Goal: Transaction & Acquisition: Purchase product/service

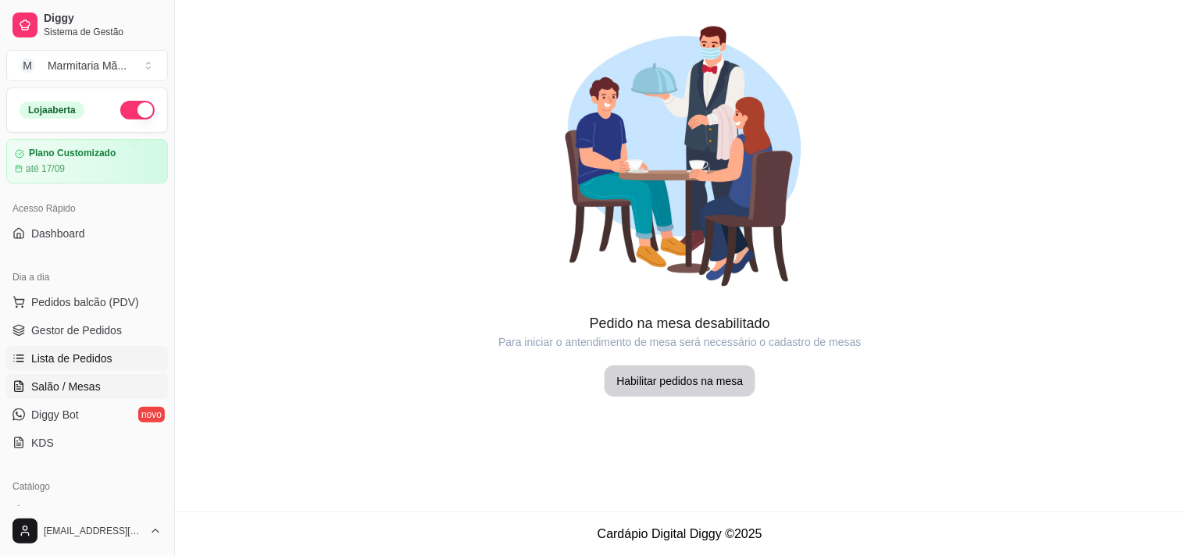
click at [59, 355] on span "Lista de Pedidos" at bounding box center [71, 359] width 81 height 16
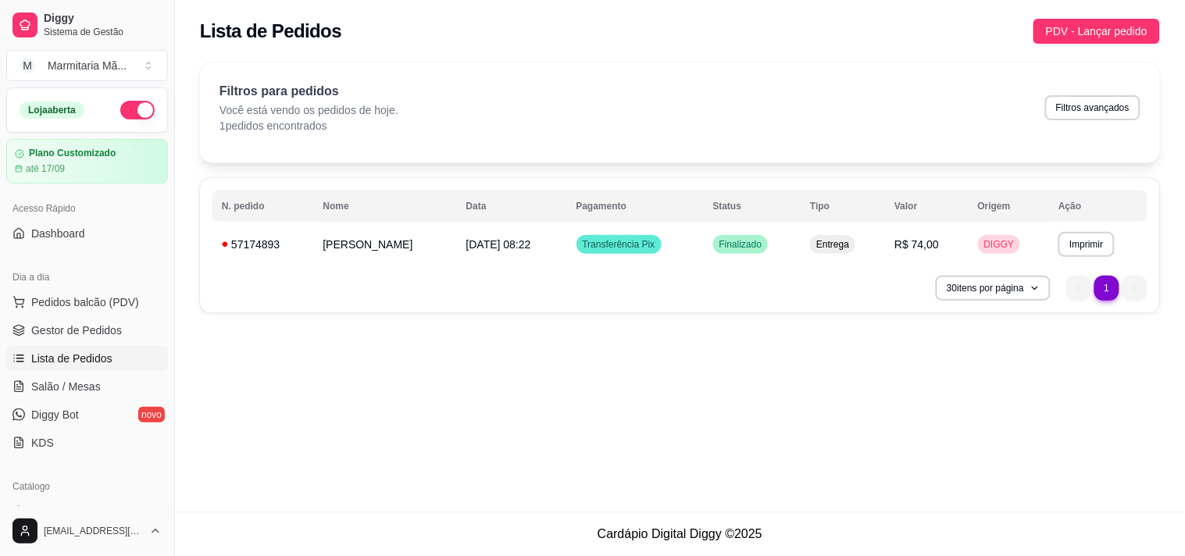
click at [14, 355] on icon at bounding box center [14, 355] width 0 height 0
click at [1062, 241] on button "Imprimir" at bounding box center [1086, 244] width 54 height 24
click at [1084, 303] on button "IMPRESSORA" at bounding box center [1057, 299] width 113 height 25
click at [1103, 24] on span "PDV - Lançar pedido" at bounding box center [1097, 31] width 102 height 17
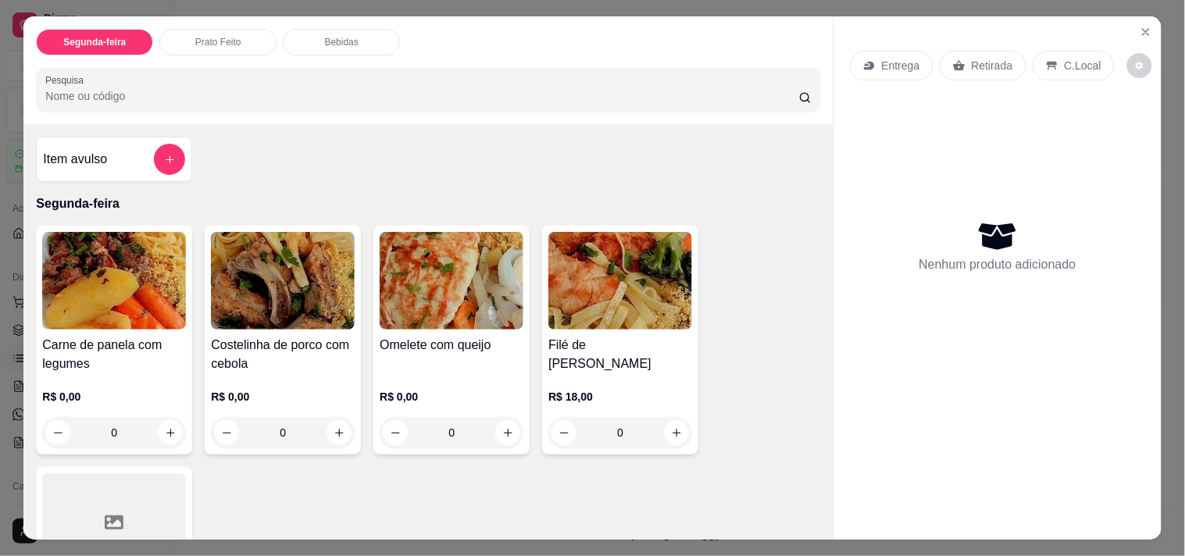
click at [873, 59] on div "Entrega" at bounding box center [892, 66] width 84 height 30
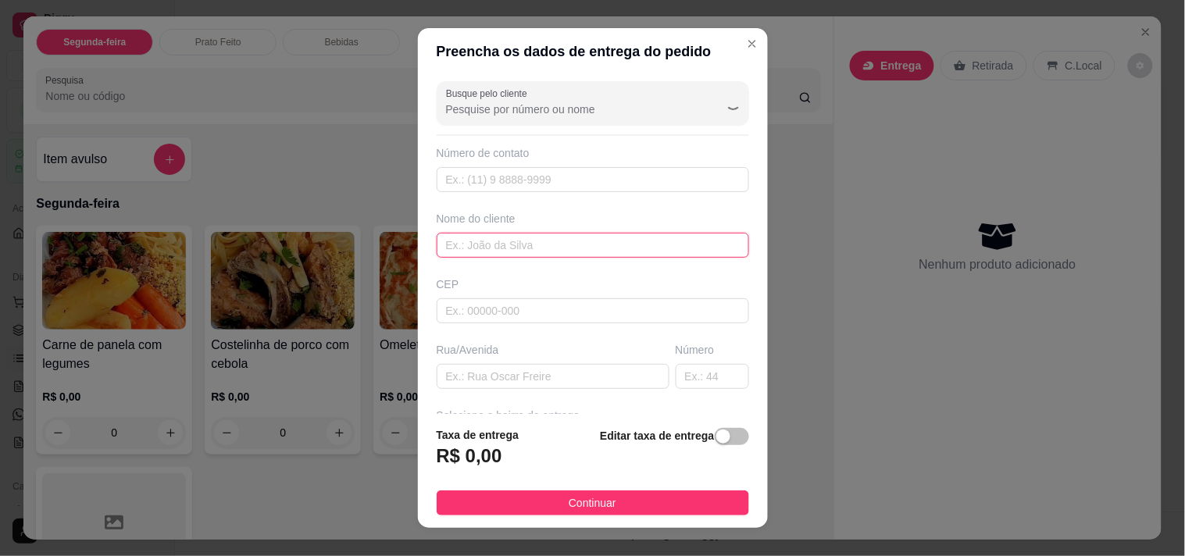
click at [571, 246] on input "text" at bounding box center [593, 245] width 312 height 25
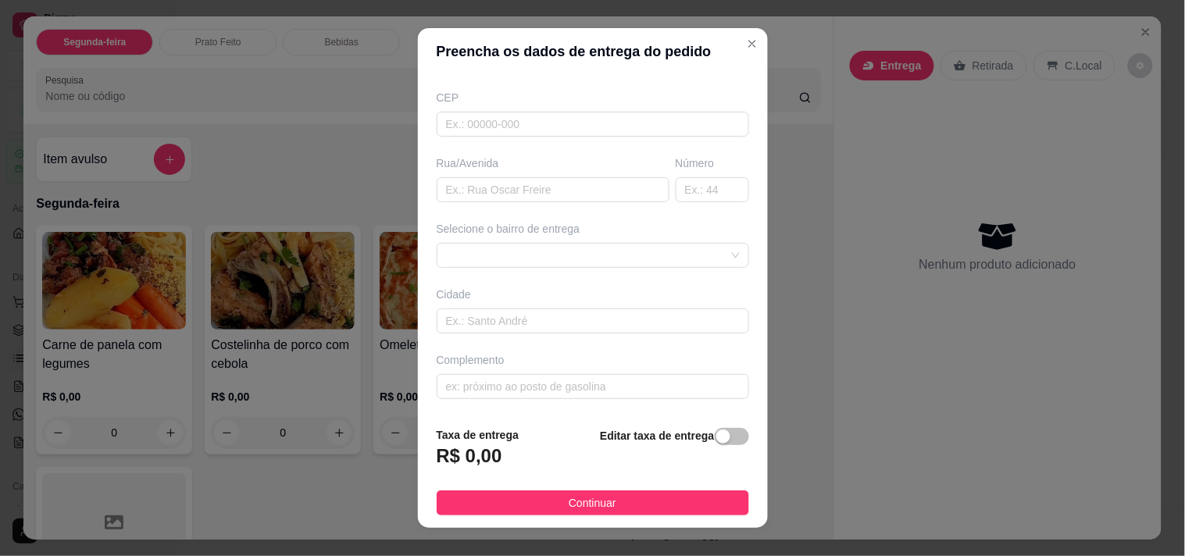
scroll to position [22, 0]
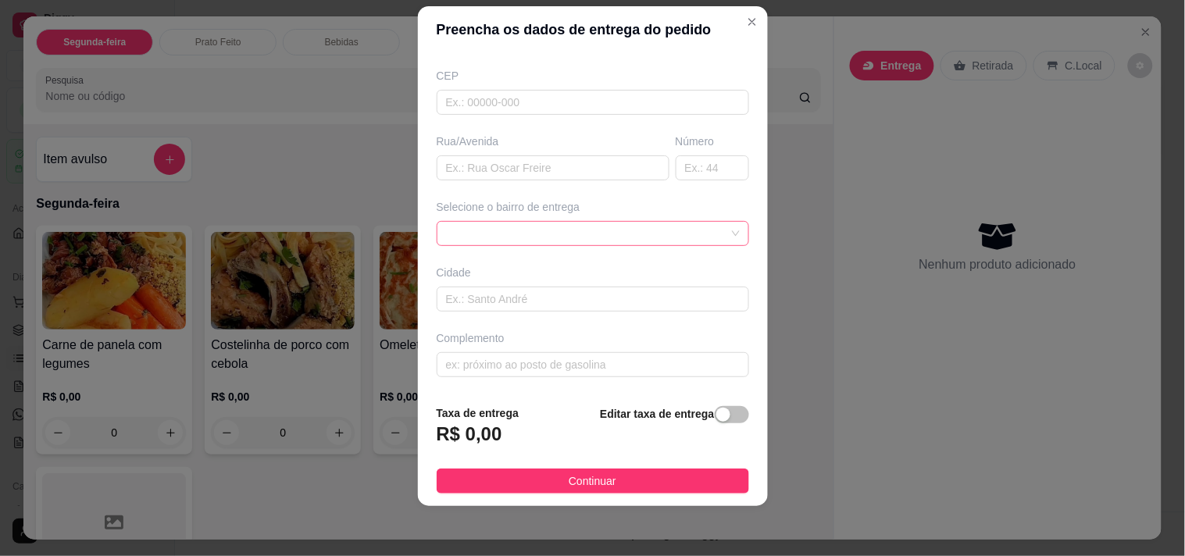
click at [520, 229] on div at bounding box center [593, 233] width 312 height 25
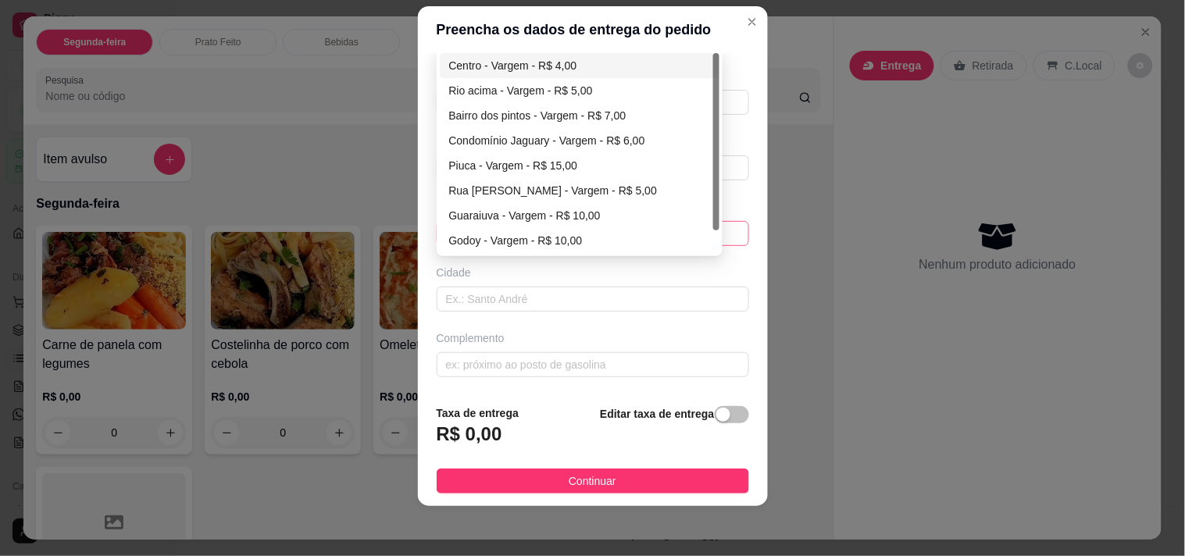
type input "[PERSON_NAME]"
click at [523, 67] on div "Centro - Vargem - R$ 4,00" at bounding box center [580, 65] width 262 height 17
type input "Vargem"
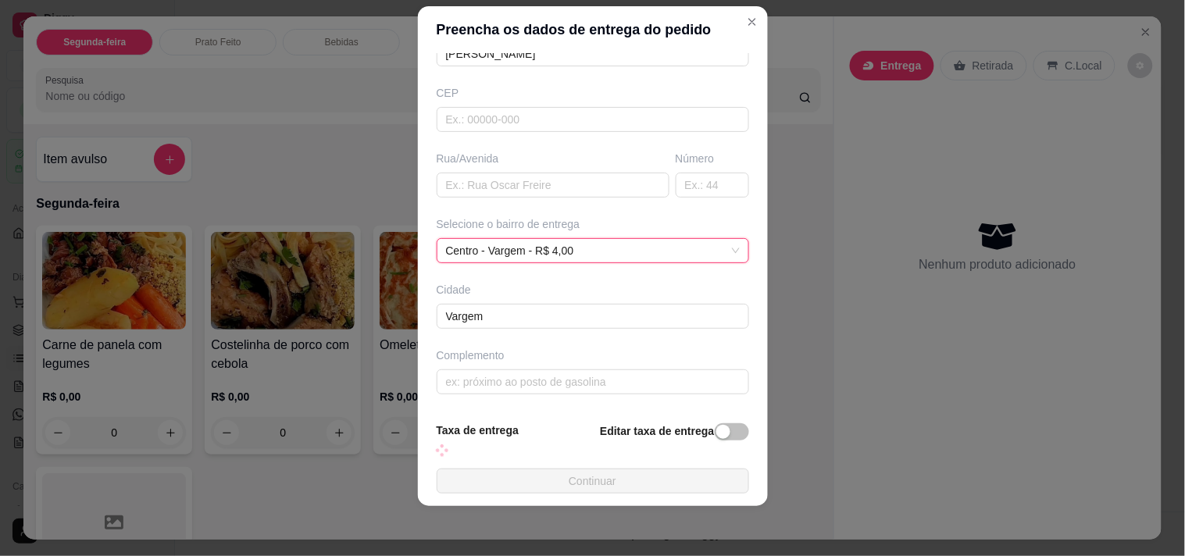
scroll to position [170, 0]
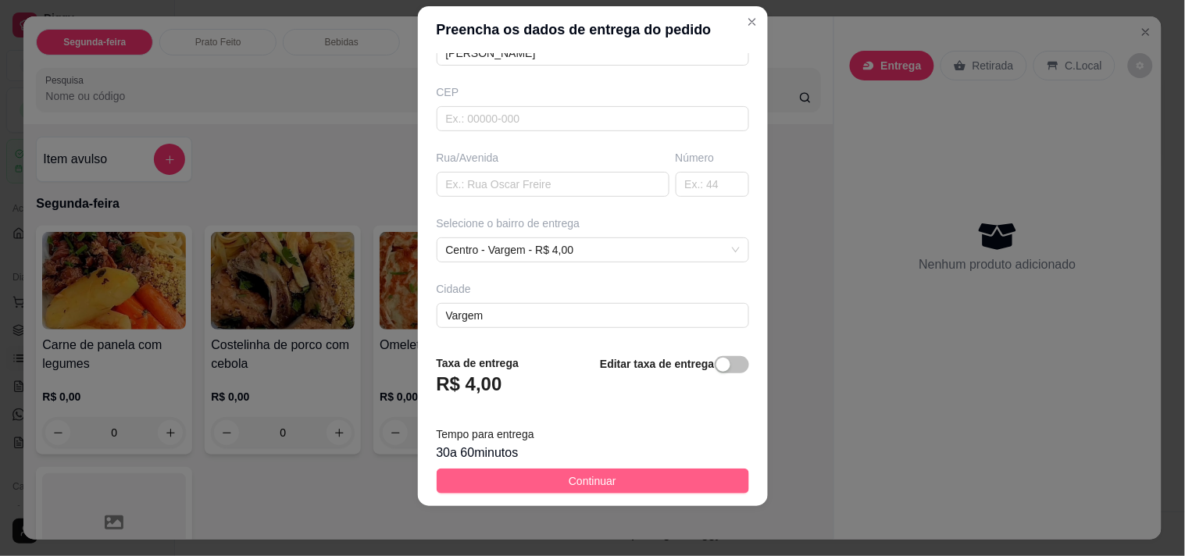
click at [569, 484] on span "Continuar" at bounding box center [593, 480] width 48 height 17
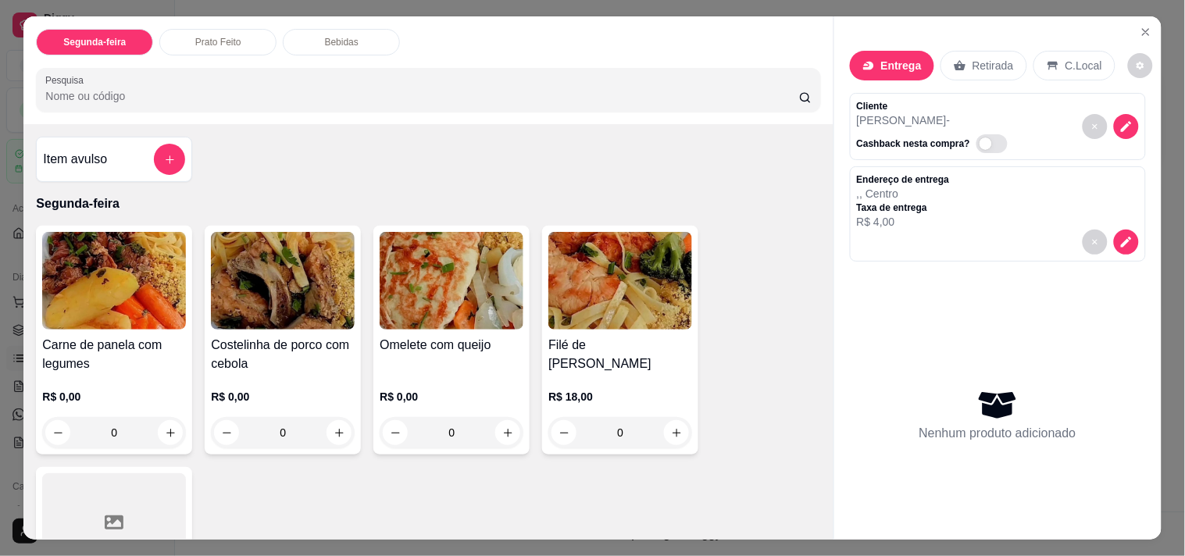
click at [643, 329] on div "Filé de [PERSON_NAME] R$ 18,00 0" at bounding box center [620, 340] width 156 height 229
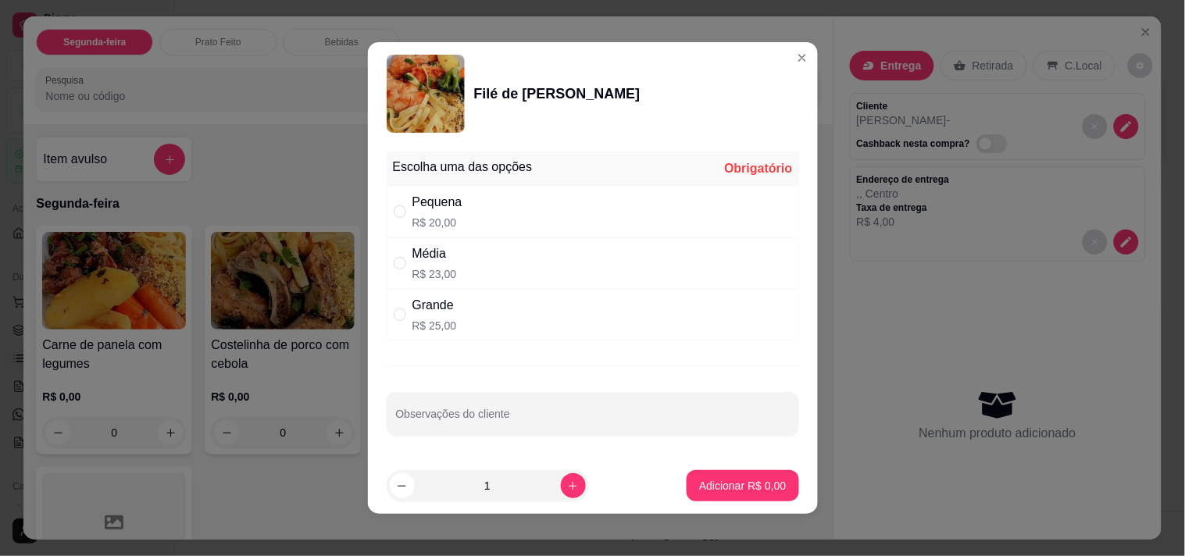
drag, startPoint x: 544, startPoint y: 212, endPoint x: 565, endPoint y: 272, distance: 63.0
click at [545, 215] on div "Pequena R$ 20,00" at bounding box center [593, 212] width 412 height 52
radio input "true"
click at [693, 474] on button "Adicionar R$ 20,00" at bounding box center [740, 486] width 115 height 30
type input "1"
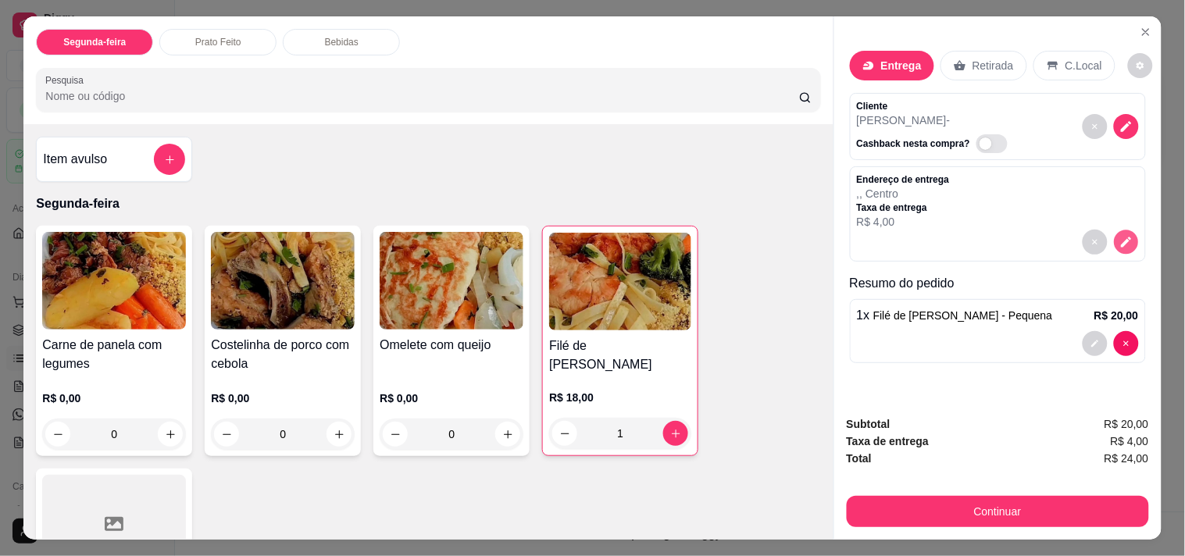
click at [1122, 237] on icon "decrease-product-quantity" at bounding box center [1126, 242] width 10 height 10
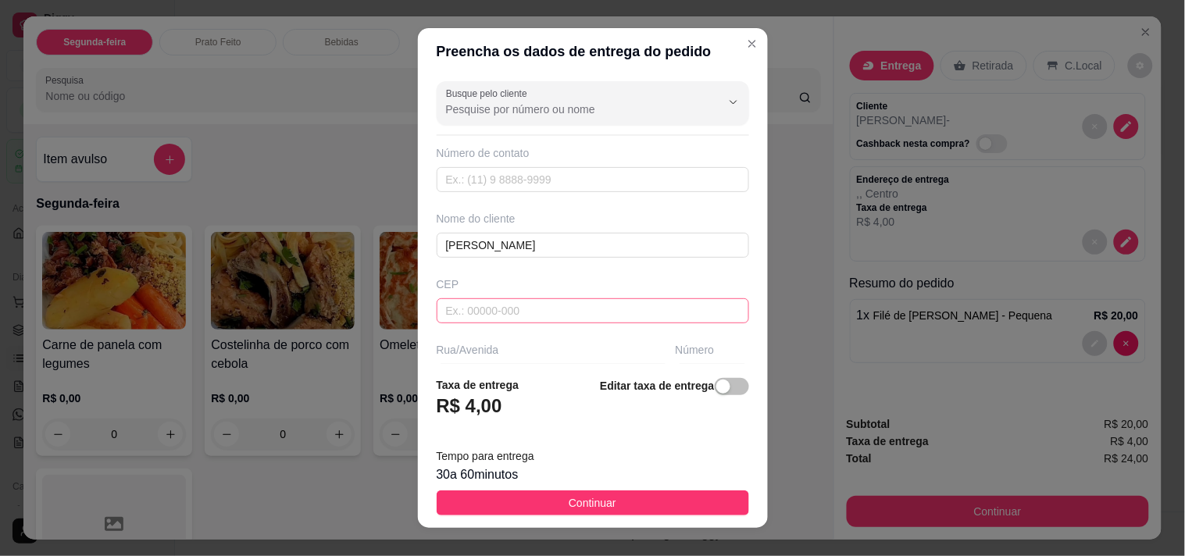
scroll to position [87, 0]
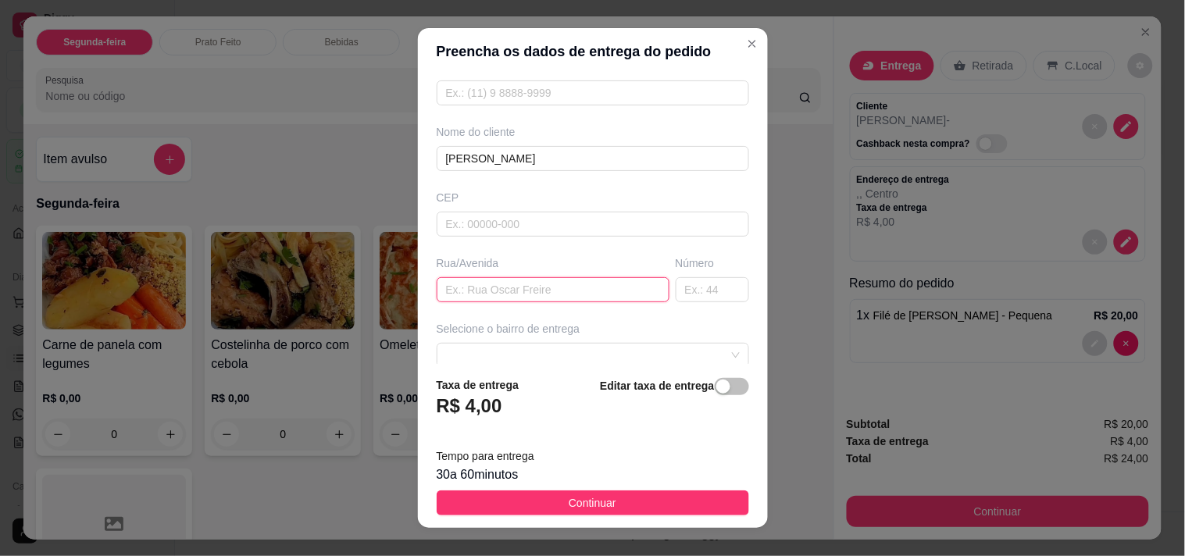
click at [560, 298] on input "text" at bounding box center [553, 289] width 233 height 25
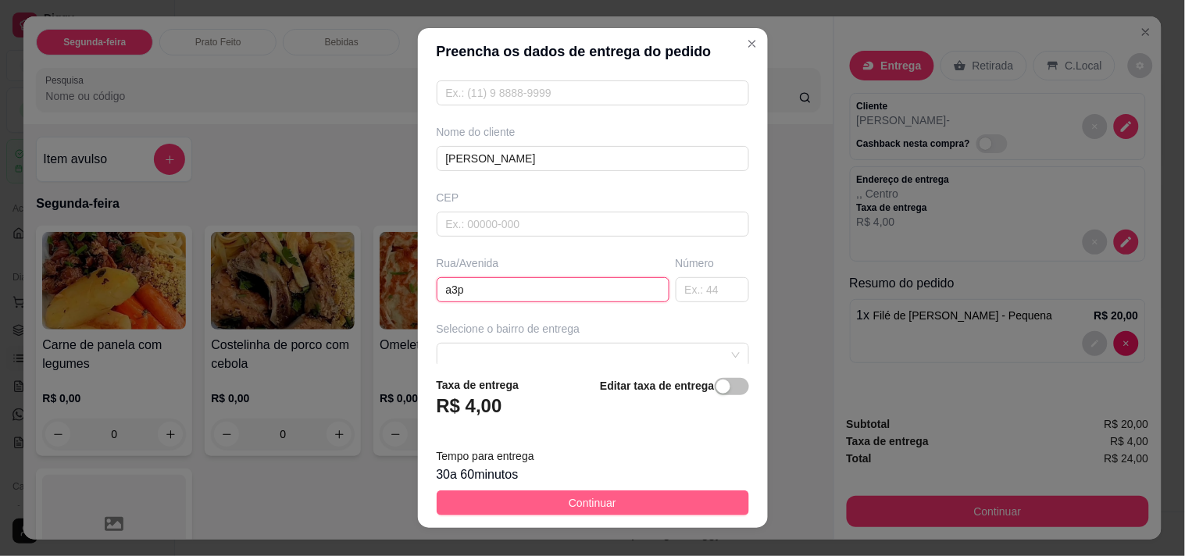
type input "a3p"
click at [447, 511] on button "Continuar" at bounding box center [593, 502] width 312 height 25
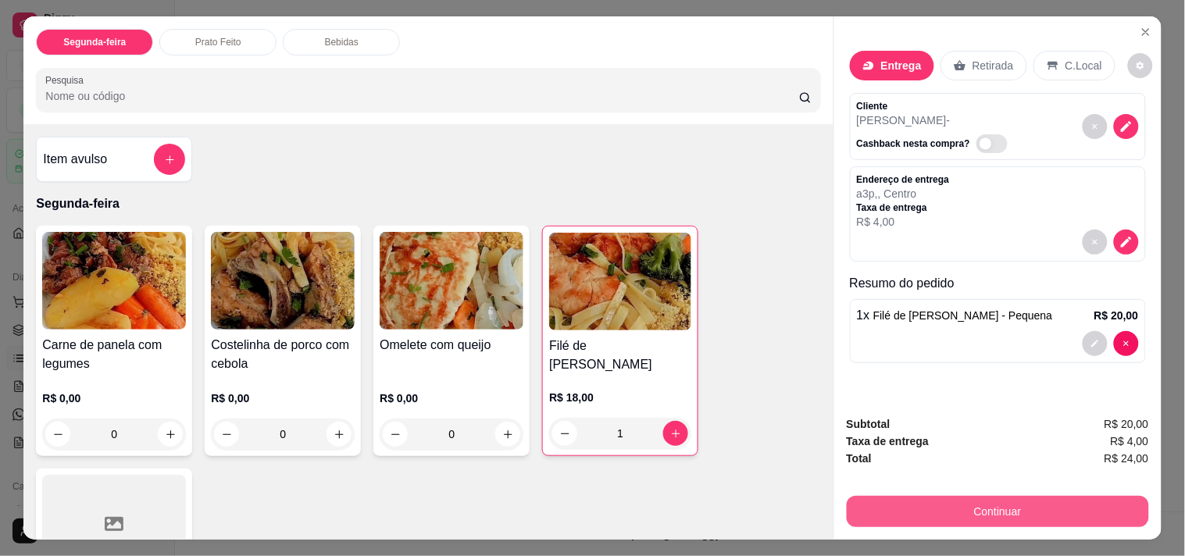
click at [972, 496] on button "Continuar" at bounding box center [998, 511] width 302 height 31
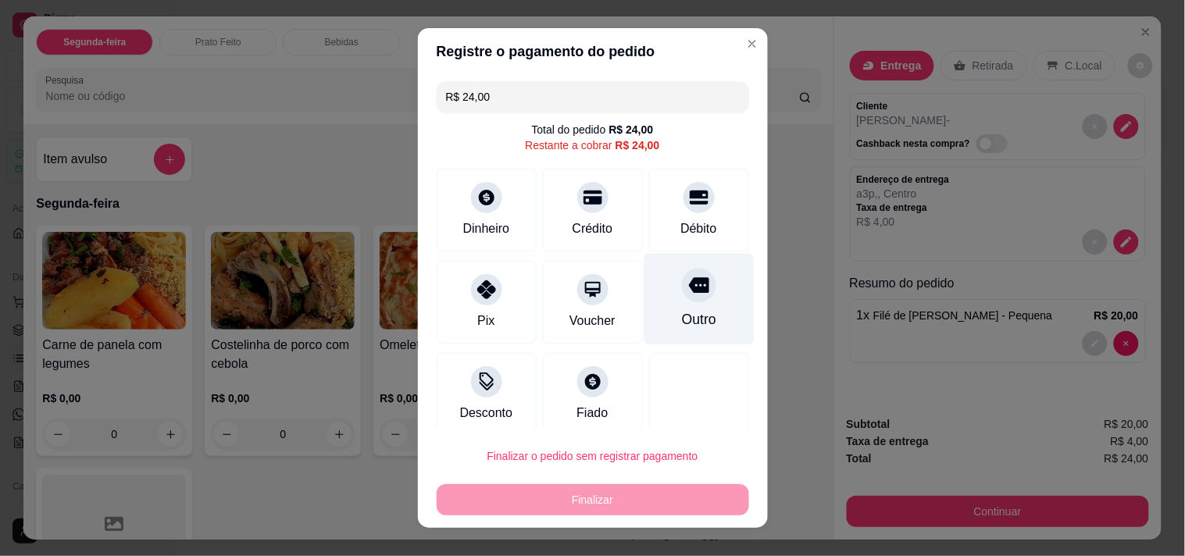
click at [681, 311] on div "Outro" at bounding box center [698, 319] width 34 height 20
type input "R$ 0,00"
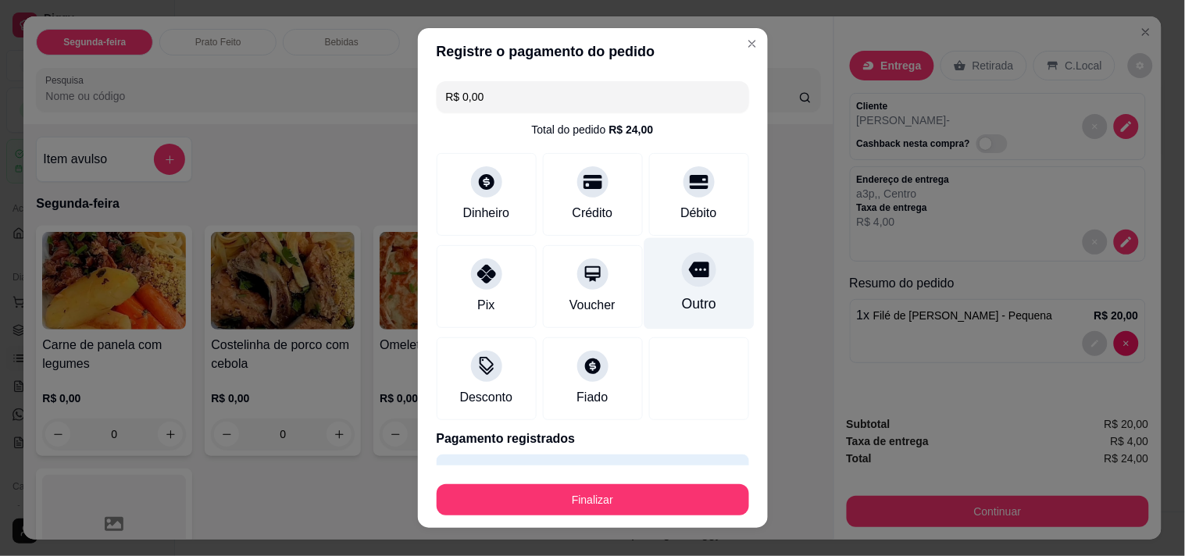
click at [693, 261] on div "Outro" at bounding box center [699, 282] width 110 height 91
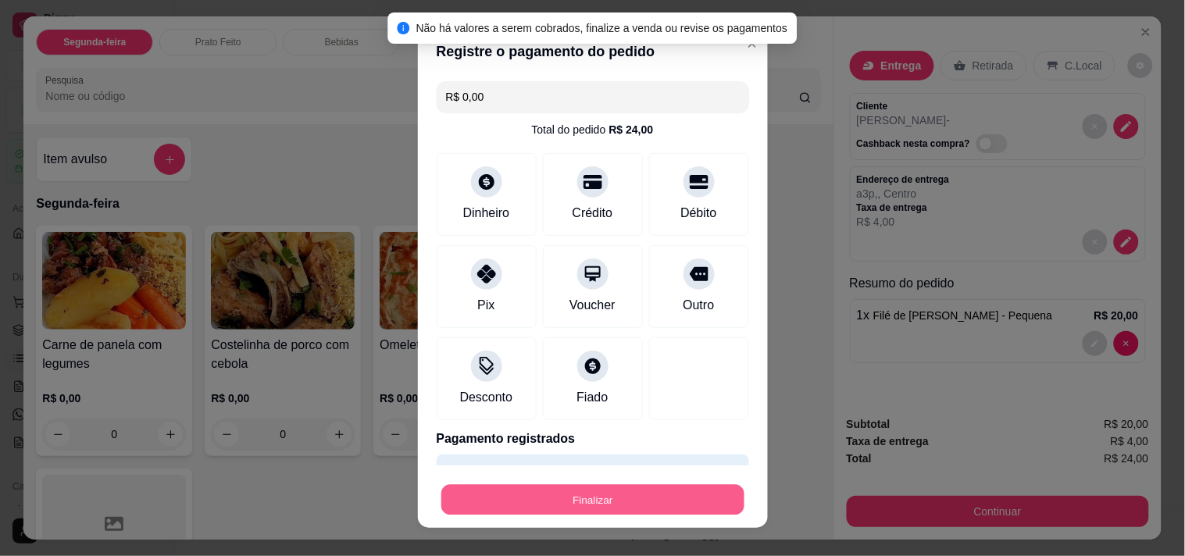
click at [633, 508] on button "Finalizar" at bounding box center [592, 500] width 303 height 30
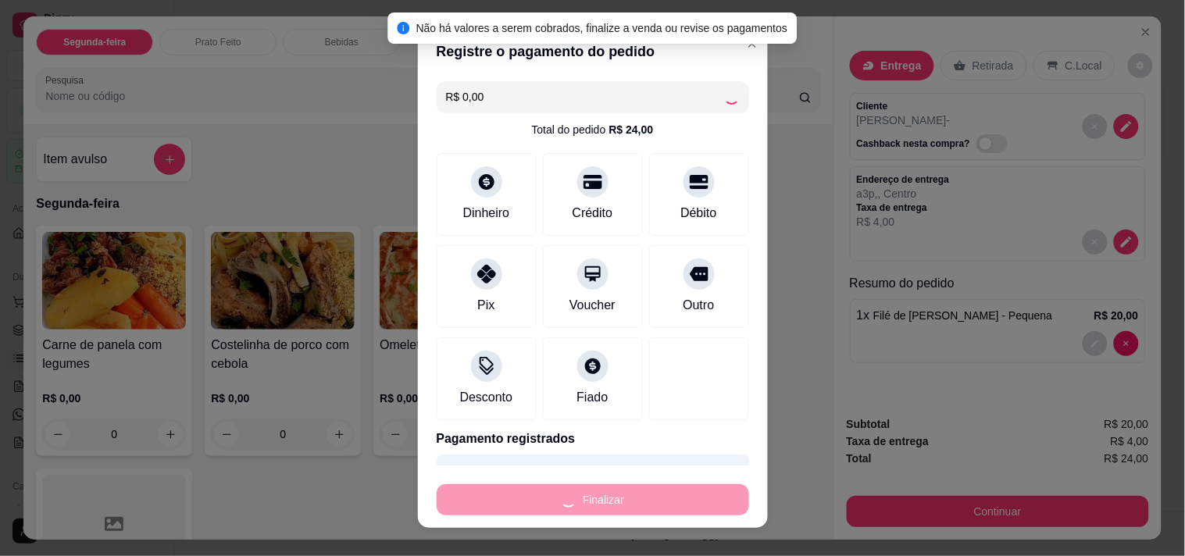
type input "0"
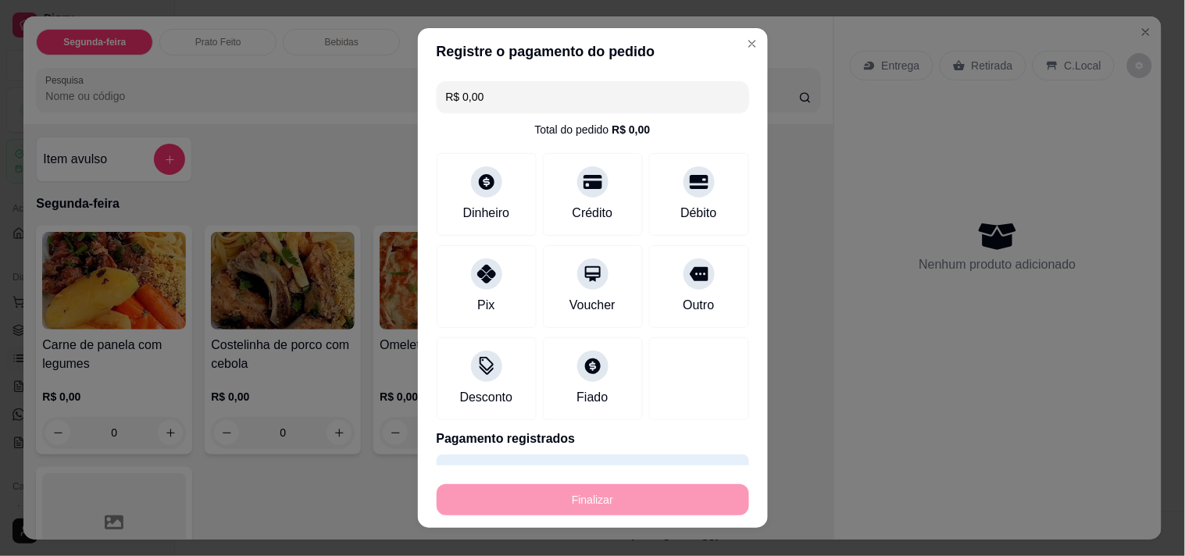
type input "-R$ 24,00"
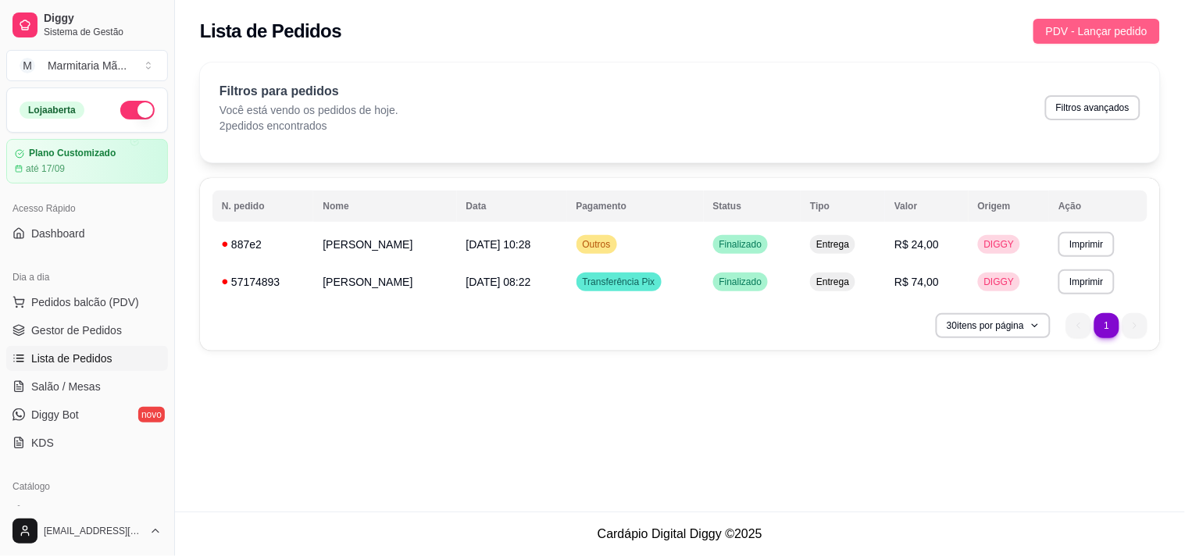
click at [1089, 33] on span "PDV - Lançar pedido" at bounding box center [1097, 31] width 102 height 17
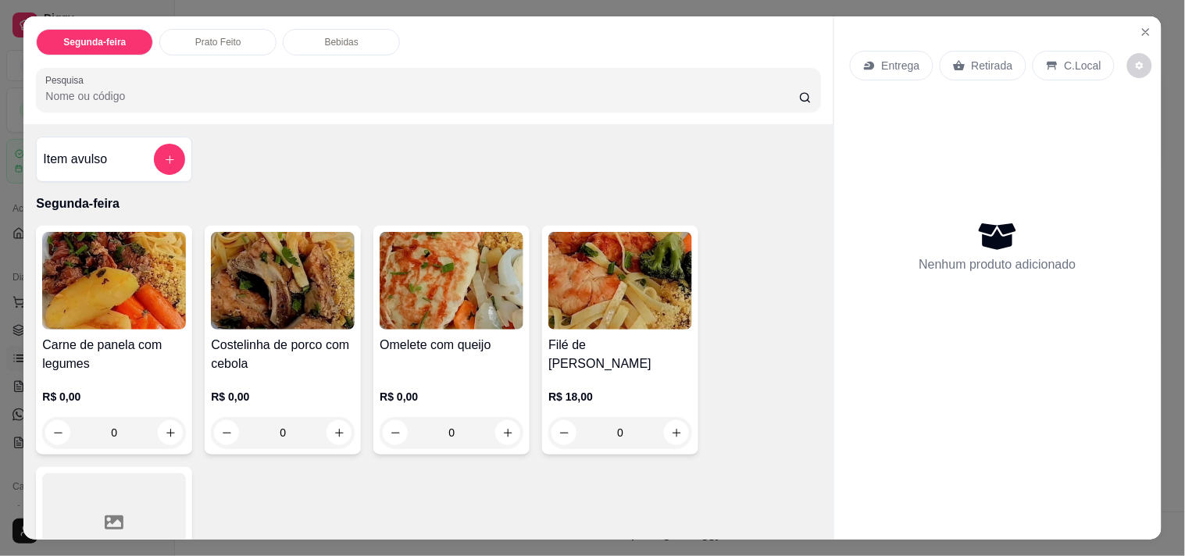
click at [953, 59] on icon at bounding box center [959, 65] width 12 height 12
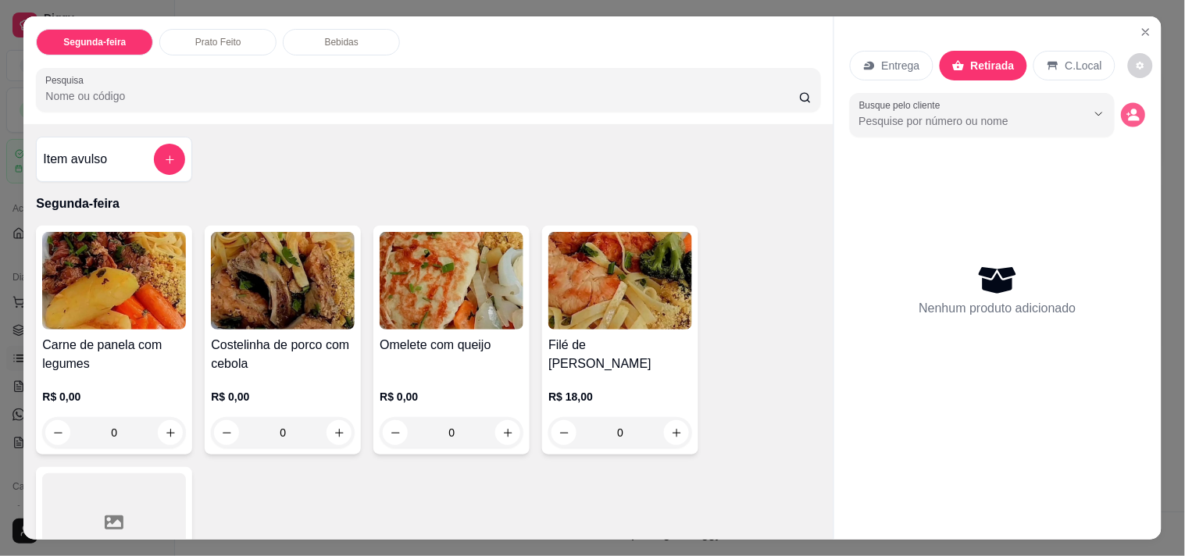
click at [1133, 112] on icon "decrease-product-quantity" at bounding box center [1132, 115] width 13 height 13
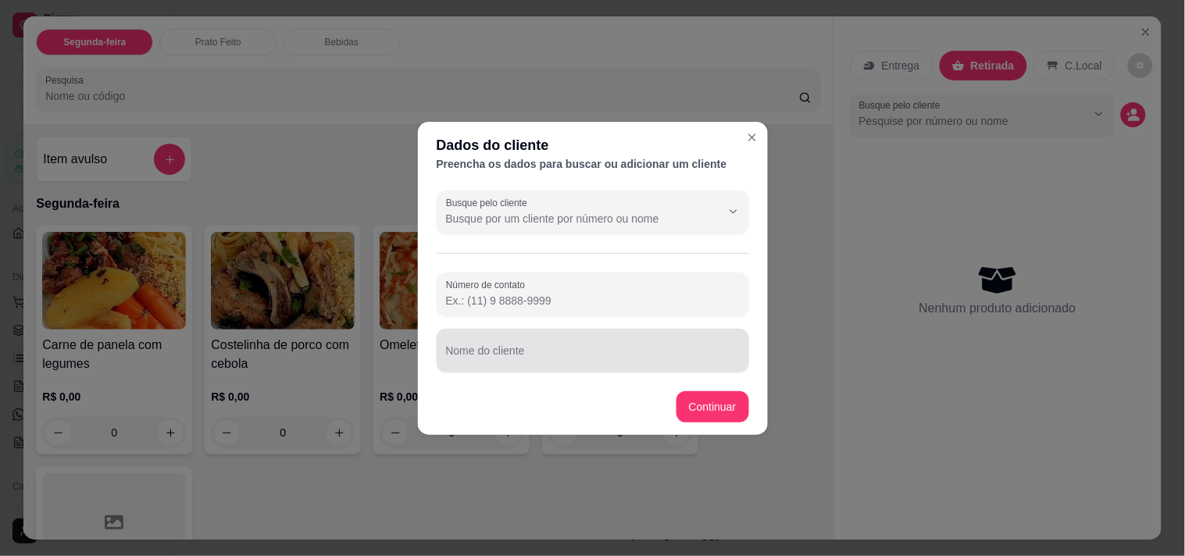
drag, startPoint x: 722, startPoint y: 344, endPoint x: 713, endPoint y: 344, distance: 9.4
click at [719, 346] on div at bounding box center [593, 350] width 294 height 31
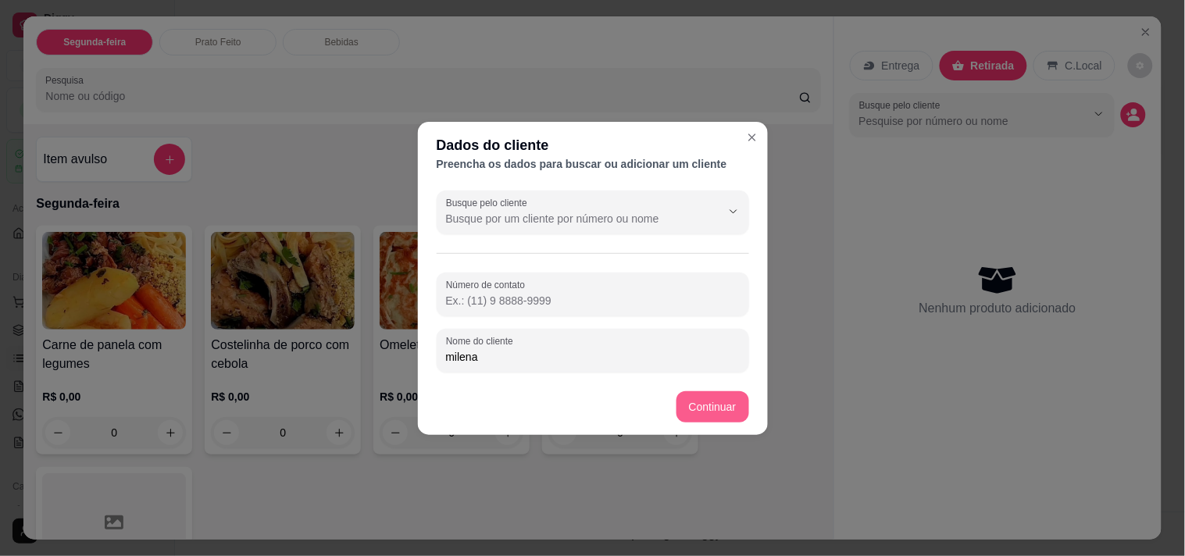
type input "milena"
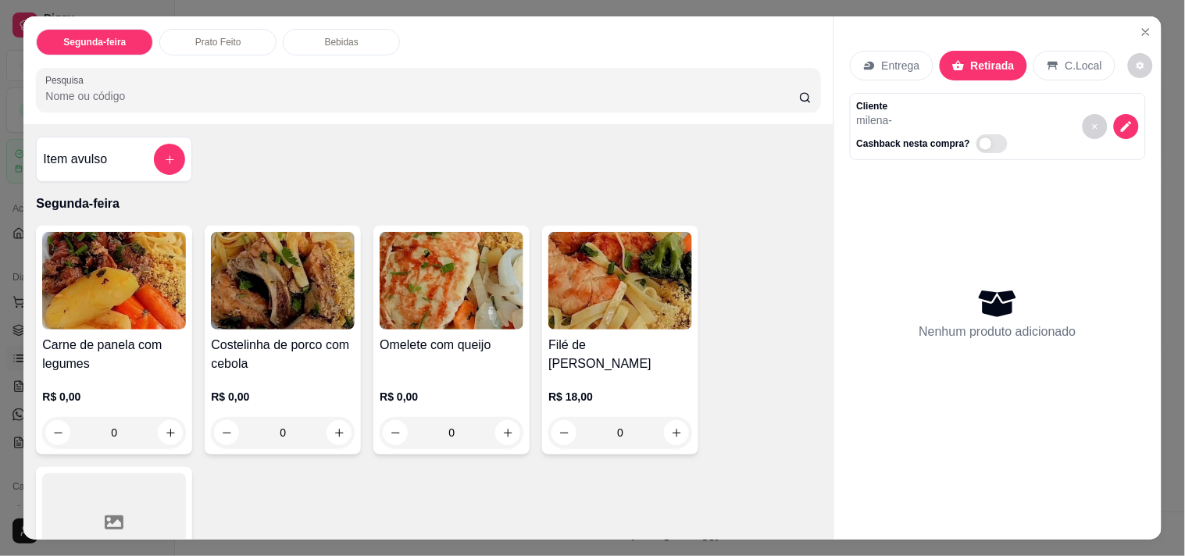
click at [597, 300] on img at bounding box center [620, 281] width 144 height 98
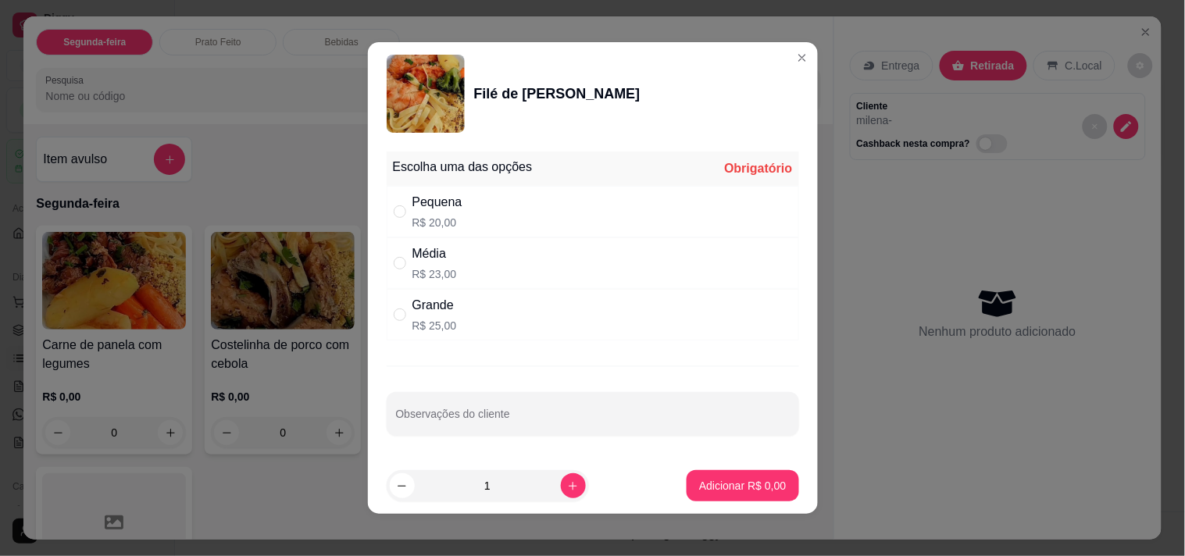
click at [470, 324] on div "Grande R$ 25,00" at bounding box center [593, 315] width 412 height 52
radio input "true"
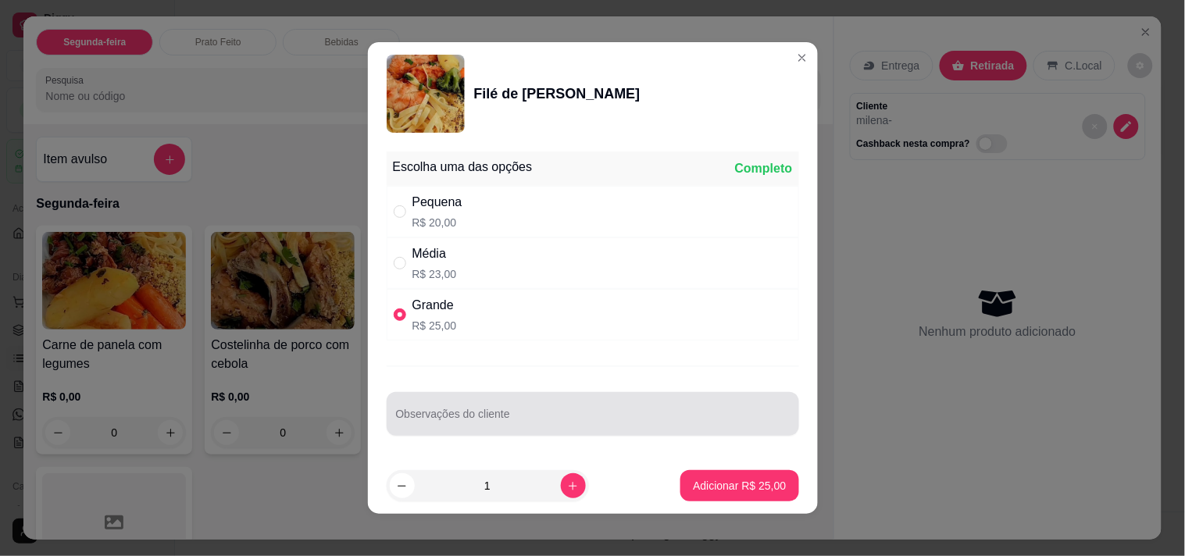
click at [641, 411] on div at bounding box center [593, 413] width 394 height 31
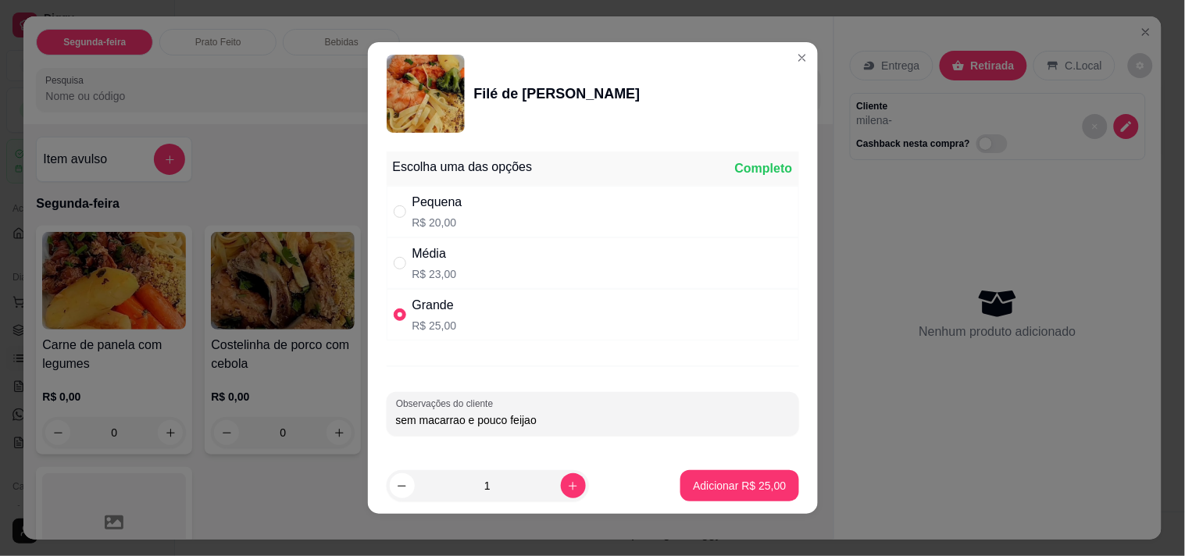
type input "sem macarrao e pouco feijao"
click at [701, 490] on p "Adicionar R$ 25,00" at bounding box center [739, 486] width 93 height 16
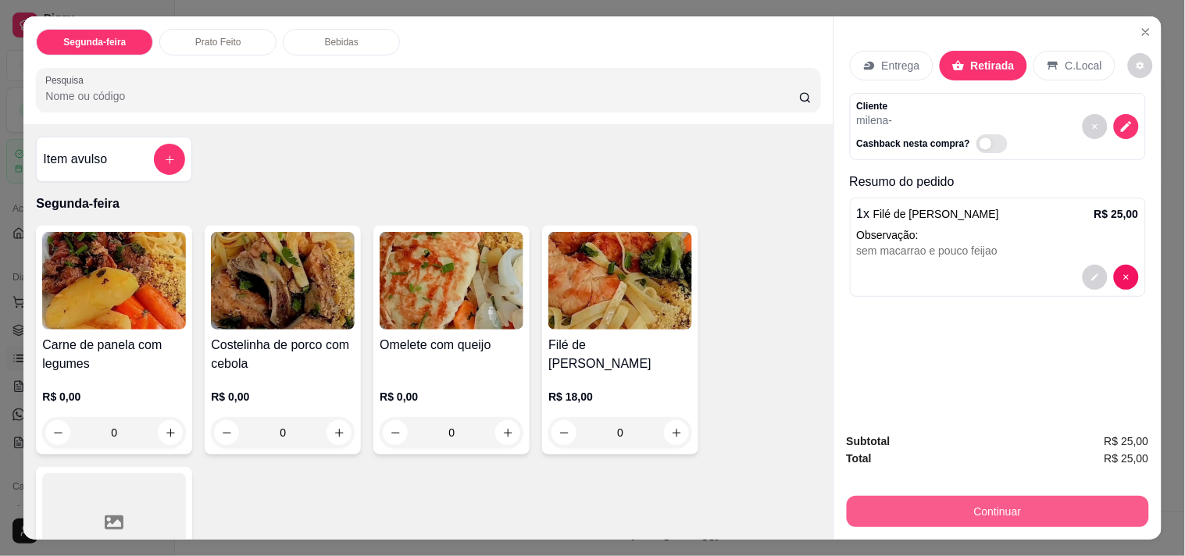
click at [1088, 505] on button "Continuar" at bounding box center [998, 511] width 302 height 31
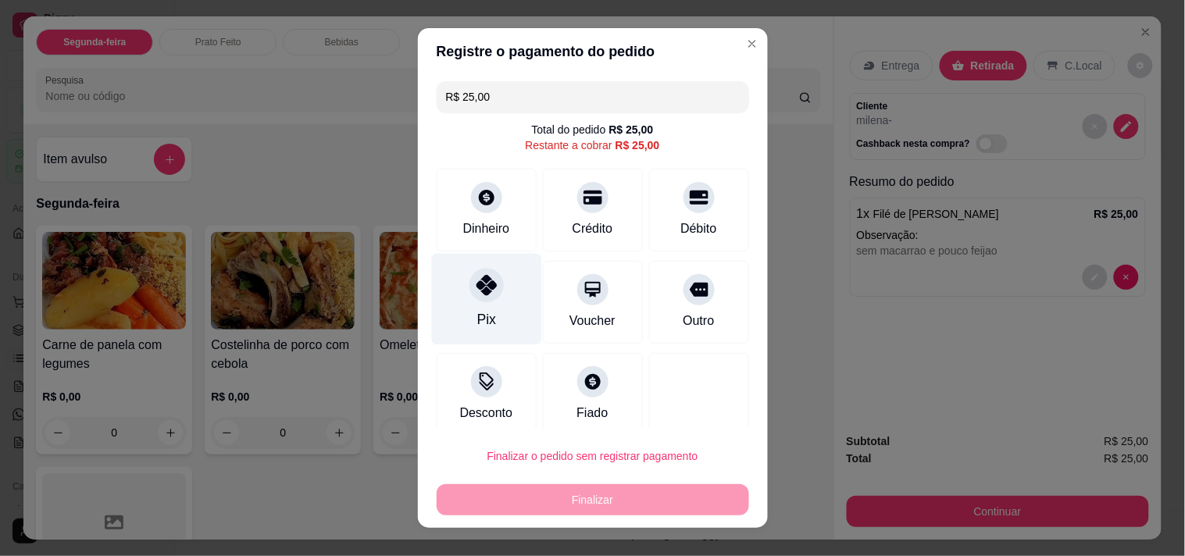
click at [434, 286] on div "Pix" at bounding box center [486, 298] width 110 height 91
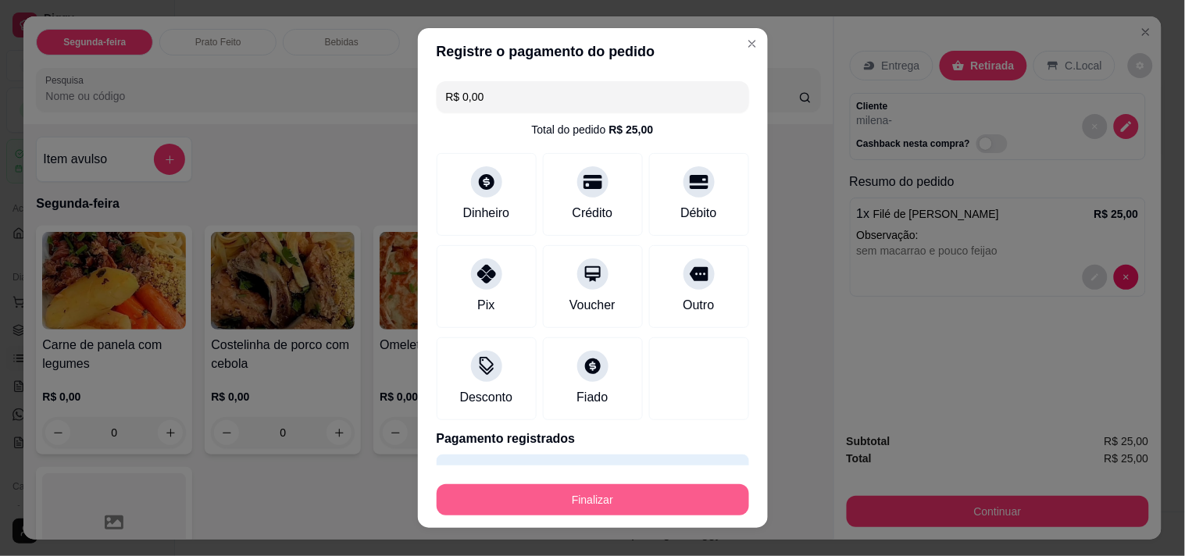
click at [517, 508] on button "Finalizar" at bounding box center [593, 499] width 312 height 31
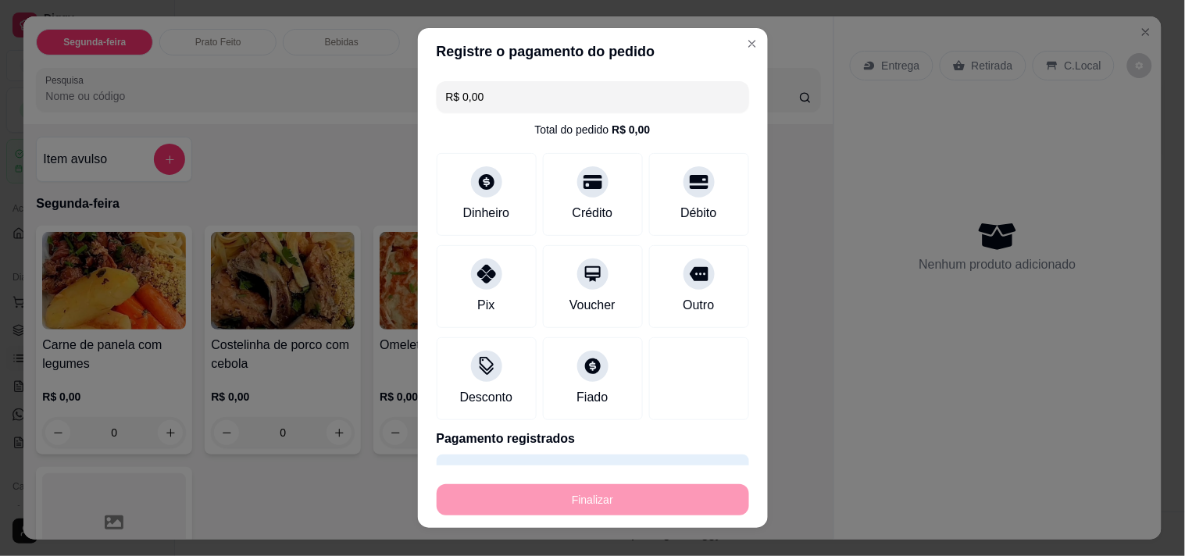
type input "-R$ 25,00"
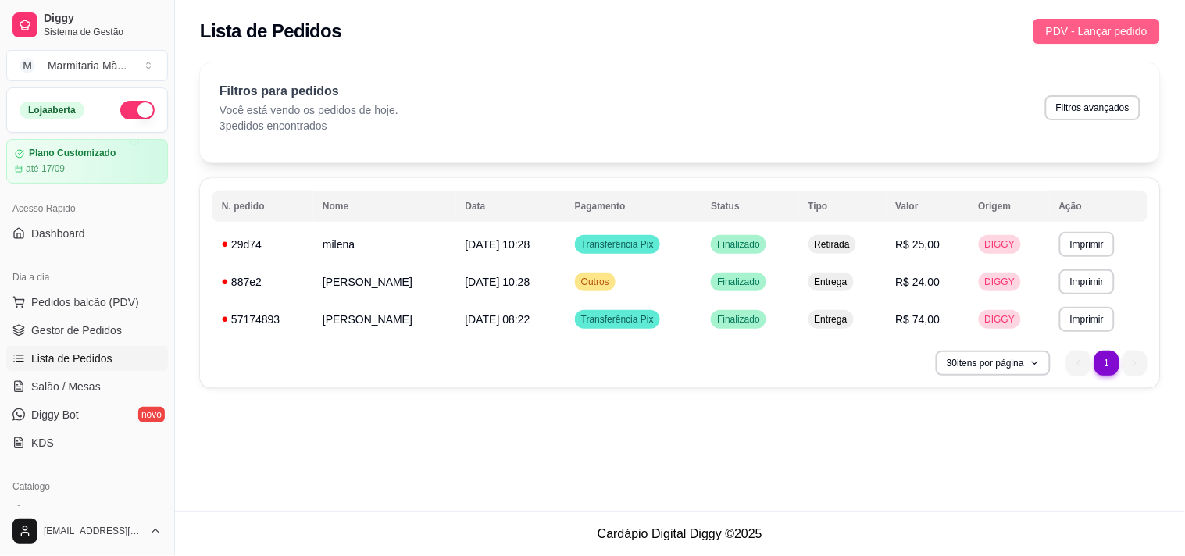
click at [1090, 40] on button "PDV - Lançar pedido" at bounding box center [1096, 31] width 127 height 25
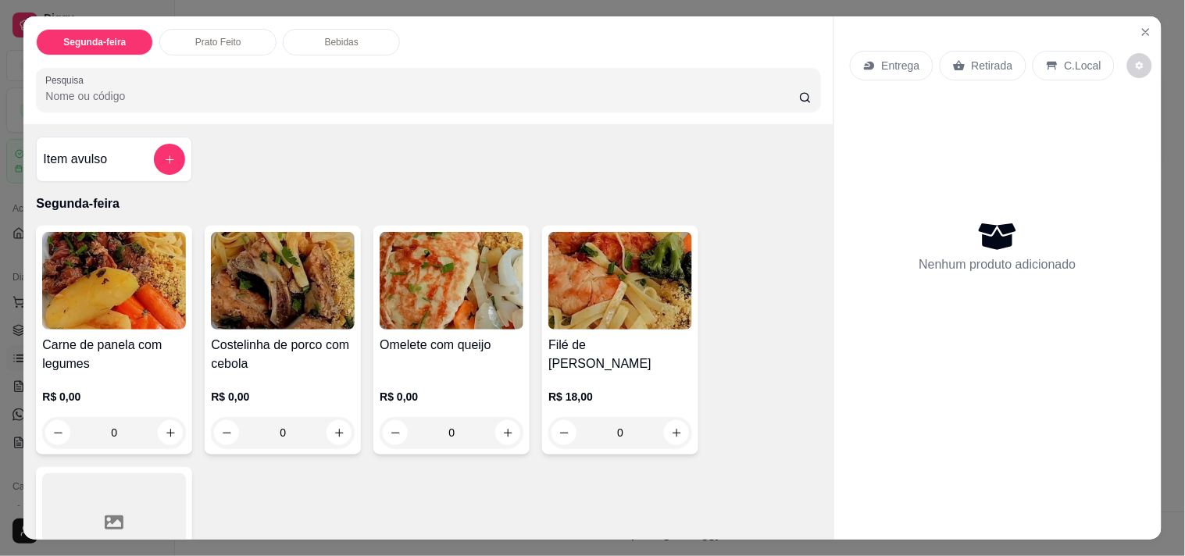
click at [875, 67] on div "Entrega" at bounding box center [892, 66] width 84 height 30
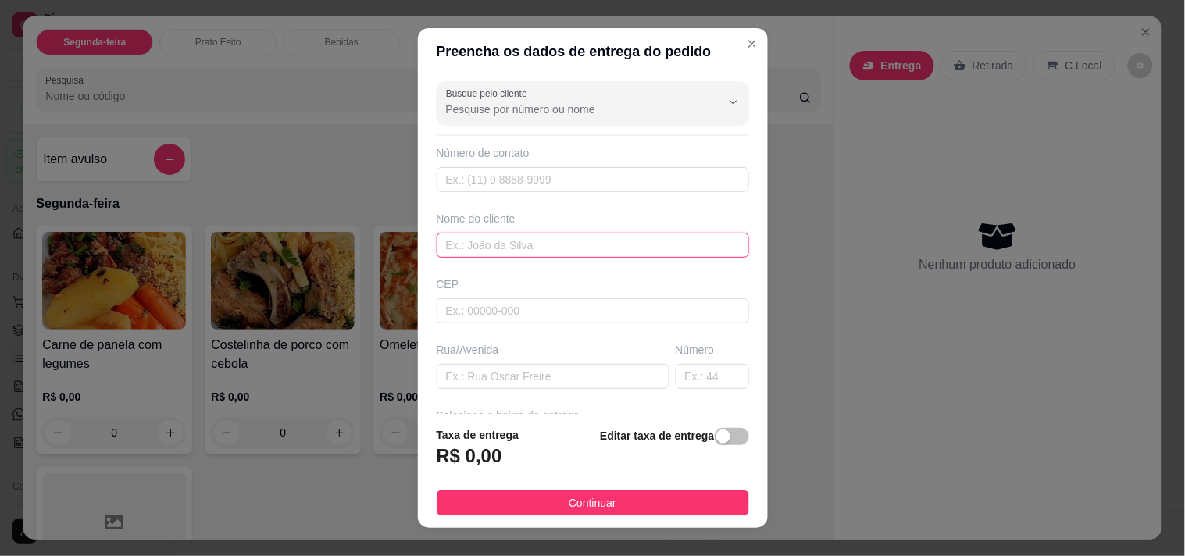
click at [512, 251] on input "text" at bounding box center [593, 245] width 312 height 25
type input "[PERSON_NAME]"
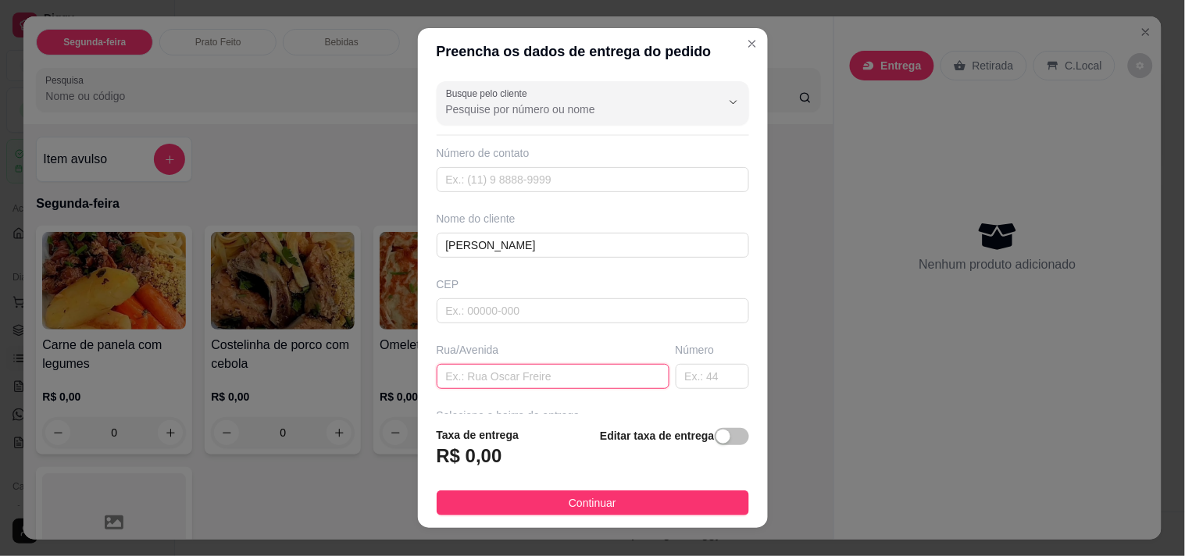
click at [519, 370] on input "text" at bounding box center [553, 376] width 233 height 25
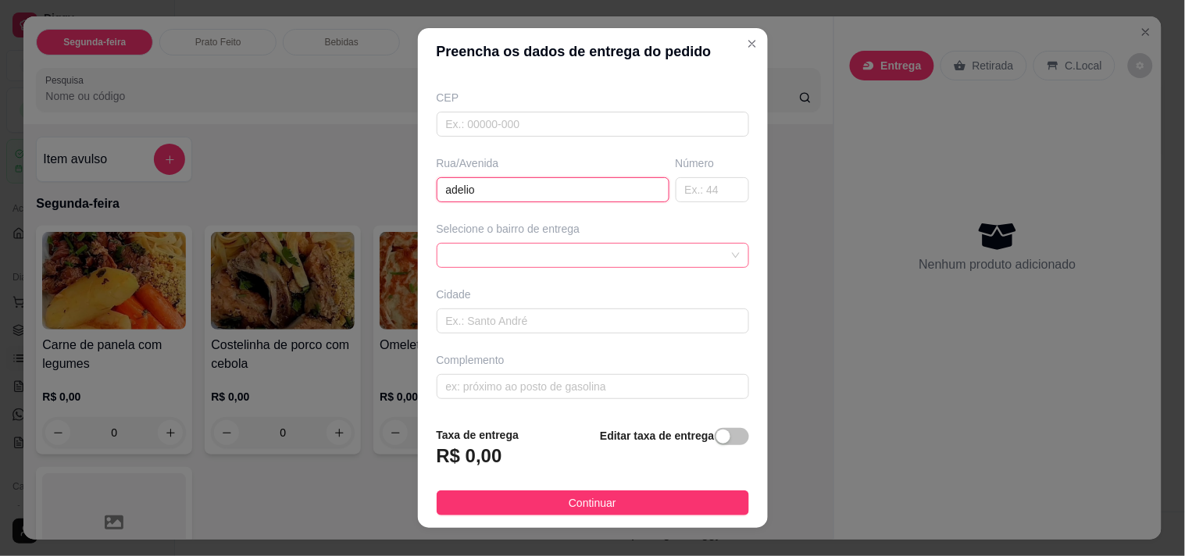
scroll to position [22, 0]
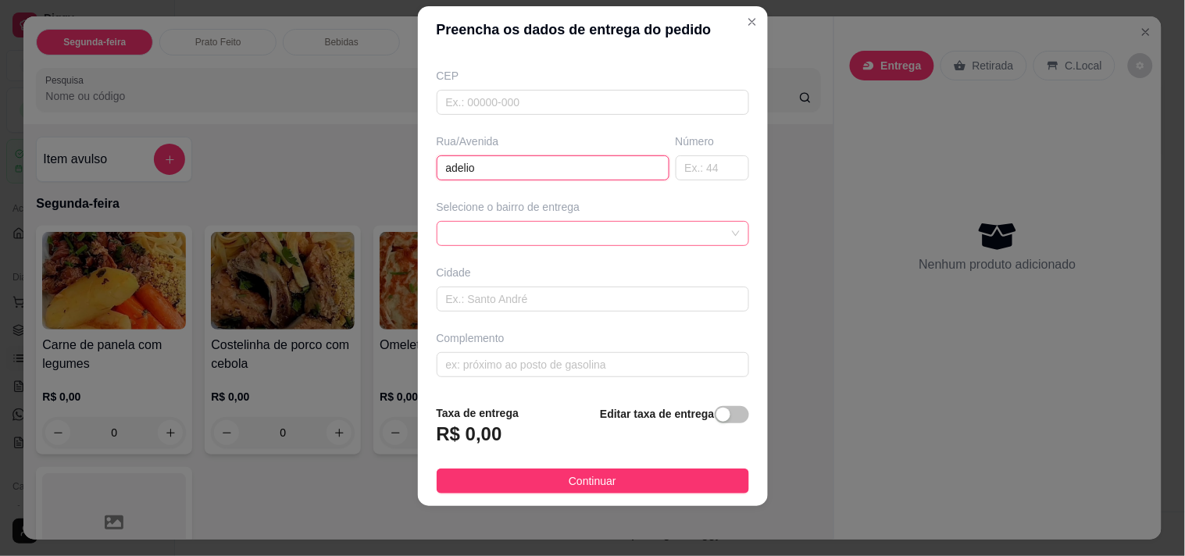
click at [561, 229] on div at bounding box center [593, 233] width 312 height 25
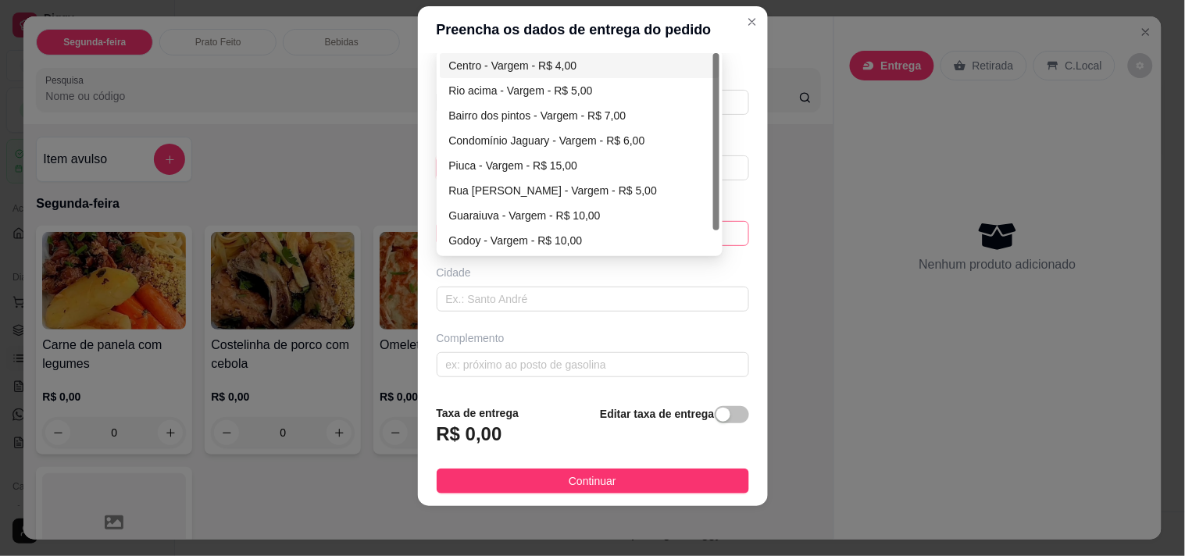
type input "adelio"
click at [545, 59] on div "Centro - Vargem - R$ 4,00" at bounding box center [580, 65] width 262 height 17
type input "Vargem"
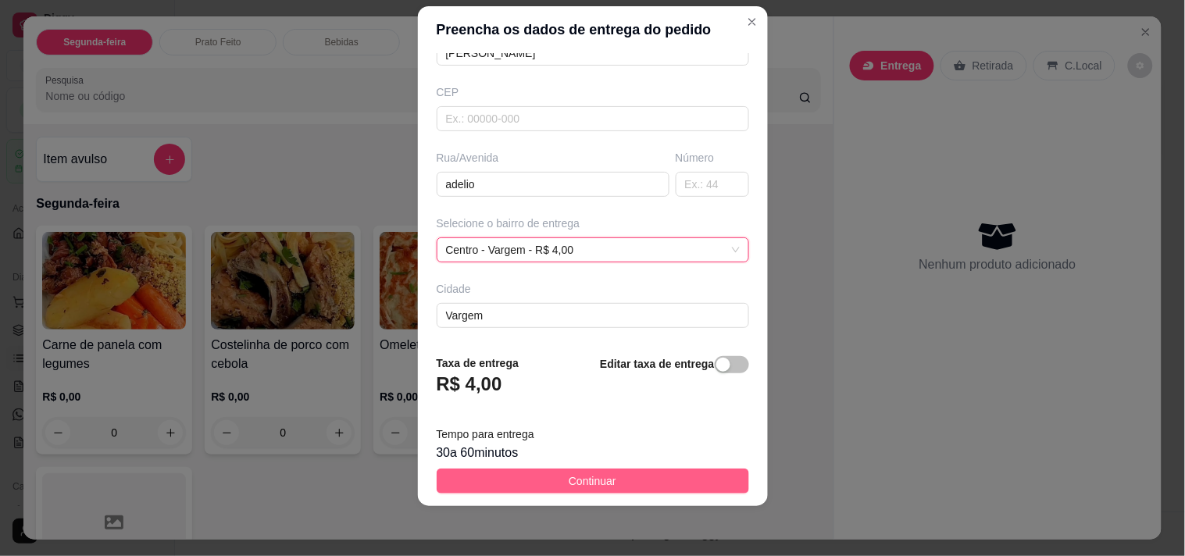
scroll to position [187, 0]
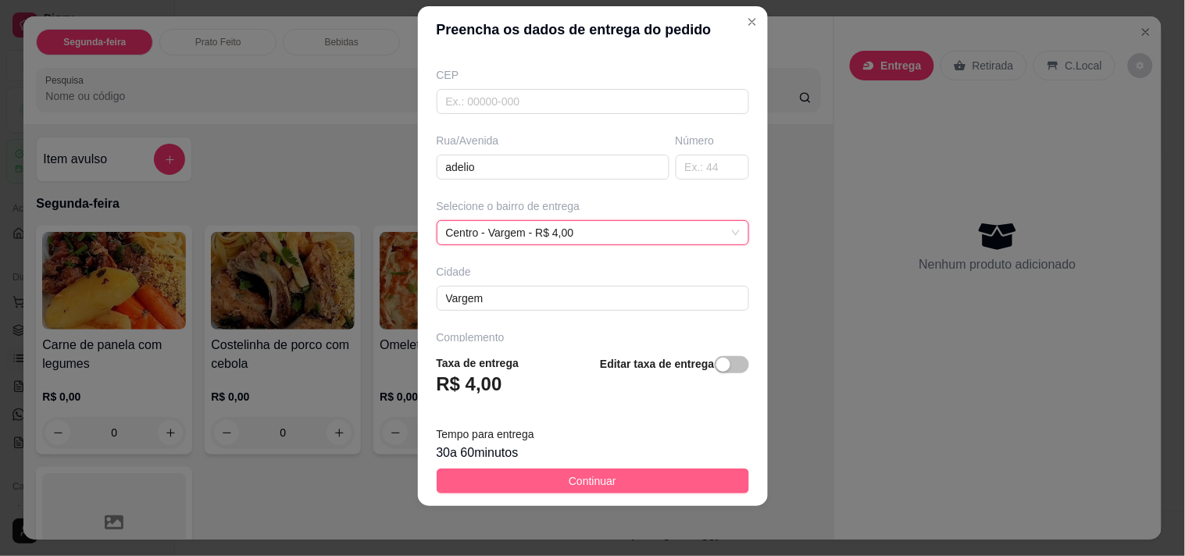
click at [582, 488] on span "Continuar" at bounding box center [593, 480] width 48 height 17
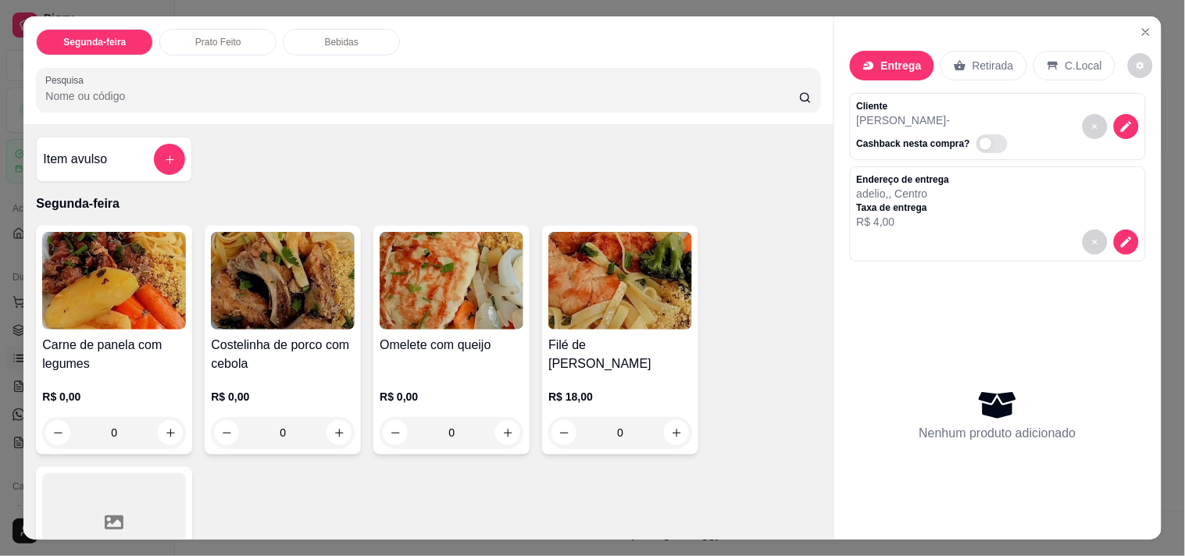
click at [566, 299] on img at bounding box center [620, 281] width 144 height 98
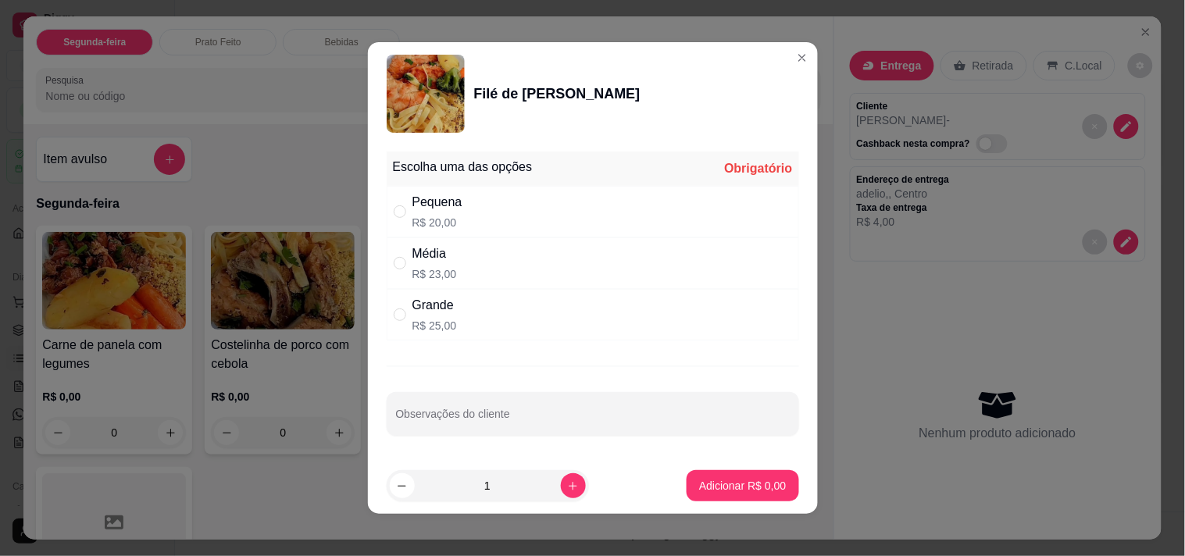
click at [477, 211] on div "Pequena R$ 20,00" at bounding box center [593, 212] width 412 height 52
radio input "true"
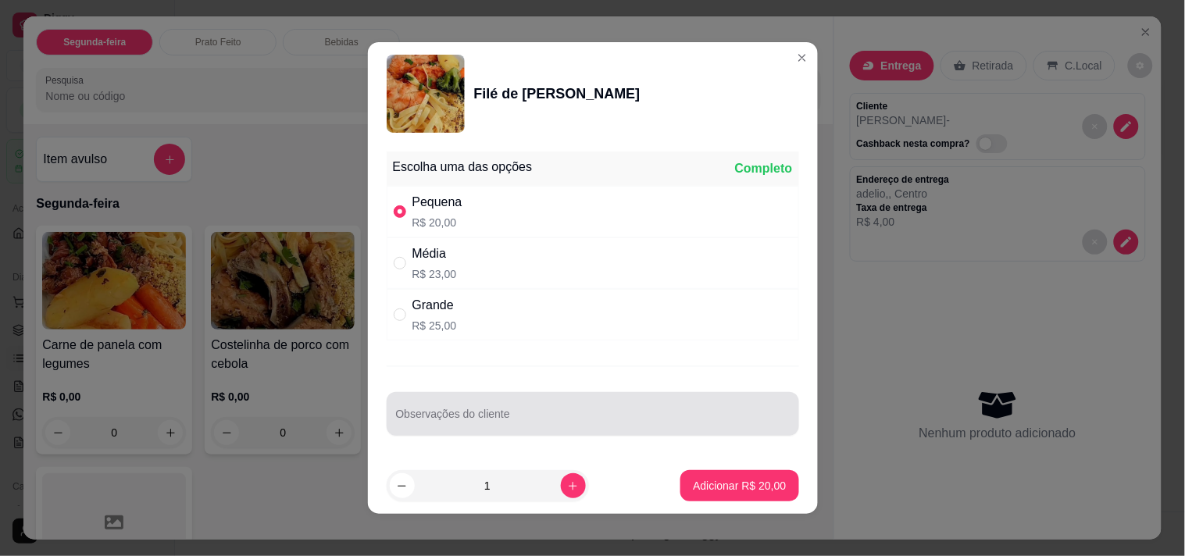
click at [512, 399] on div at bounding box center [593, 413] width 394 height 31
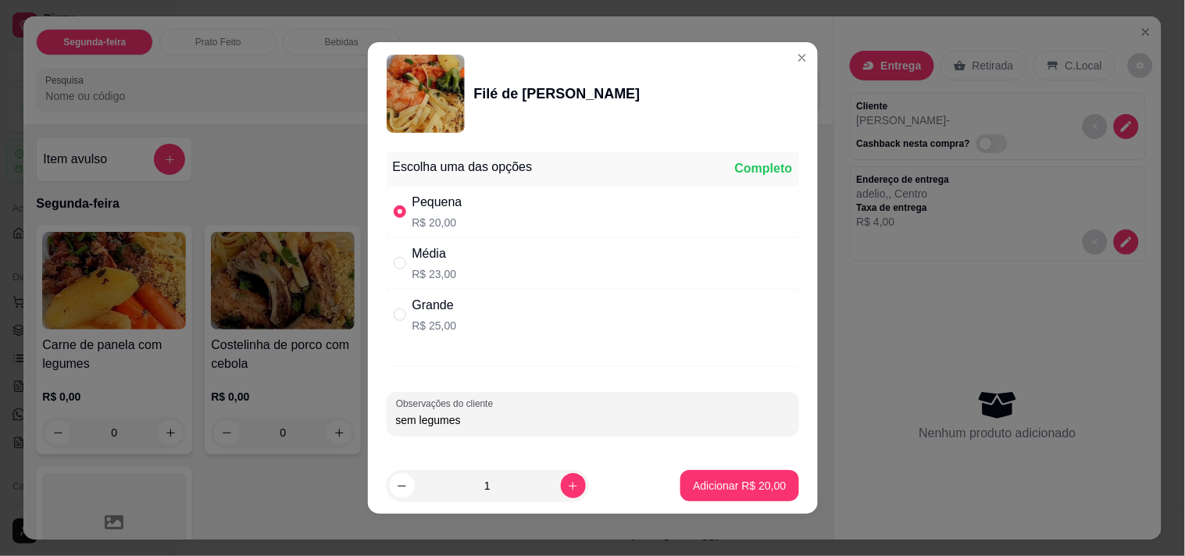
type input "sem legumes"
click at [693, 478] on p "Adicionar R$ 20,00" at bounding box center [739, 486] width 93 height 16
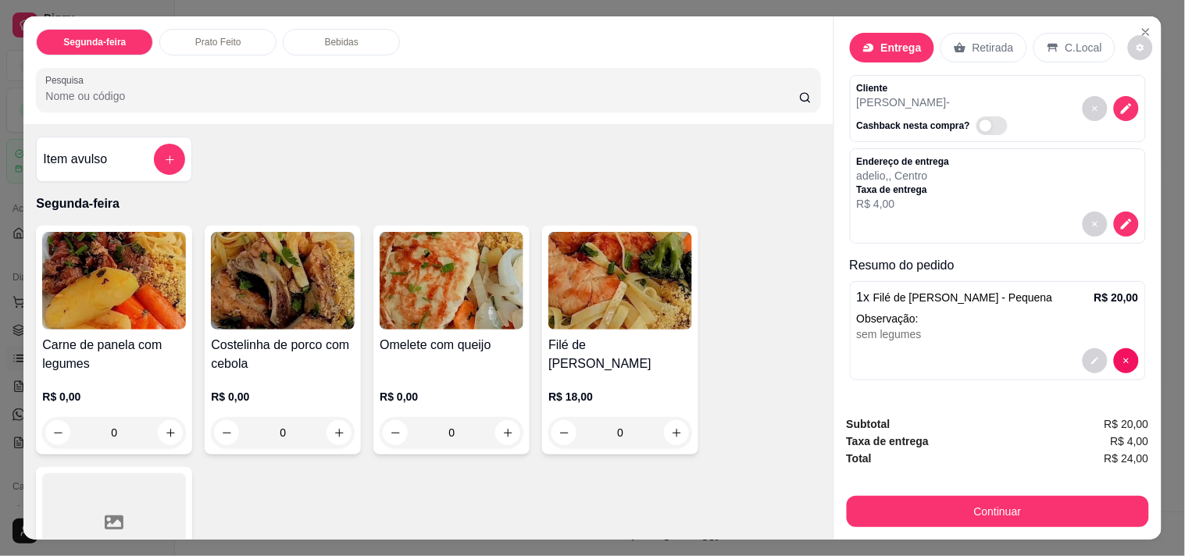
scroll to position [40, 0]
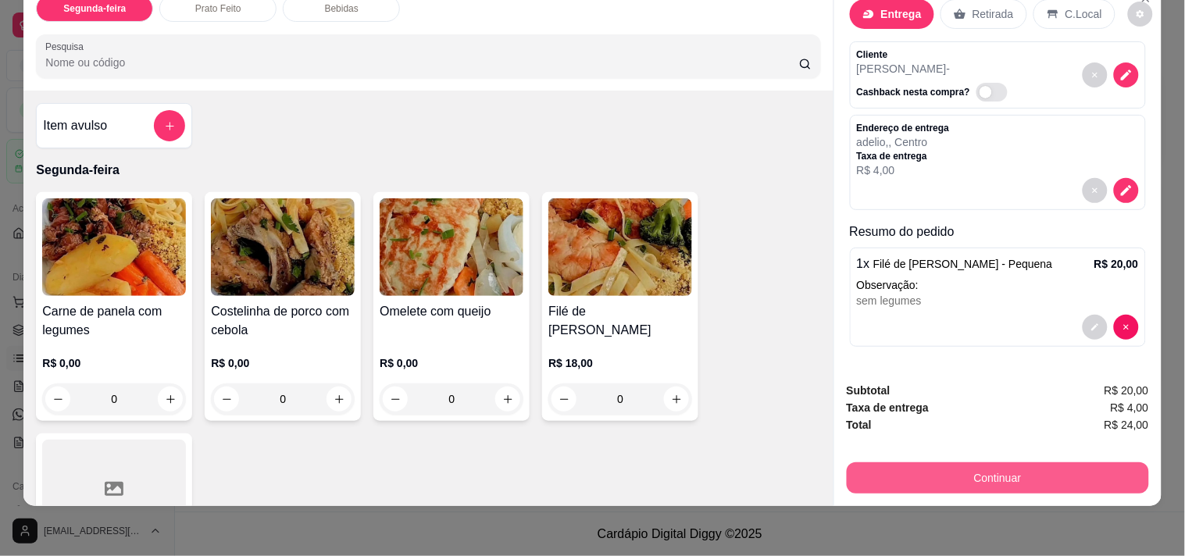
click at [1074, 469] on button "Continuar" at bounding box center [998, 477] width 302 height 31
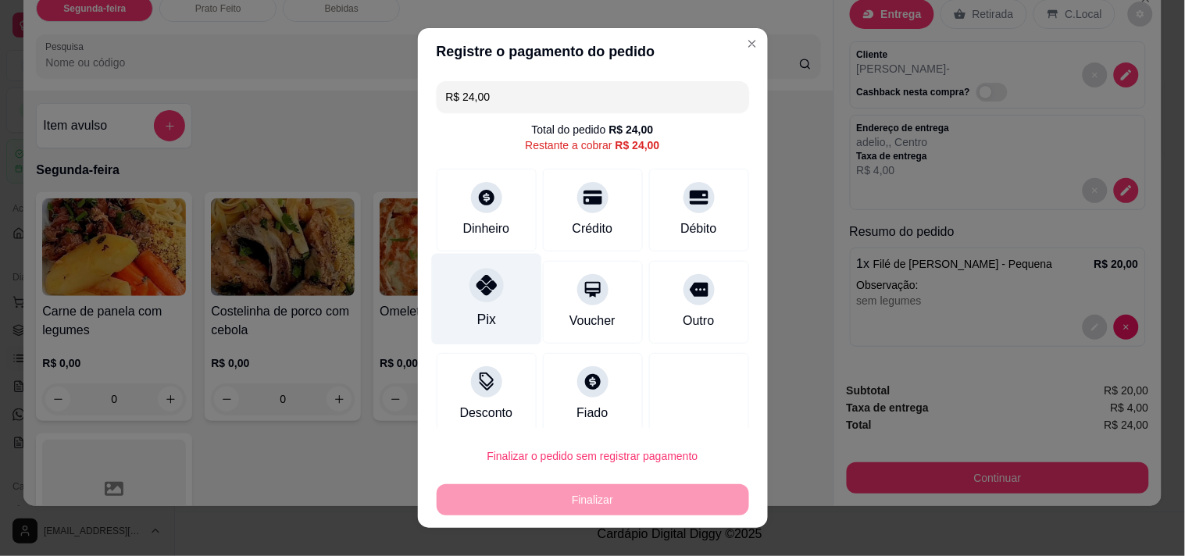
click at [498, 286] on div "Pix" at bounding box center [486, 298] width 110 height 91
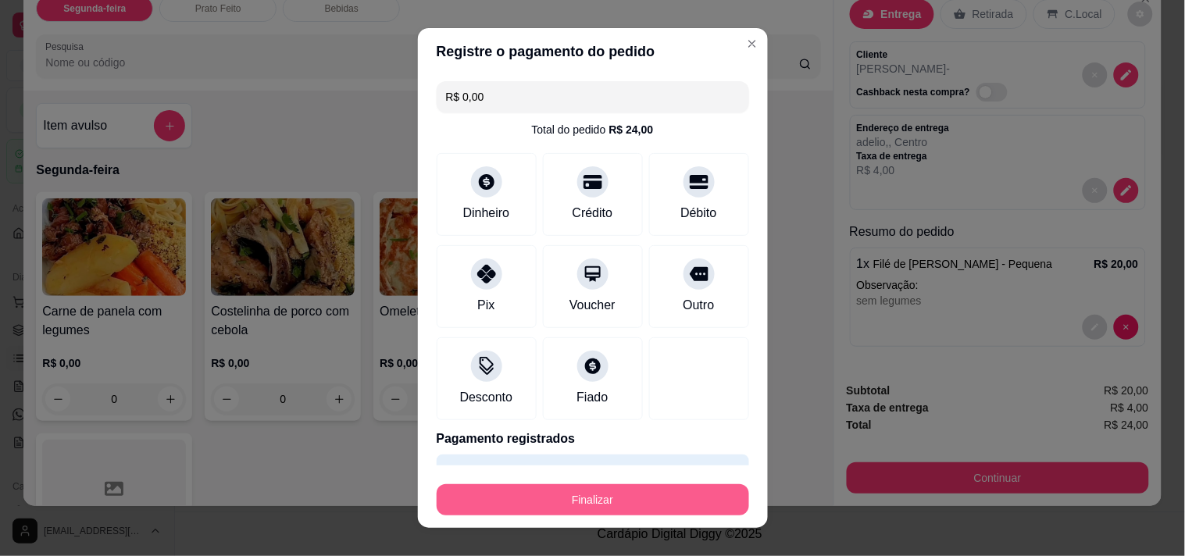
click at [525, 493] on button "Finalizar" at bounding box center [593, 499] width 312 height 31
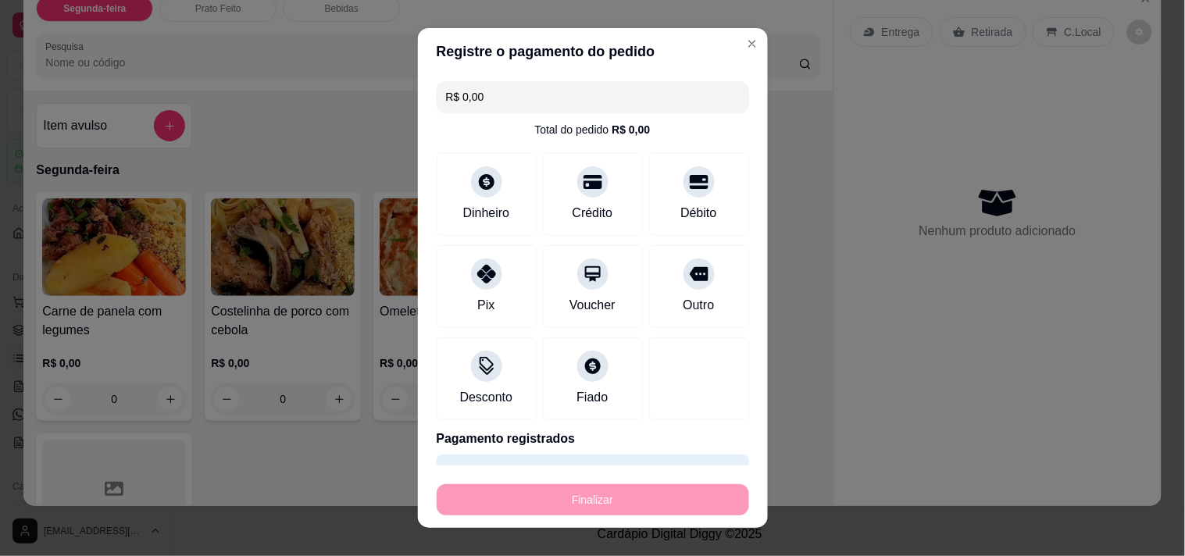
type input "-R$ 24,00"
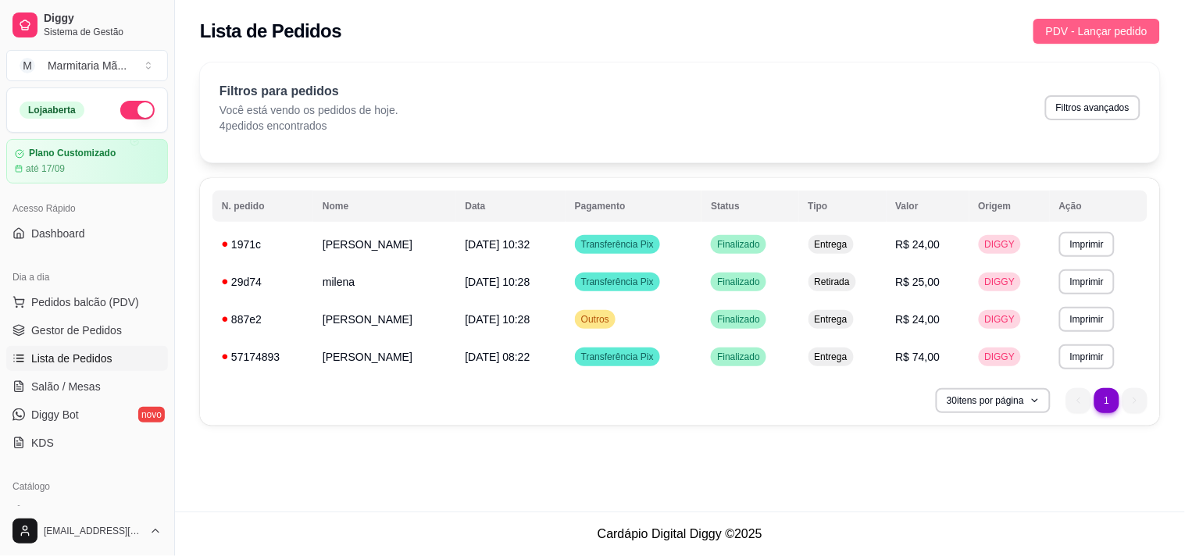
click at [1082, 28] on span "PDV - Lançar pedido" at bounding box center [1097, 31] width 102 height 17
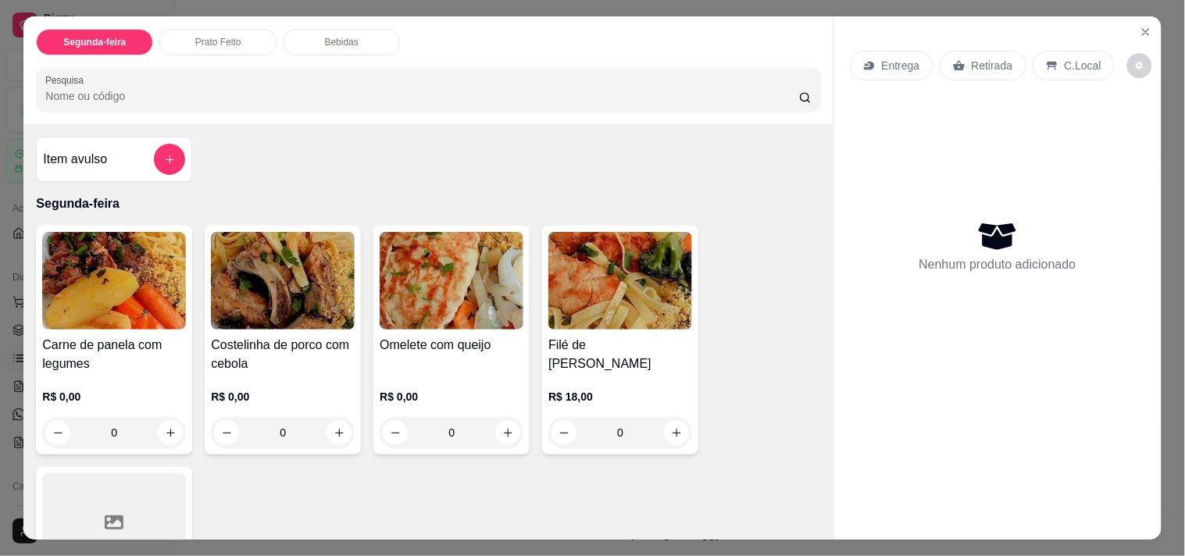
click at [907, 62] on p "Entrega" at bounding box center [901, 66] width 38 height 16
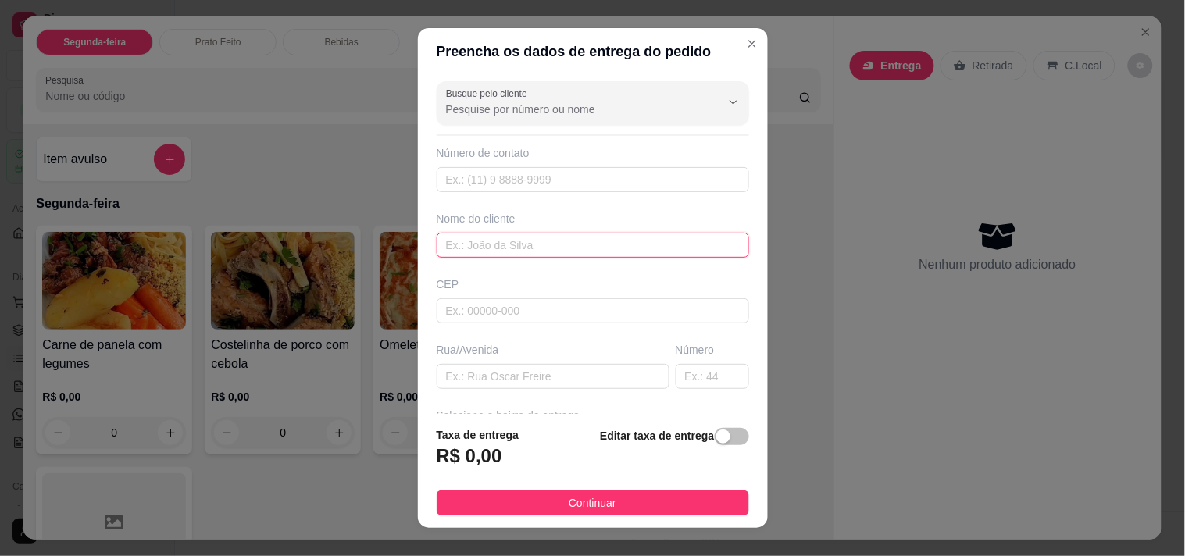
click at [597, 255] on input "text" at bounding box center [593, 245] width 312 height 25
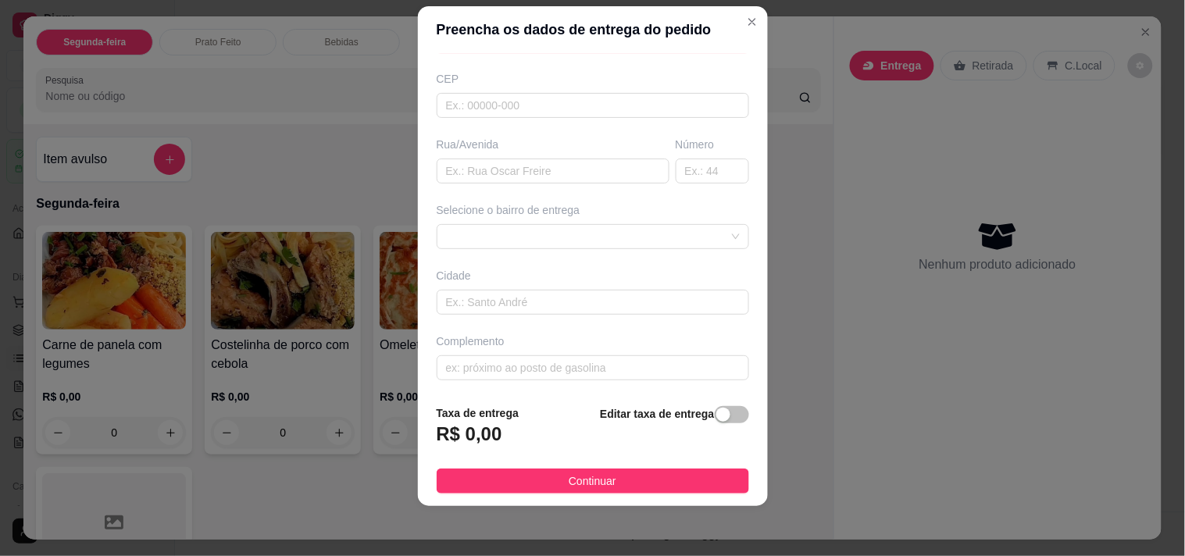
scroll to position [187, 0]
click at [520, 230] on span at bounding box center [593, 233] width 294 height 23
type input "[PERSON_NAME]"
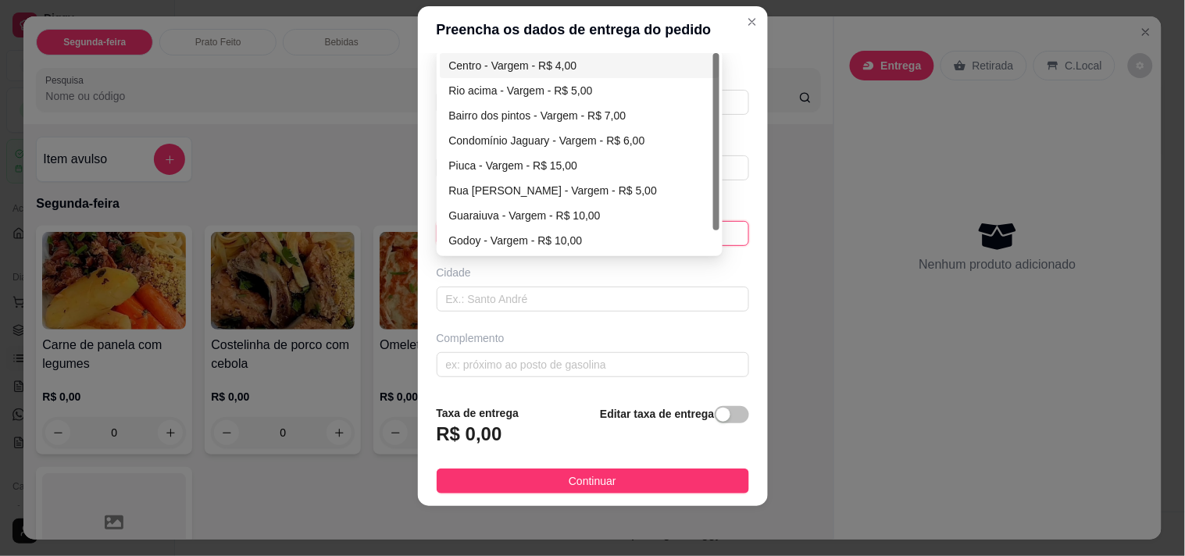
click at [513, 68] on div "Centro - Vargem - R$ 4,00" at bounding box center [580, 65] width 262 height 17
type input "Vargem"
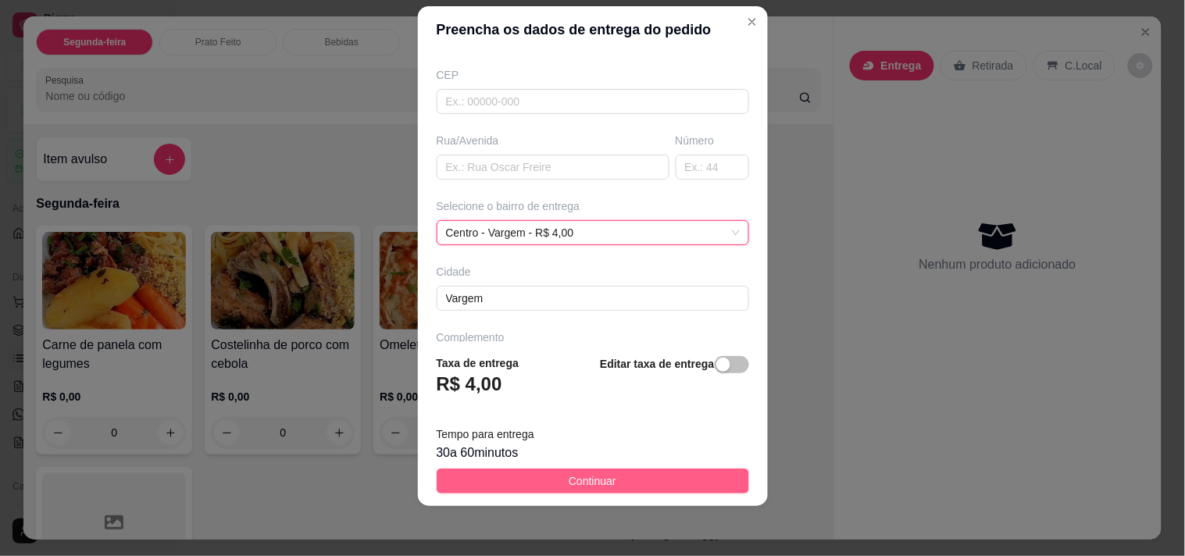
click at [596, 487] on span "Continuar" at bounding box center [593, 480] width 48 height 17
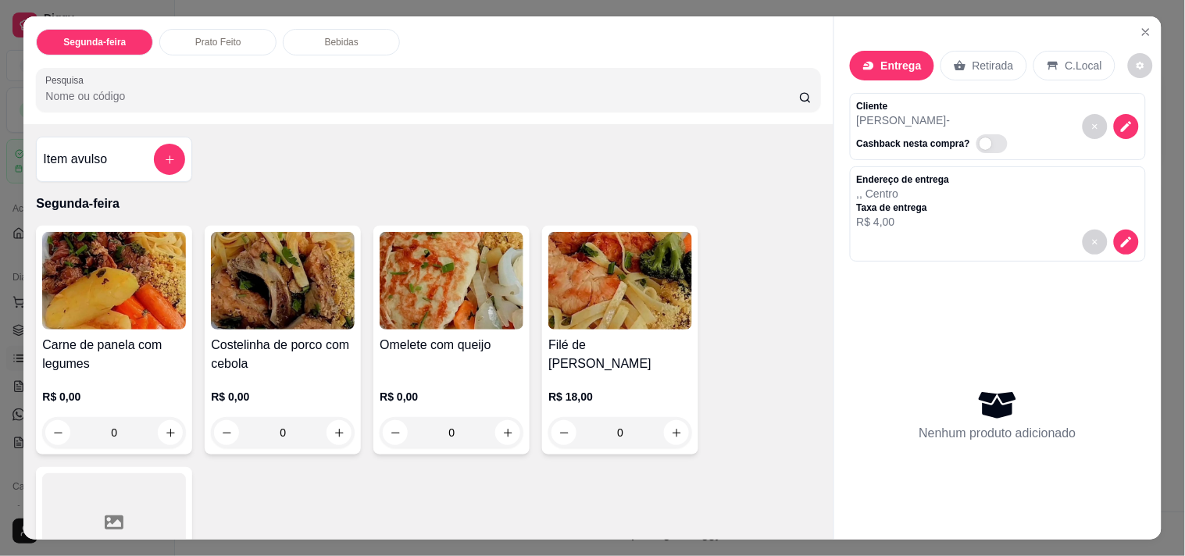
click at [629, 301] on img at bounding box center [620, 281] width 144 height 98
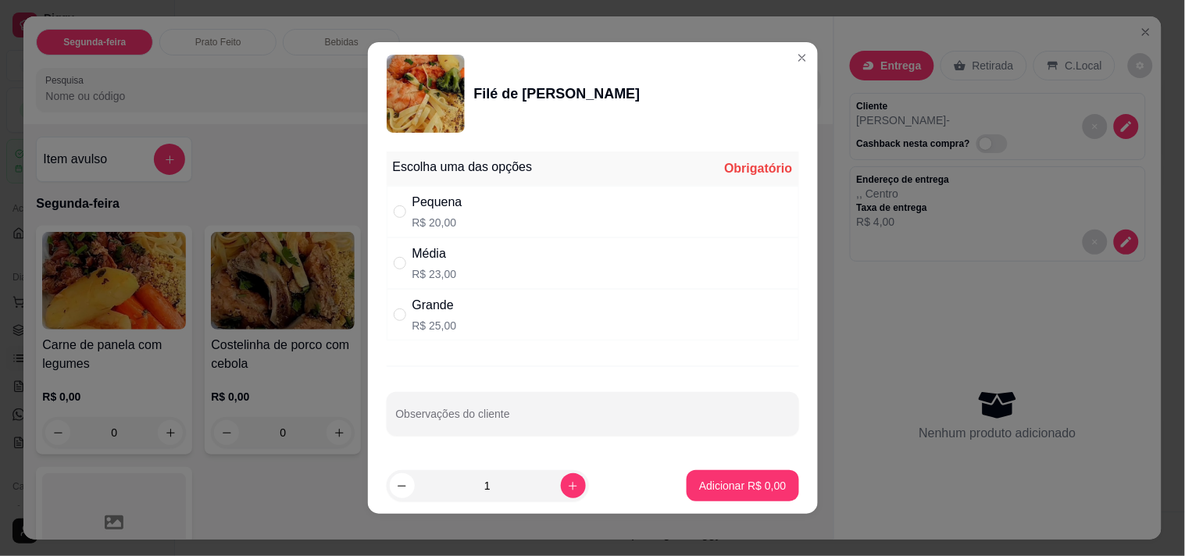
click at [497, 205] on div "Pequena R$ 20,00" at bounding box center [593, 212] width 412 height 52
radio input "true"
click at [701, 469] on footer "1 Adicionar R$ 20,00" at bounding box center [593, 486] width 450 height 56
click at [768, 487] on button "Adicionar R$ 20,00" at bounding box center [739, 485] width 118 height 31
type input "1"
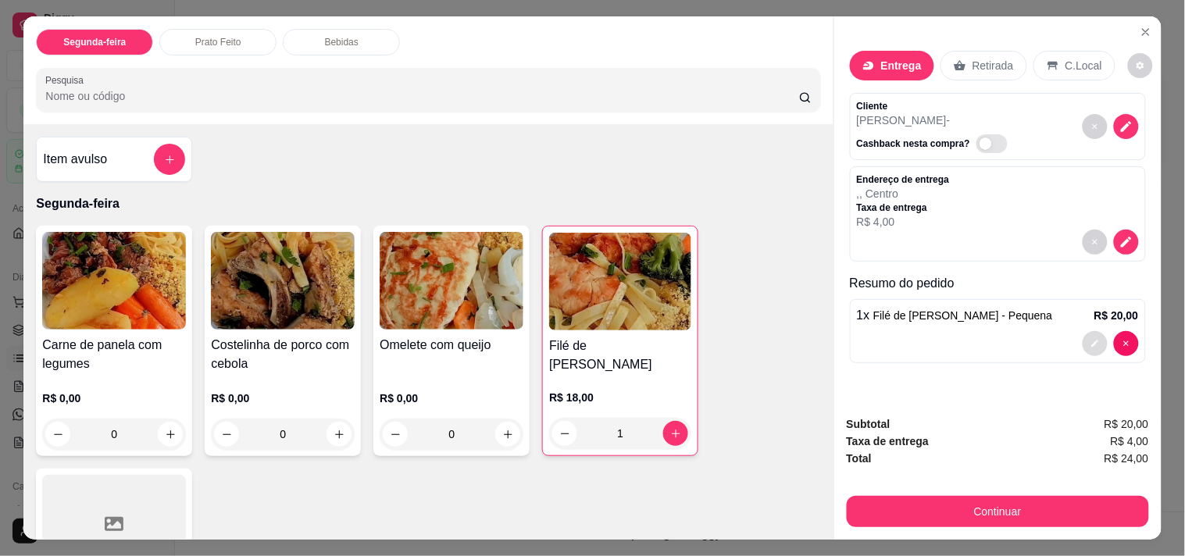
click at [1090, 339] on icon "decrease-product-quantity" at bounding box center [1094, 343] width 9 height 9
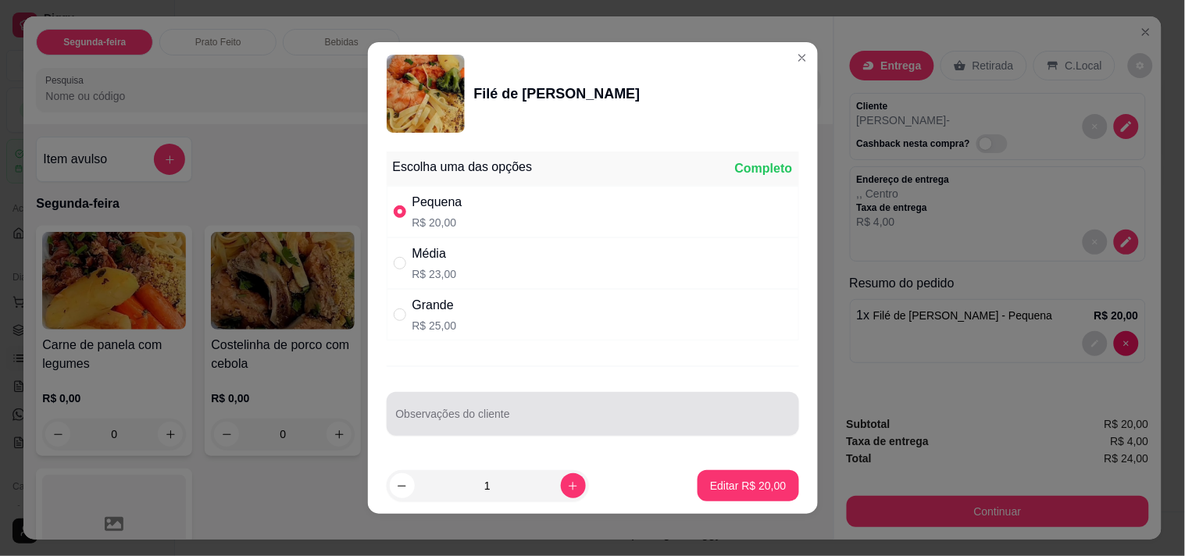
click at [430, 426] on input "Observações do cliente" at bounding box center [593, 420] width 394 height 16
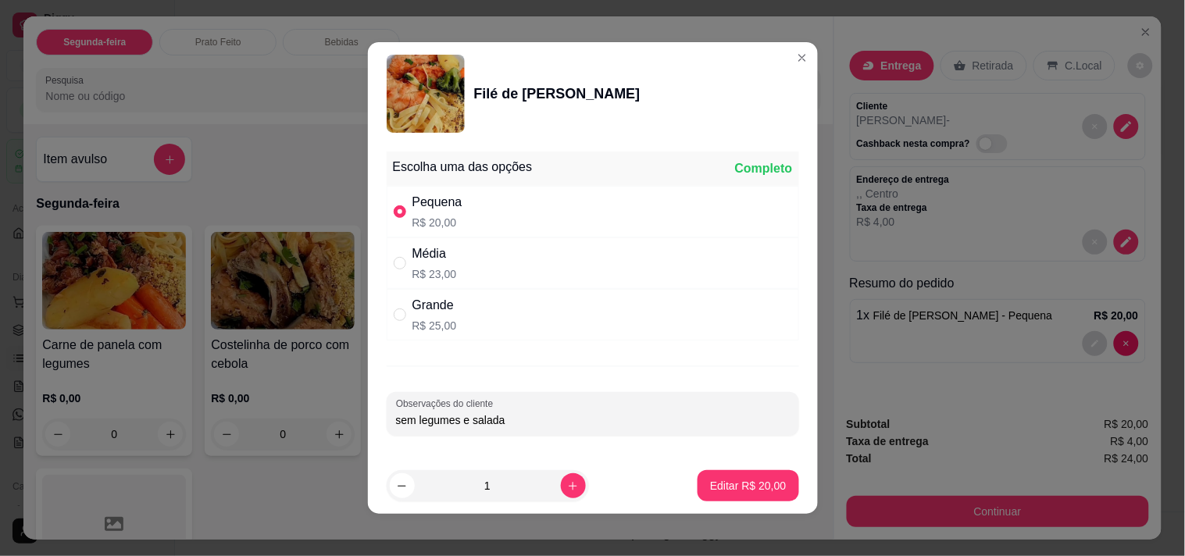
type input "sem legumes e salada"
click at [711, 487] on p "Editar R$ 20,00" at bounding box center [747, 485] width 73 height 15
type input "0"
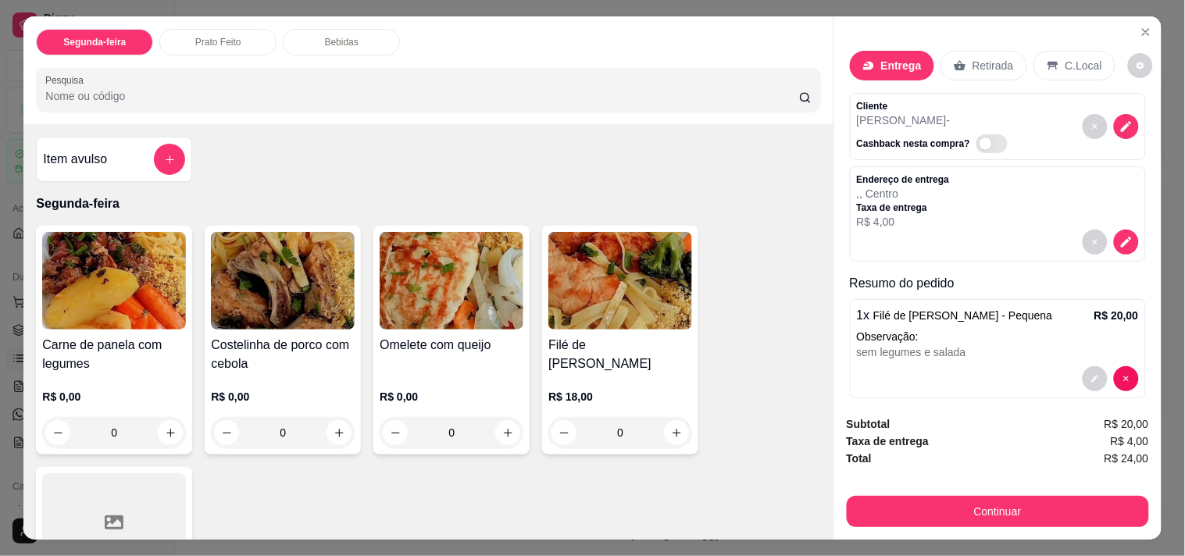
click at [639, 389] on p "R$ 18,00" at bounding box center [620, 397] width 144 height 16
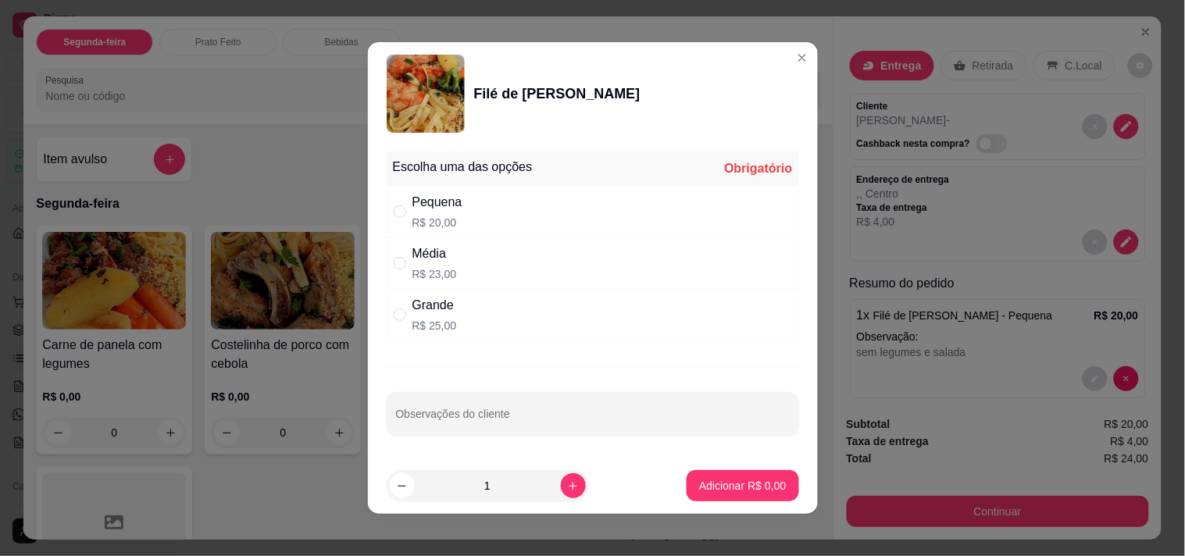
click at [440, 223] on p "R$ 20,00" at bounding box center [437, 223] width 50 height 16
radio input "true"
click at [567, 489] on icon "increase-product-quantity" at bounding box center [573, 486] width 12 height 12
type input "2"
click at [721, 480] on p "Adicionar R$ 40,00" at bounding box center [739, 486] width 93 height 16
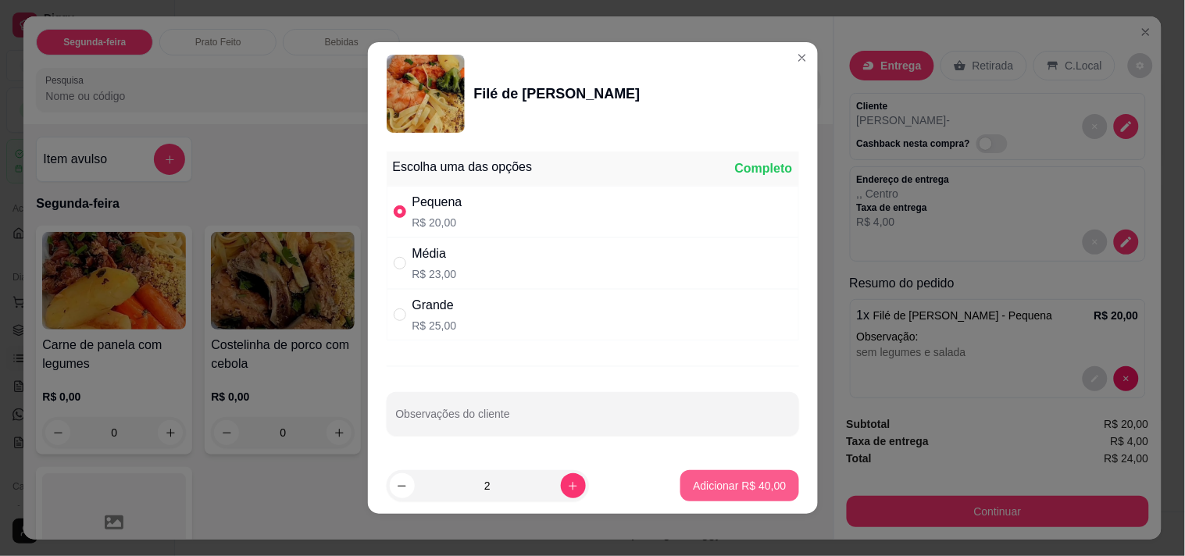
type input "2"
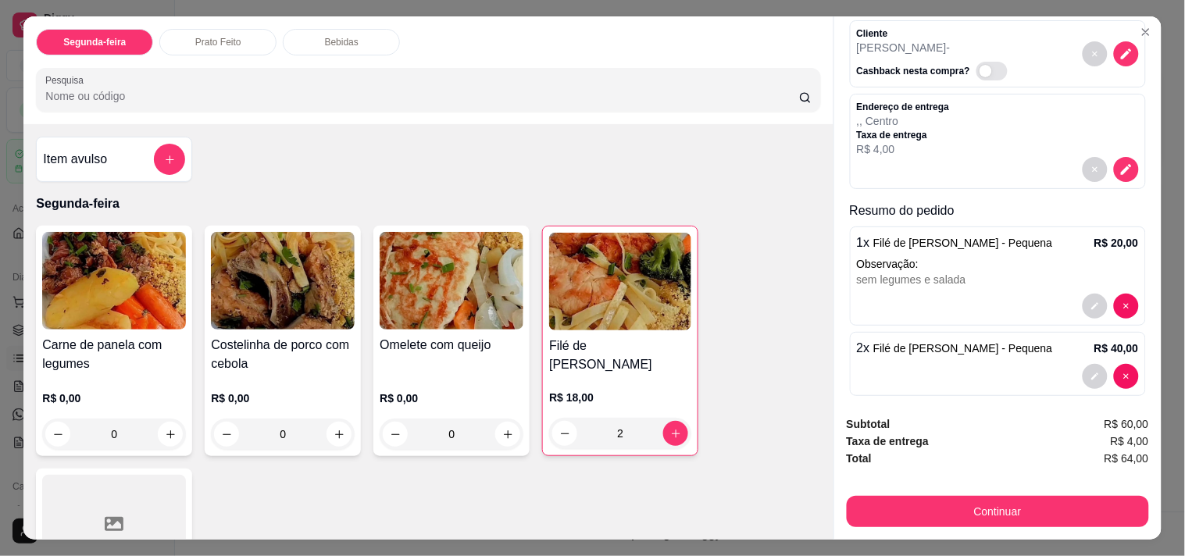
scroll to position [88, 0]
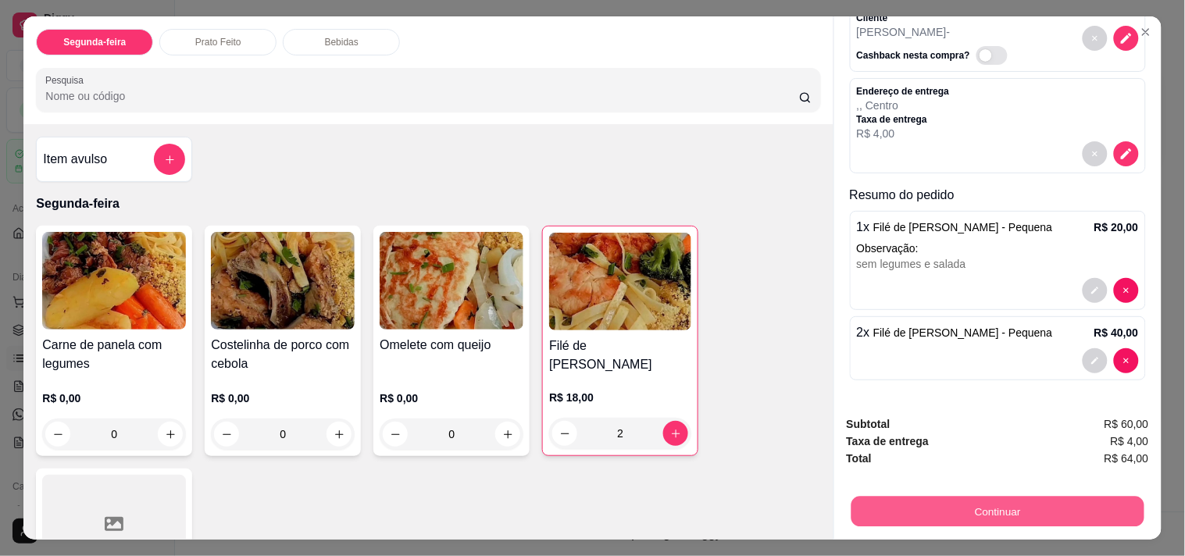
click at [1062, 504] on button "Continuar" at bounding box center [996, 511] width 293 height 30
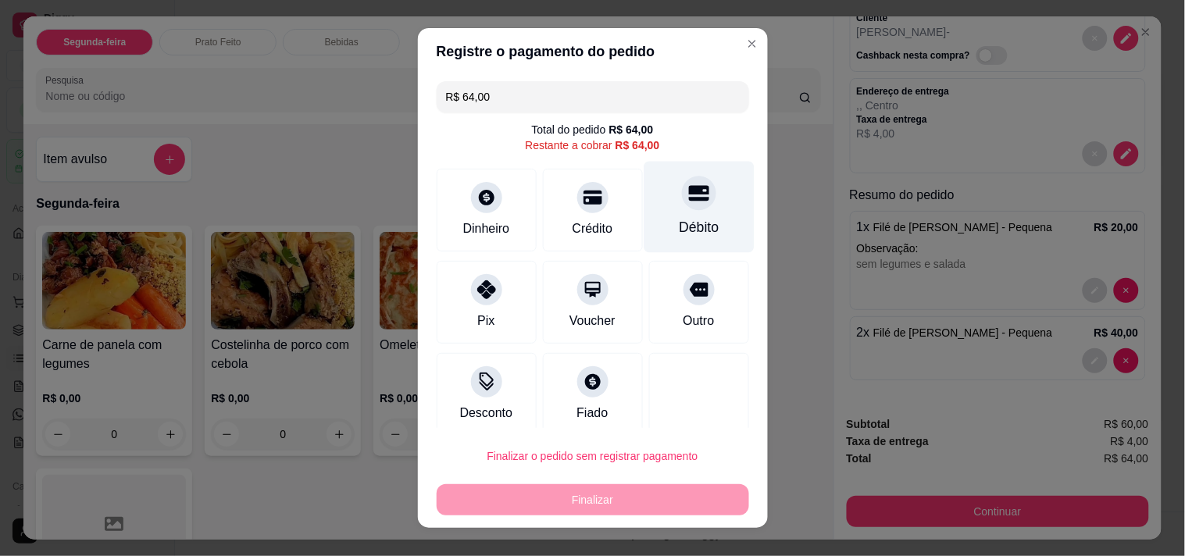
click at [679, 230] on div "Débito" at bounding box center [699, 227] width 40 height 20
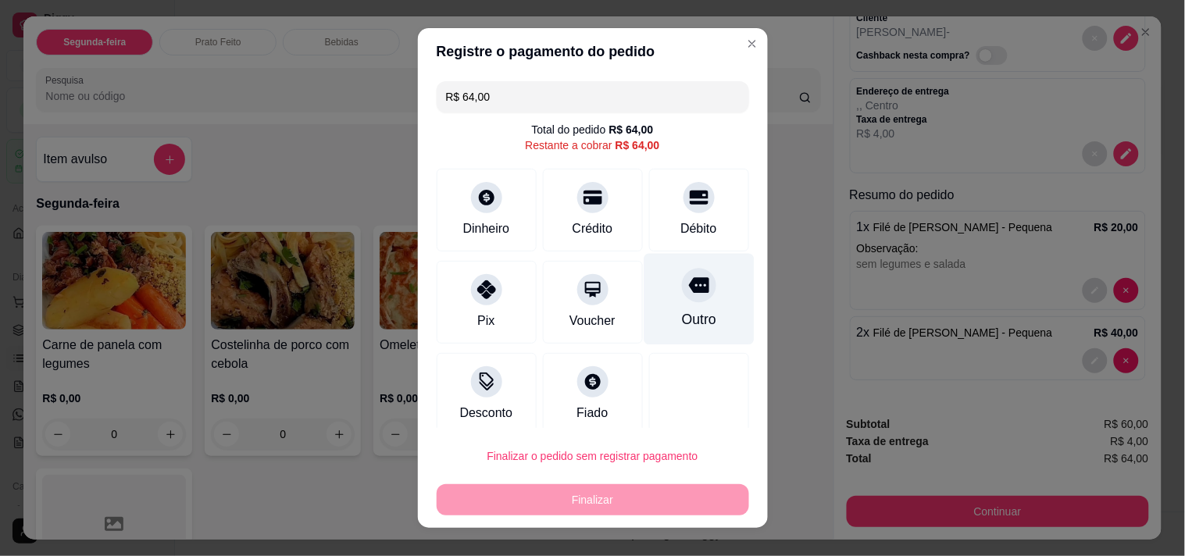
type input "R$ 0,00"
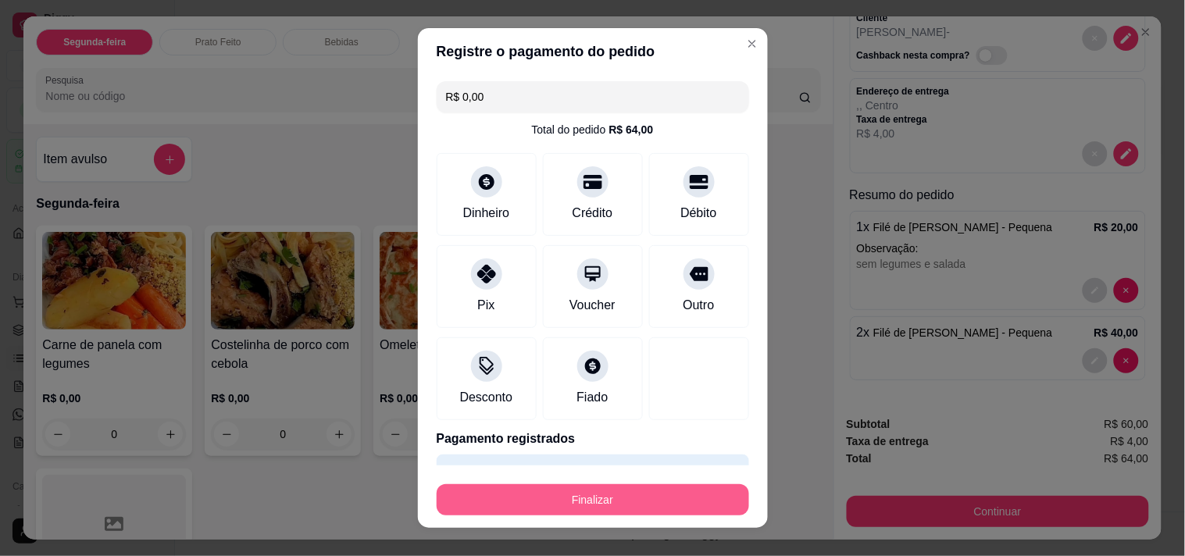
click at [656, 501] on button "Finalizar" at bounding box center [593, 499] width 312 height 31
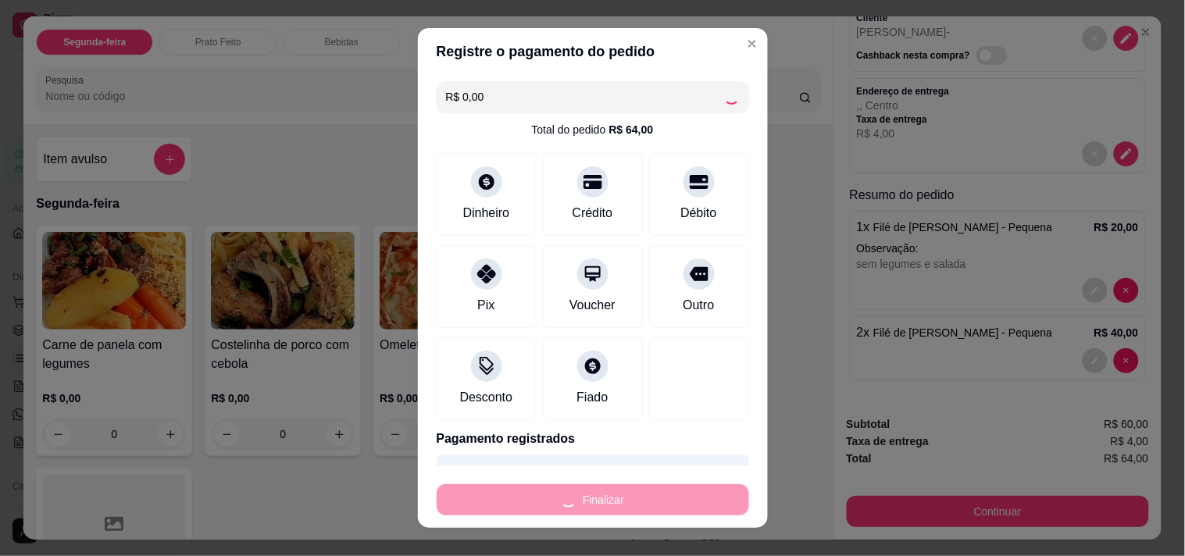
type input "0"
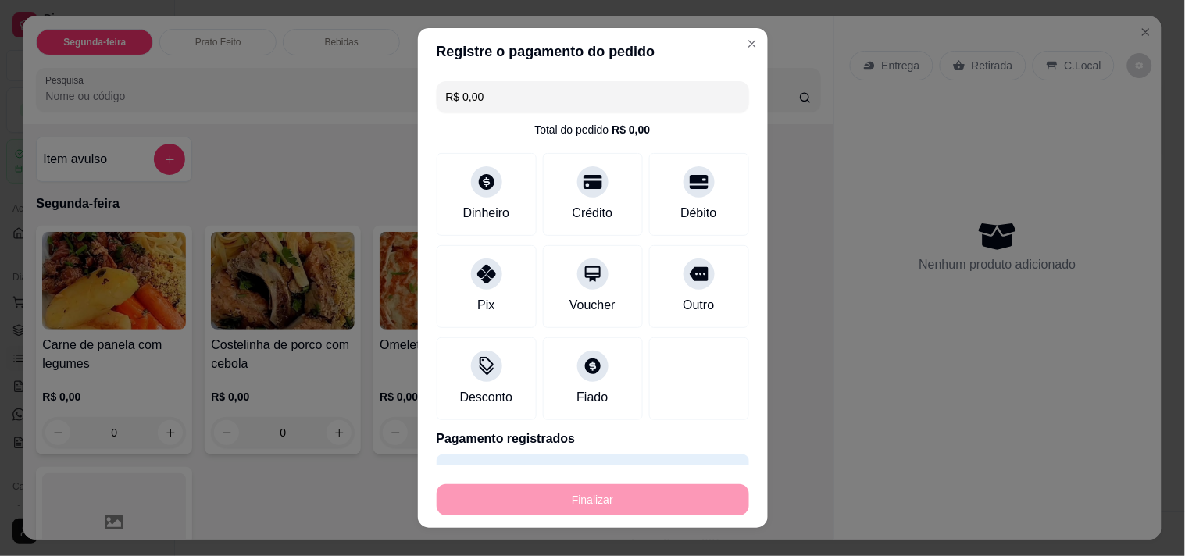
type input "-R$ 64,00"
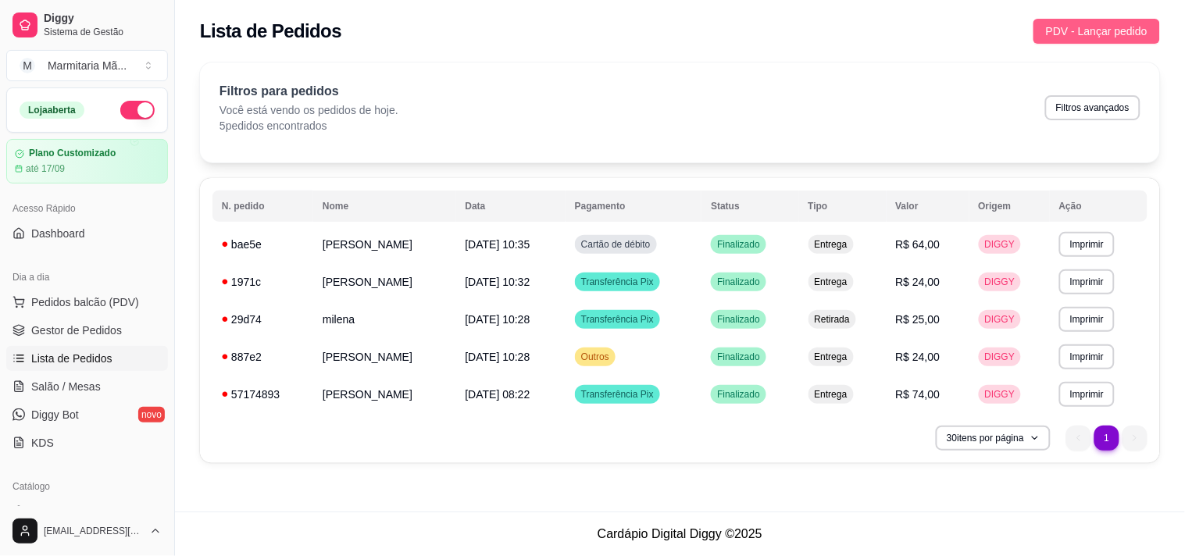
click at [1105, 30] on span "PDV - Lançar pedido" at bounding box center [1097, 31] width 102 height 17
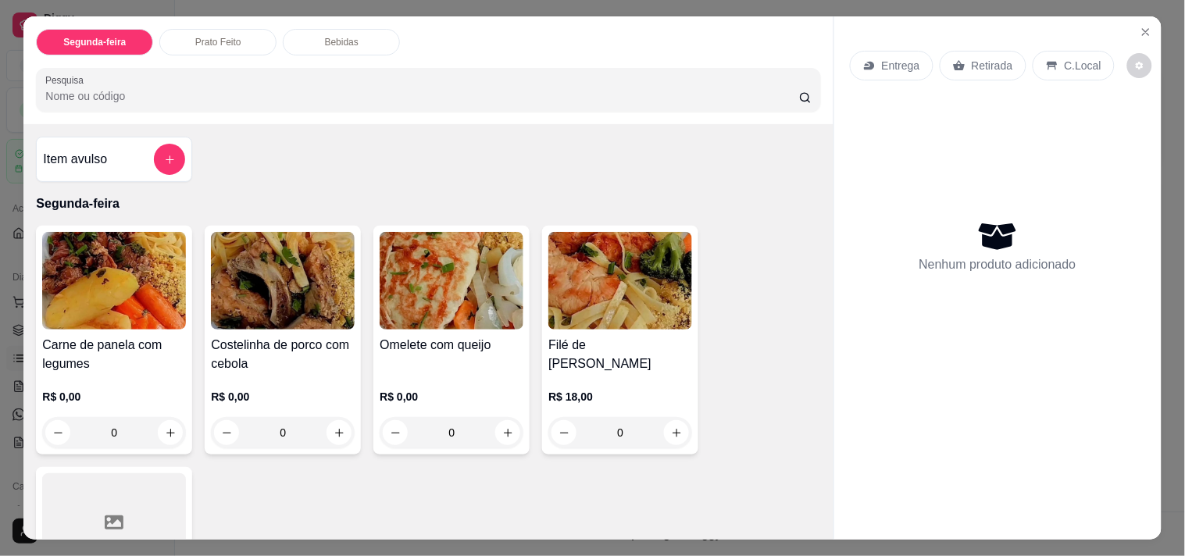
click at [890, 59] on p "Entrega" at bounding box center [901, 66] width 38 height 16
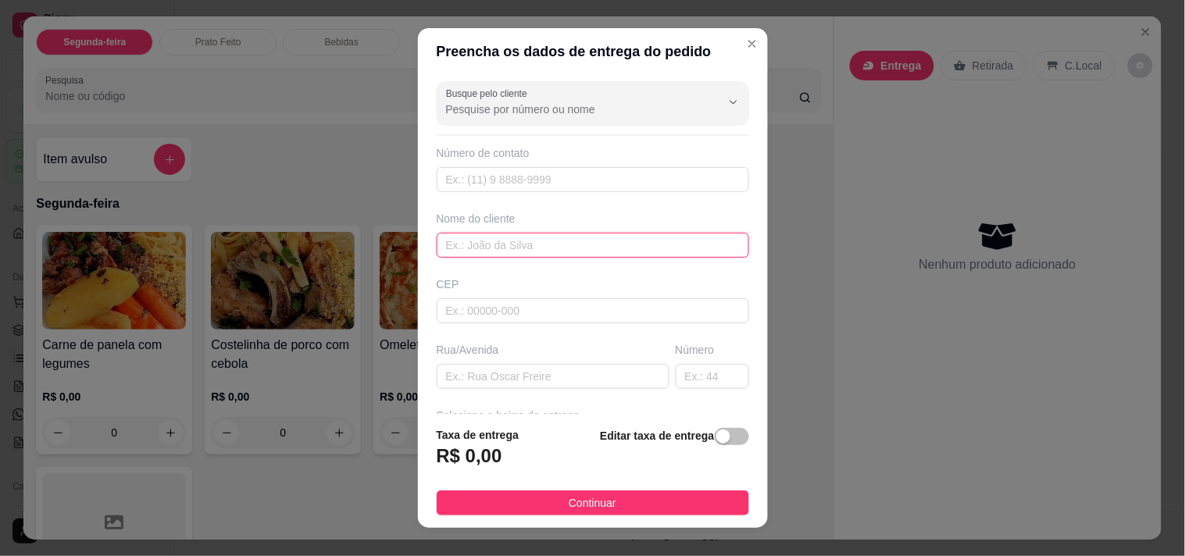
click at [533, 256] on input "text" at bounding box center [593, 245] width 312 height 25
type input "mayco auto pecas"
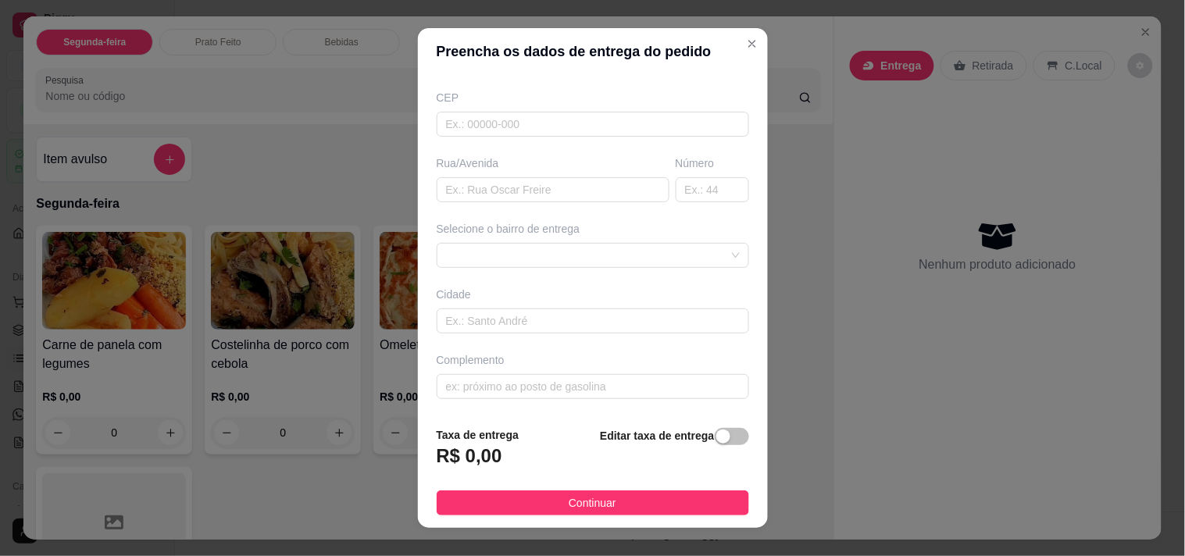
scroll to position [22, 0]
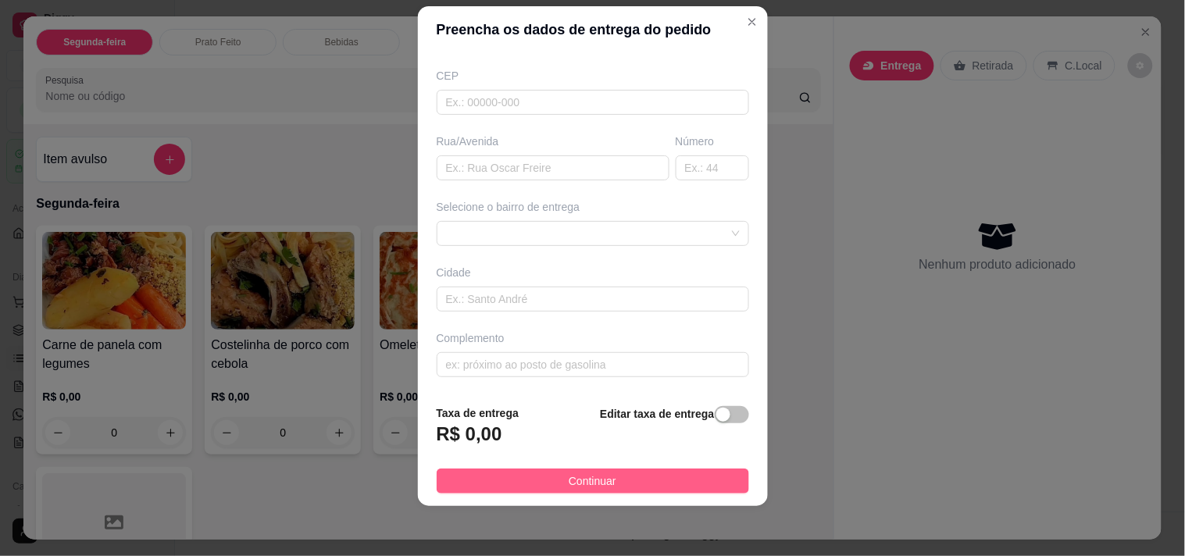
click at [549, 485] on button "Continuar" at bounding box center [593, 481] width 312 height 25
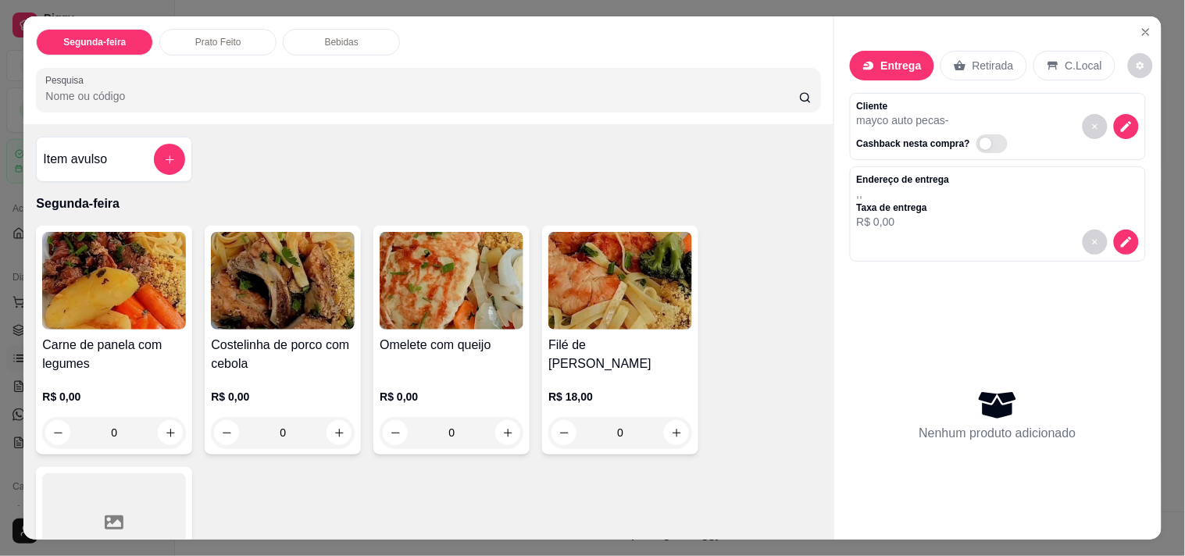
click at [159, 303] on img at bounding box center [114, 281] width 144 height 98
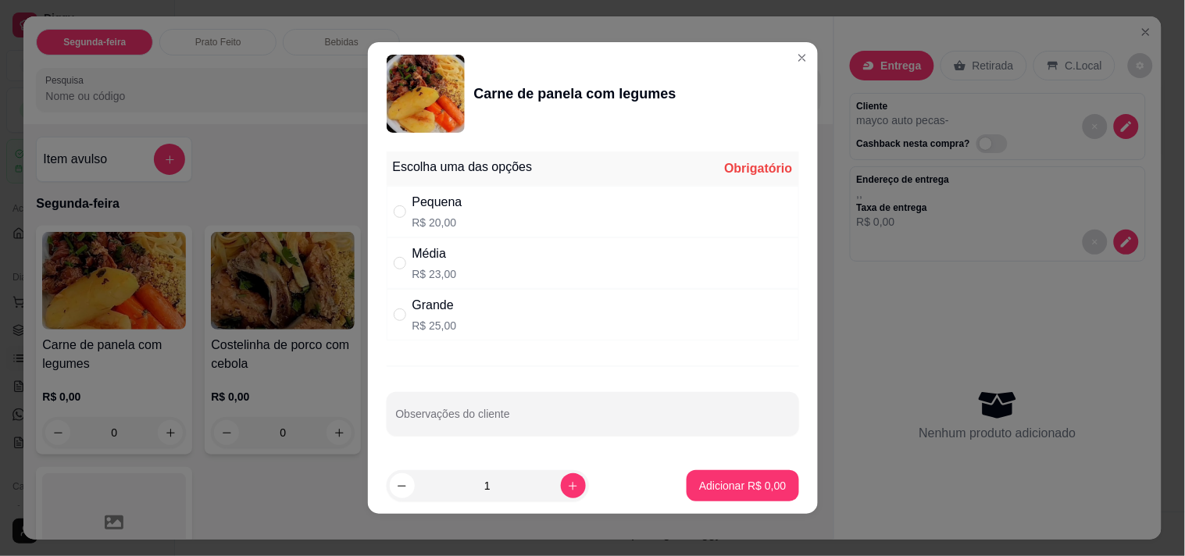
drag, startPoint x: 406, startPoint y: 310, endPoint x: 534, endPoint y: 347, distance: 133.2
click at [412, 313] on div "Grande" at bounding box center [434, 305] width 45 height 19
radio input "true"
click at [704, 490] on p "Adicionar R$ 25,00" at bounding box center [739, 485] width 91 height 15
type input "1"
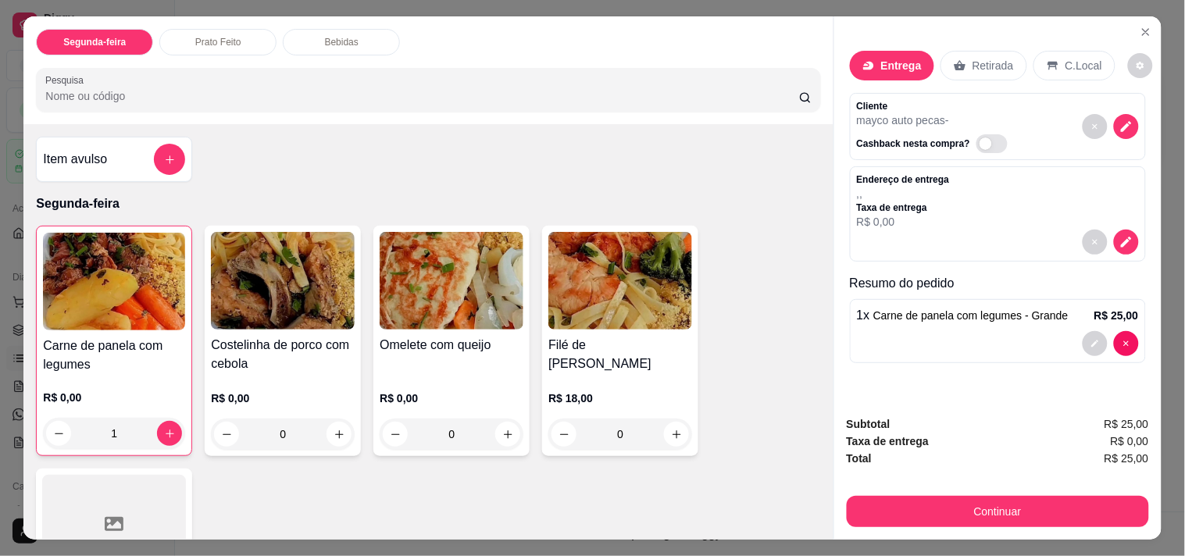
click at [168, 433] on div "1" at bounding box center [114, 433] width 142 height 31
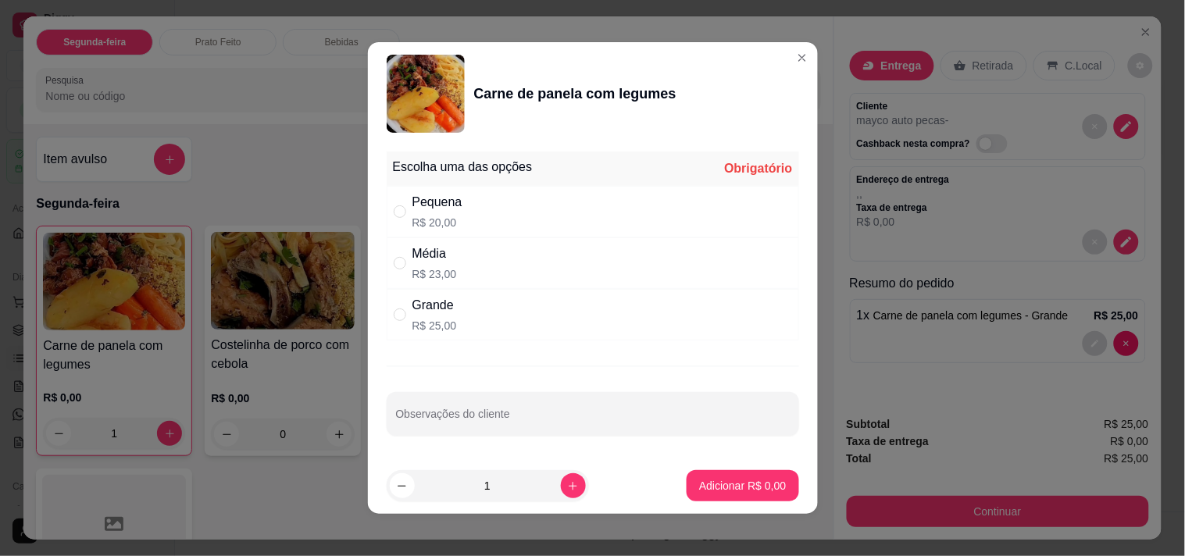
click at [462, 313] on div "Grande R$ 25,00" at bounding box center [593, 315] width 412 height 52
radio input "true"
click at [705, 485] on p "Adicionar R$ 25,00" at bounding box center [739, 486] width 93 height 16
type input "2"
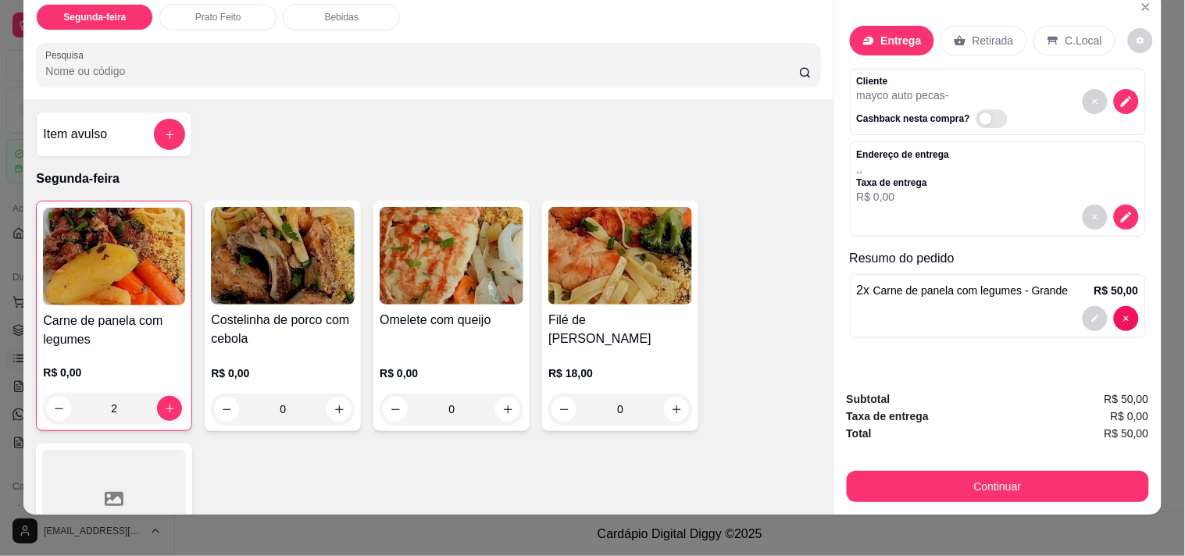
scroll to position [40, 0]
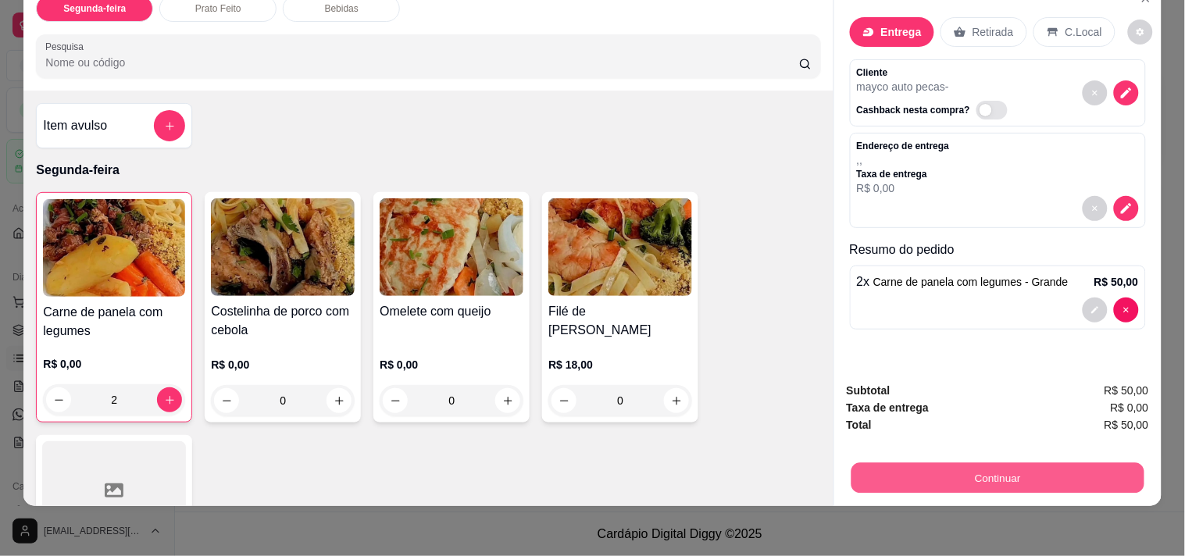
click at [950, 464] on button "Continuar" at bounding box center [996, 477] width 293 height 30
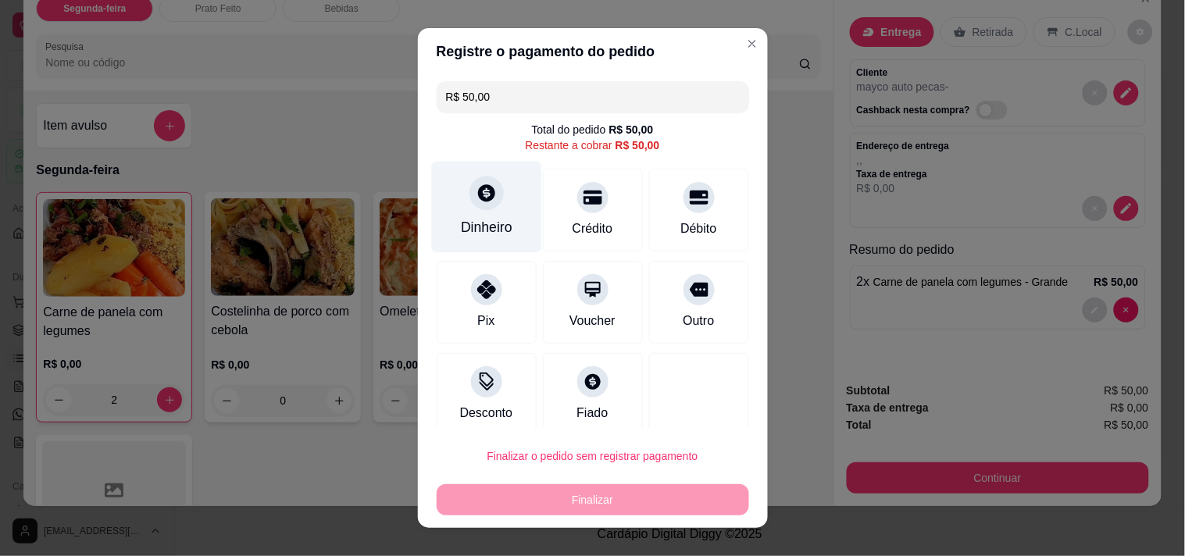
click at [469, 204] on div at bounding box center [486, 193] width 34 height 34
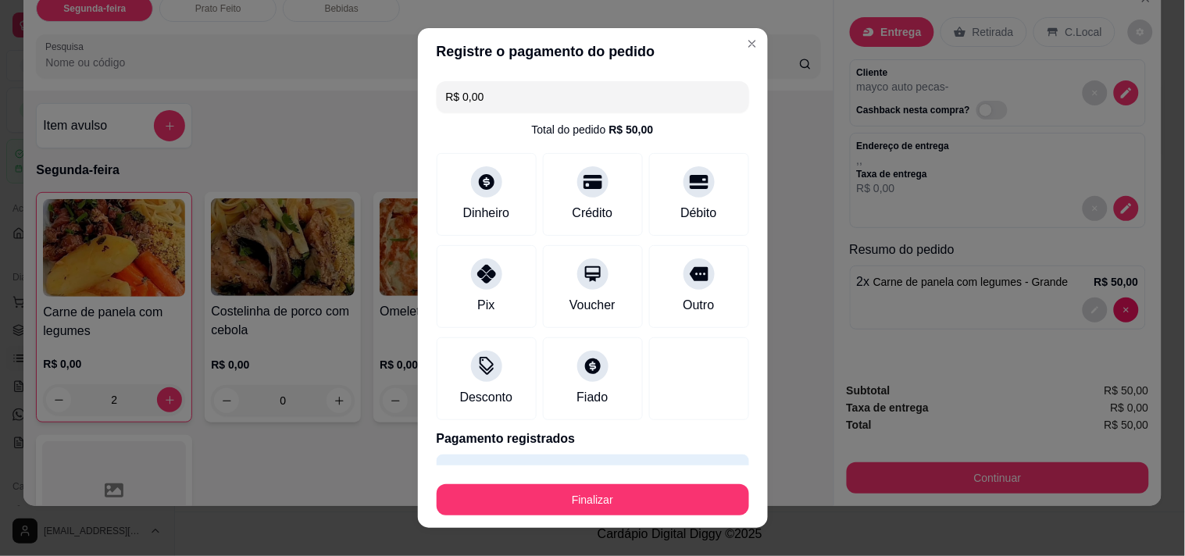
type input "R$ 0,00"
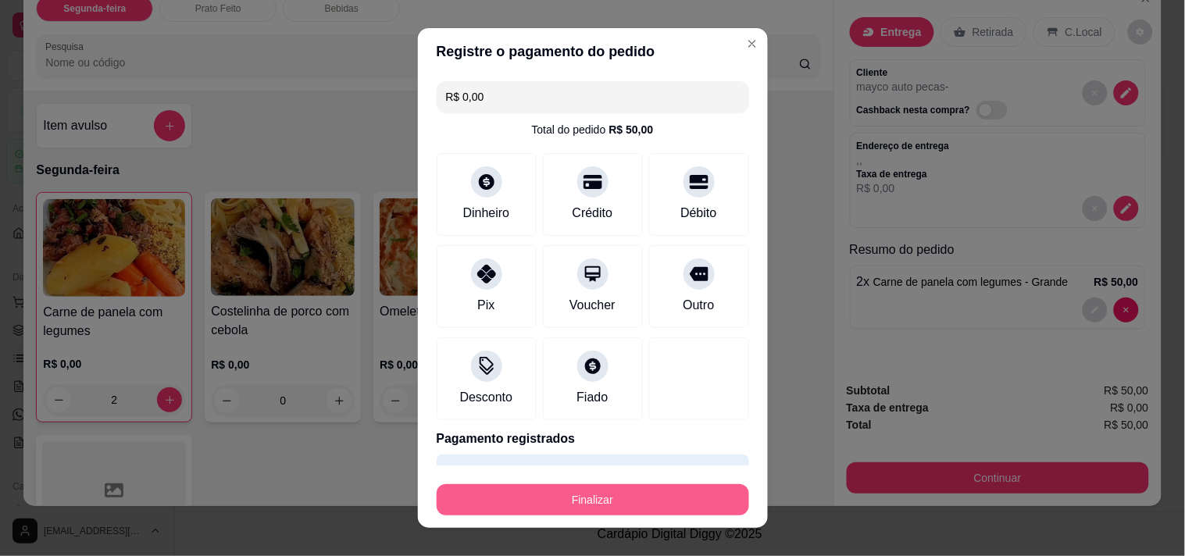
click at [605, 501] on button "Finalizar" at bounding box center [593, 499] width 312 height 31
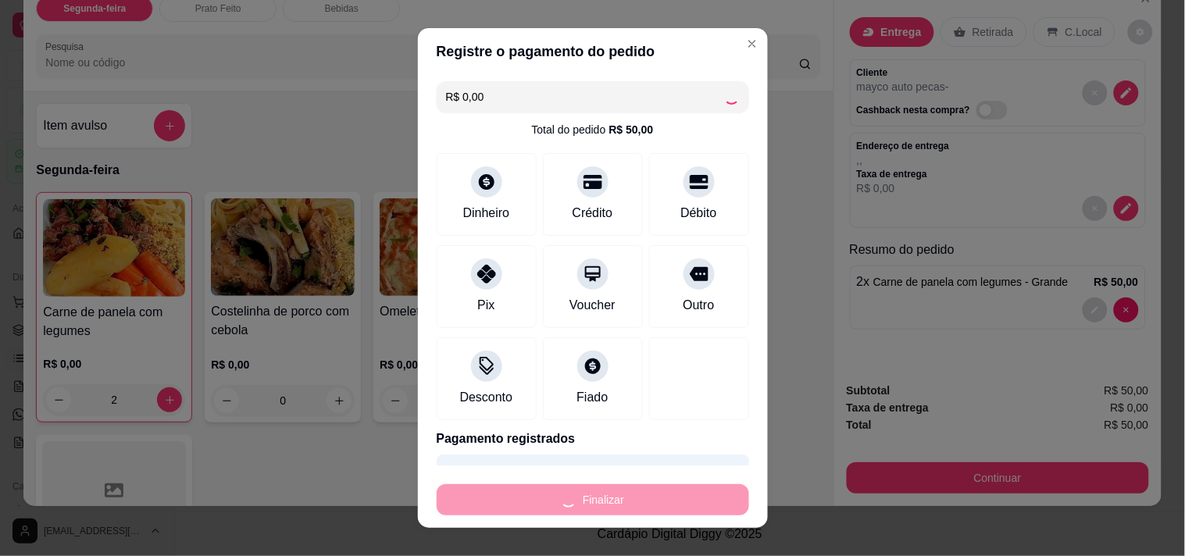
type input "0"
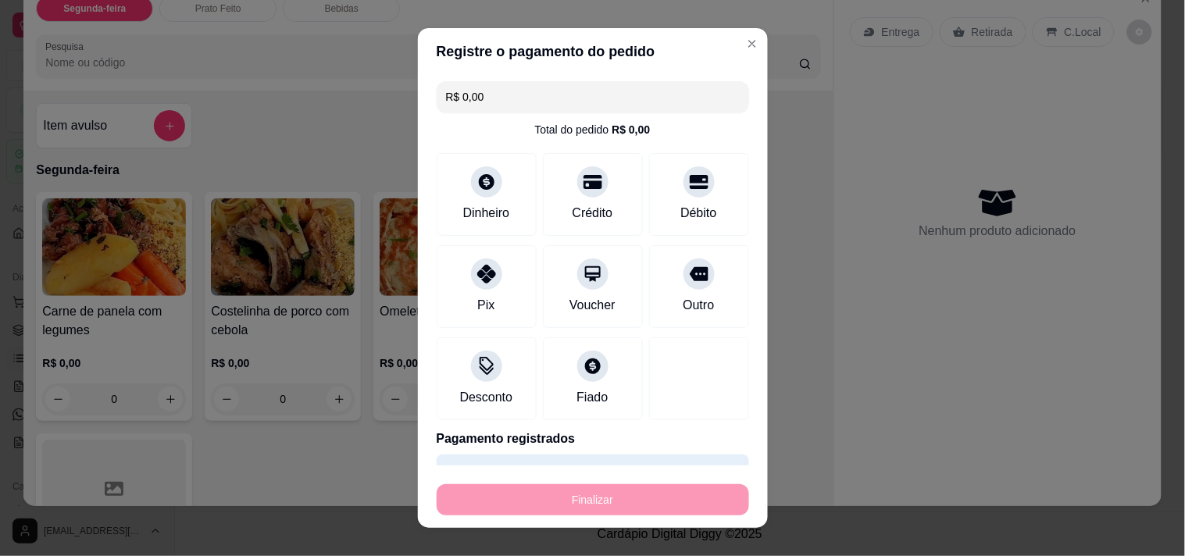
type input "-R$ 50,00"
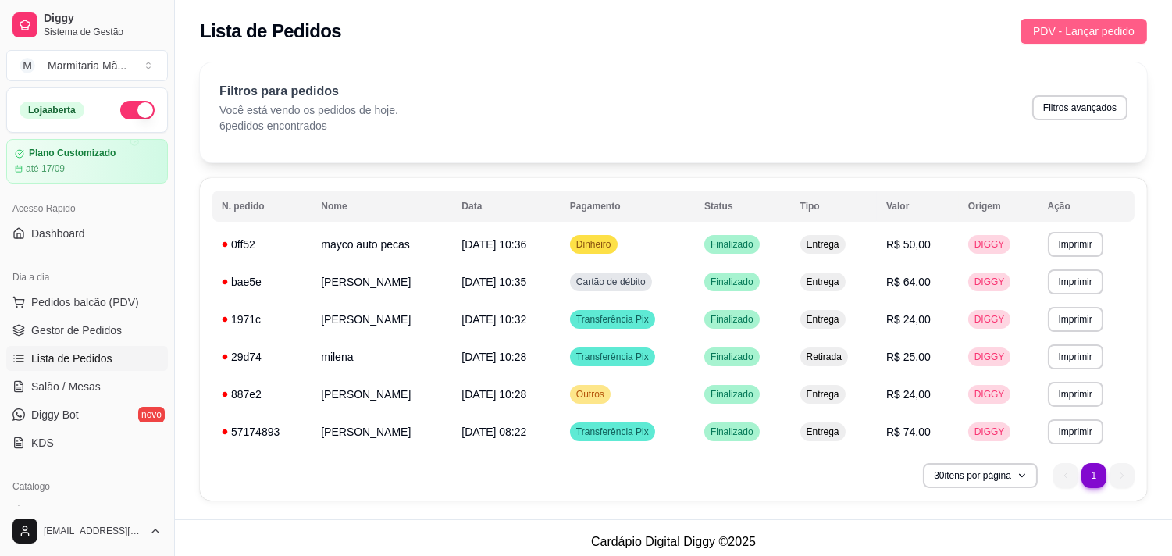
click at [1086, 24] on span "PDV - Lançar pedido" at bounding box center [1084, 31] width 102 height 17
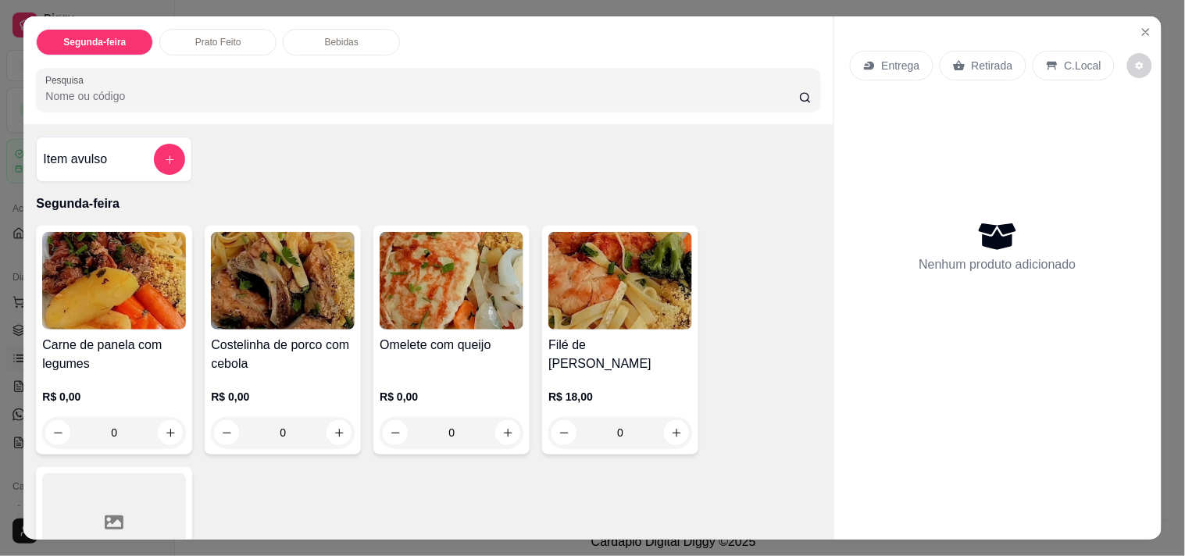
click at [670, 426] on div "0" at bounding box center [620, 432] width 144 height 31
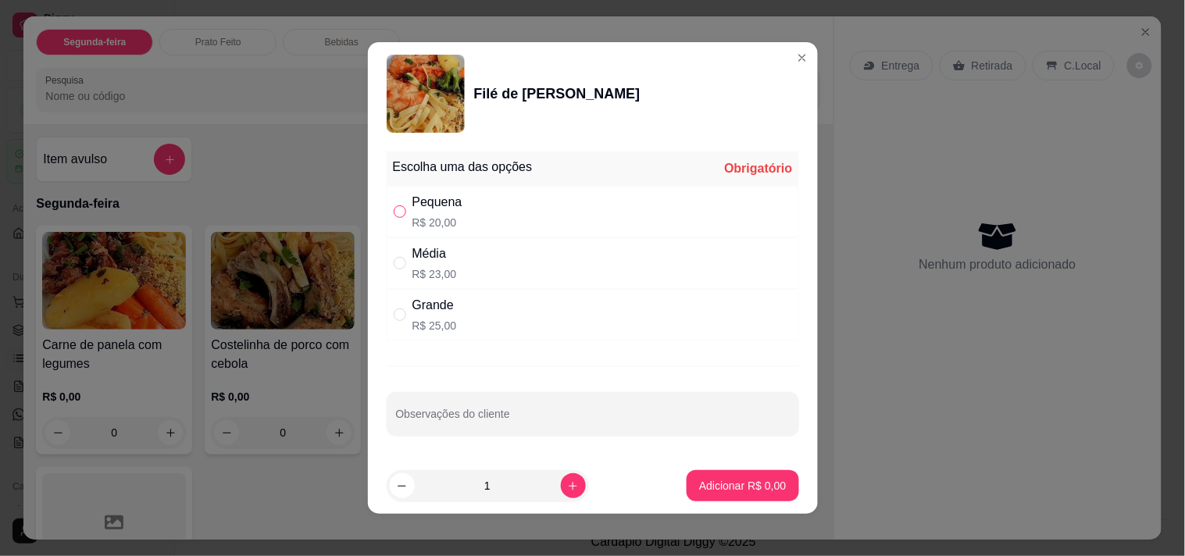
click at [394, 207] on input "" at bounding box center [400, 211] width 12 height 12
radio input "true"
click at [708, 465] on footer "1 Adicionar R$ 20,00" at bounding box center [593, 486] width 450 height 56
click at [693, 488] on p "Adicionar R$ 20,00" at bounding box center [739, 486] width 93 height 16
type input "1"
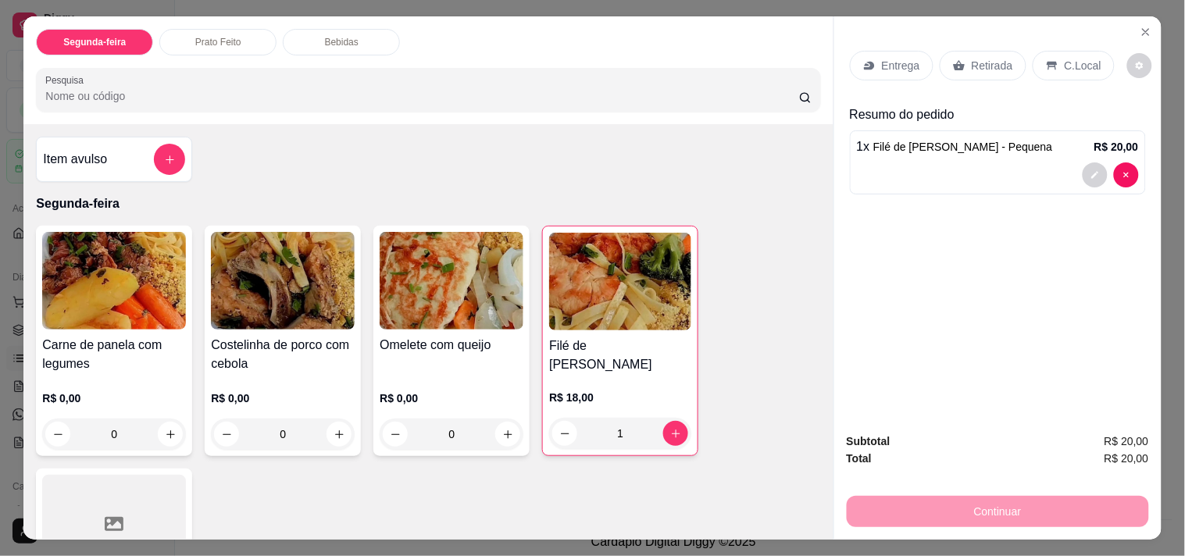
click at [628, 390] on p "R$ 18,00" at bounding box center [620, 398] width 142 height 16
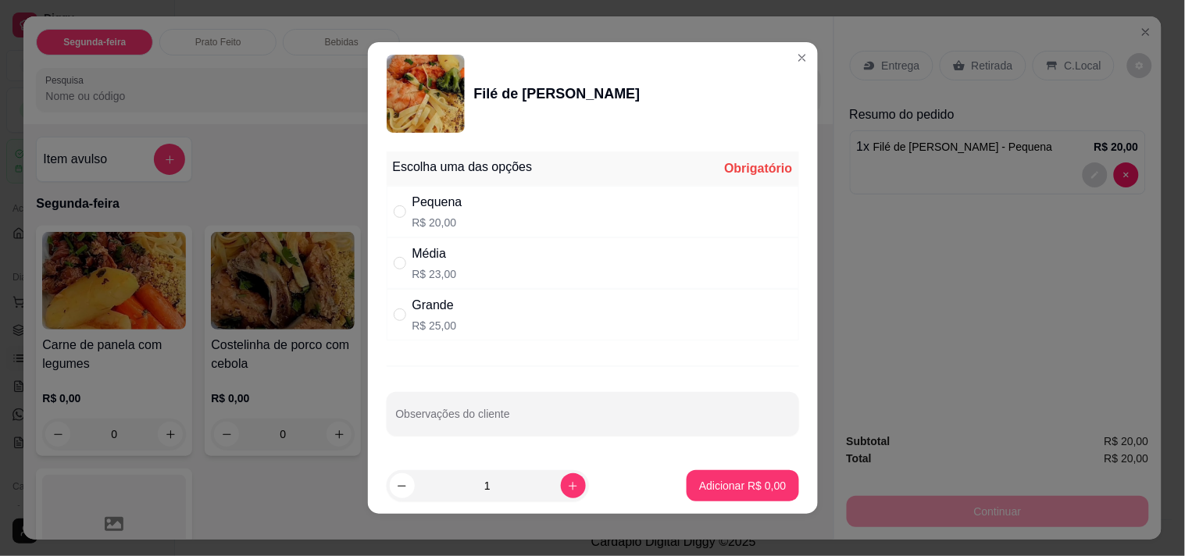
click at [412, 262] on div "Média" at bounding box center [434, 253] width 45 height 19
radio input "true"
click at [684, 477] on button "Adicionar R$ 23,00" at bounding box center [739, 485] width 118 height 31
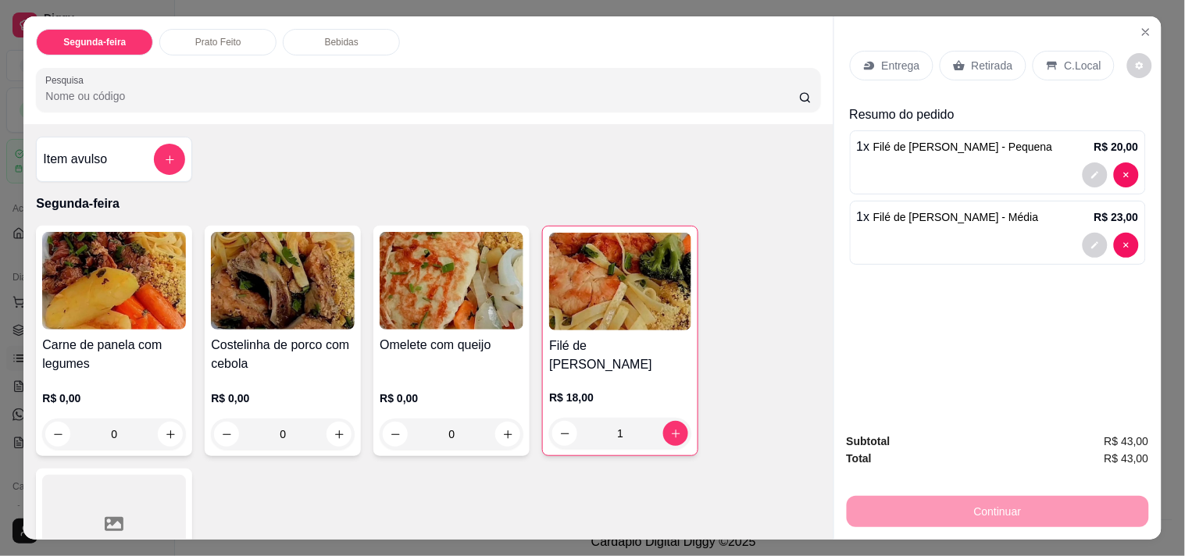
click at [631, 390] on p "R$ 18,00" at bounding box center [620, 398] width 142 height 16
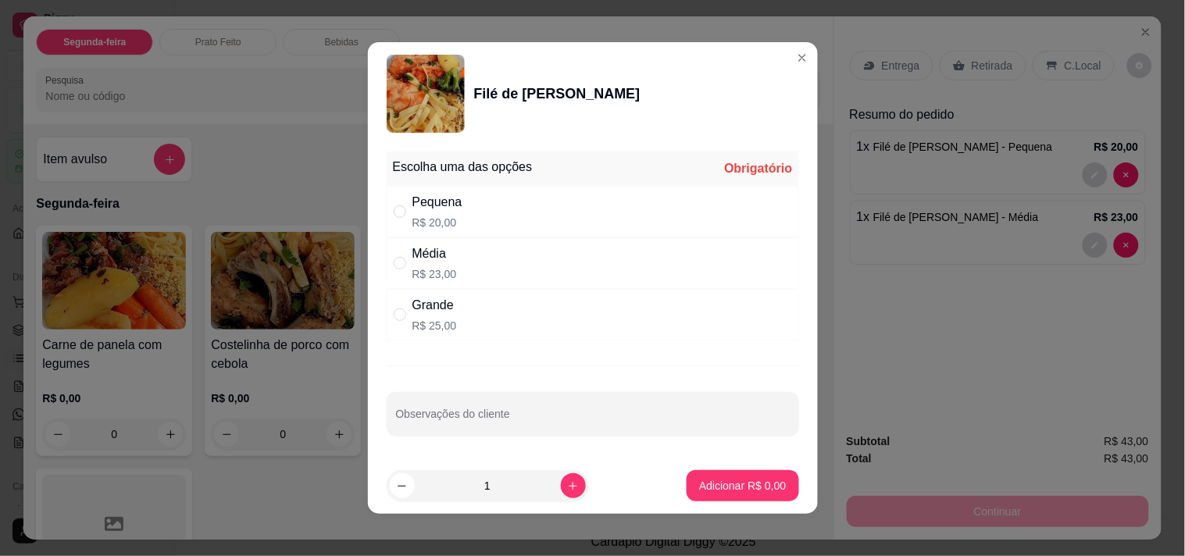
click at [387, 317] on div "Grande R$ 25,00" at bounding box center [593, 315] width 412 height 52
radio input "true"
click at [736, 472] on button "Adicionar R$ 25,00" at bounding box center [739, 485] width 118 height 31
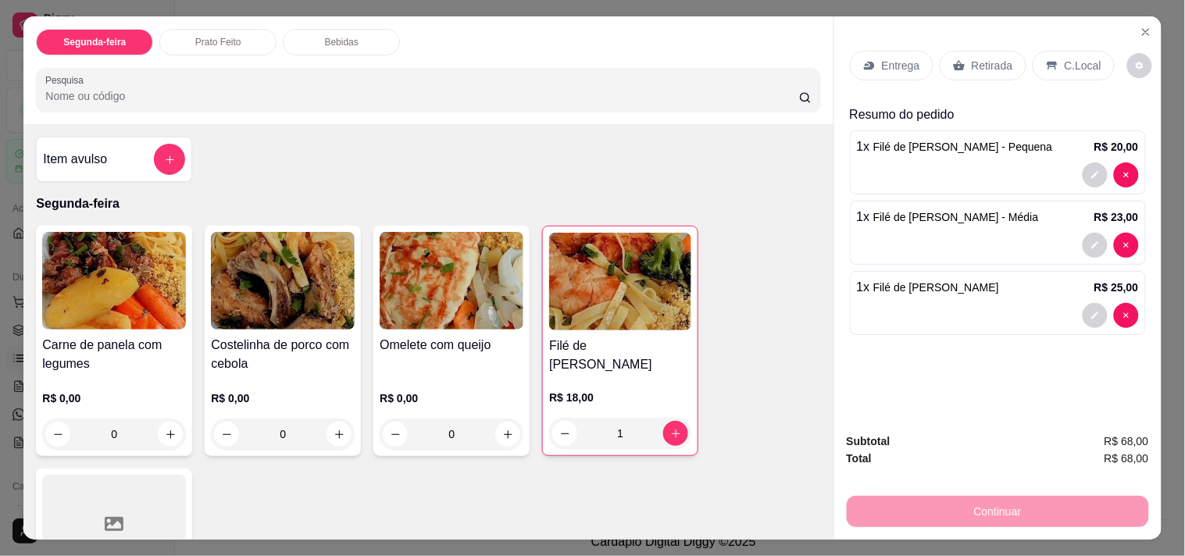
click at [922, 162] on div at bounding box center [998, 174] width 282 height 25
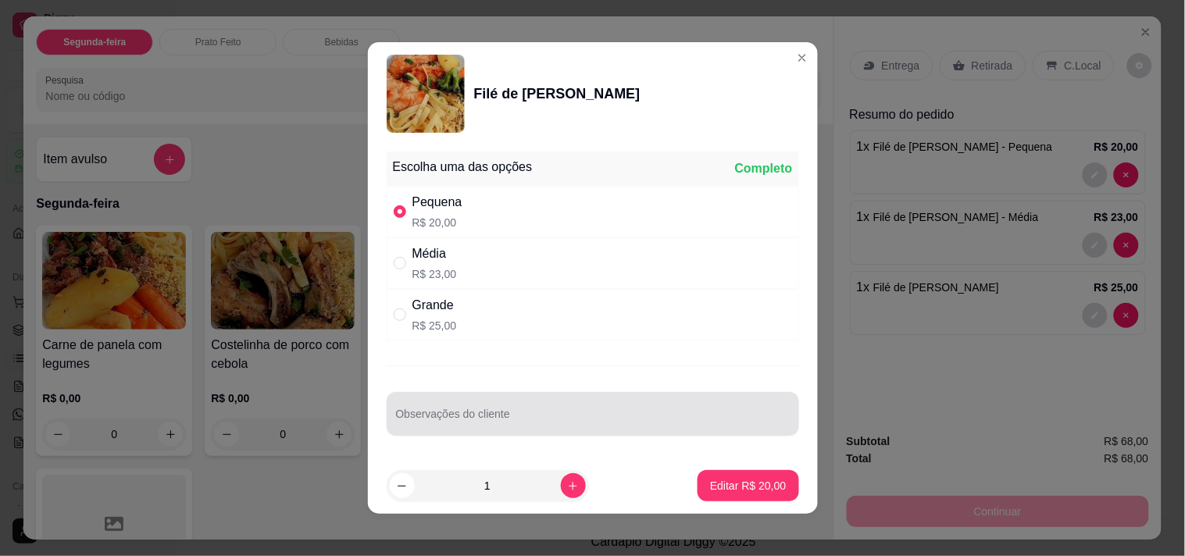
click at [556, 404] on div at bounding box center [593, 413] width 394 height 31
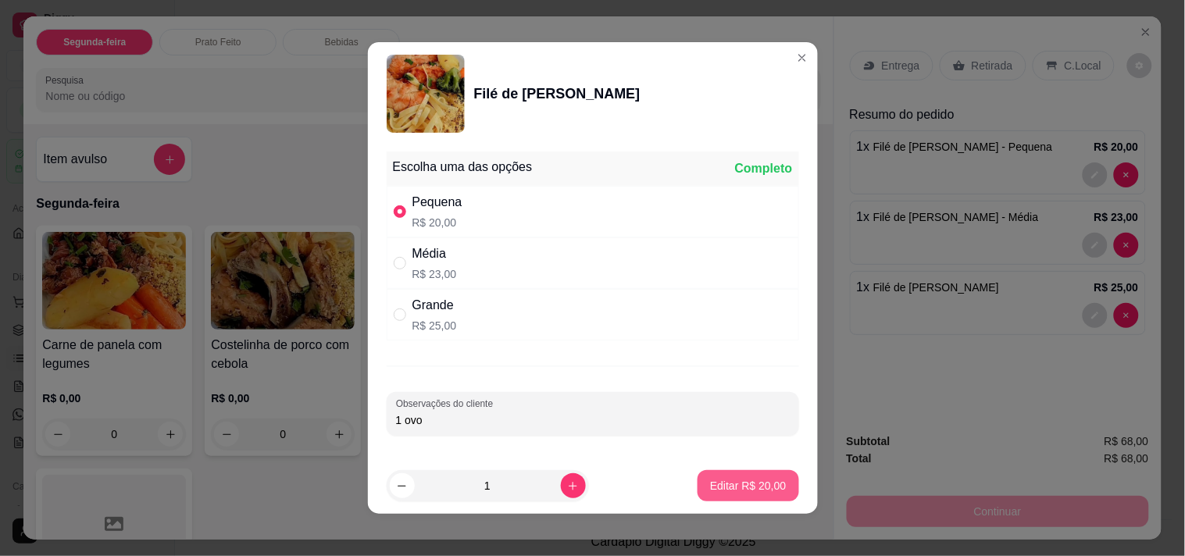
type input "1 ovo"
click at [740, 483] on p "Editar R$ 20,00" at bounding box center [747, 485] width 73 height 15
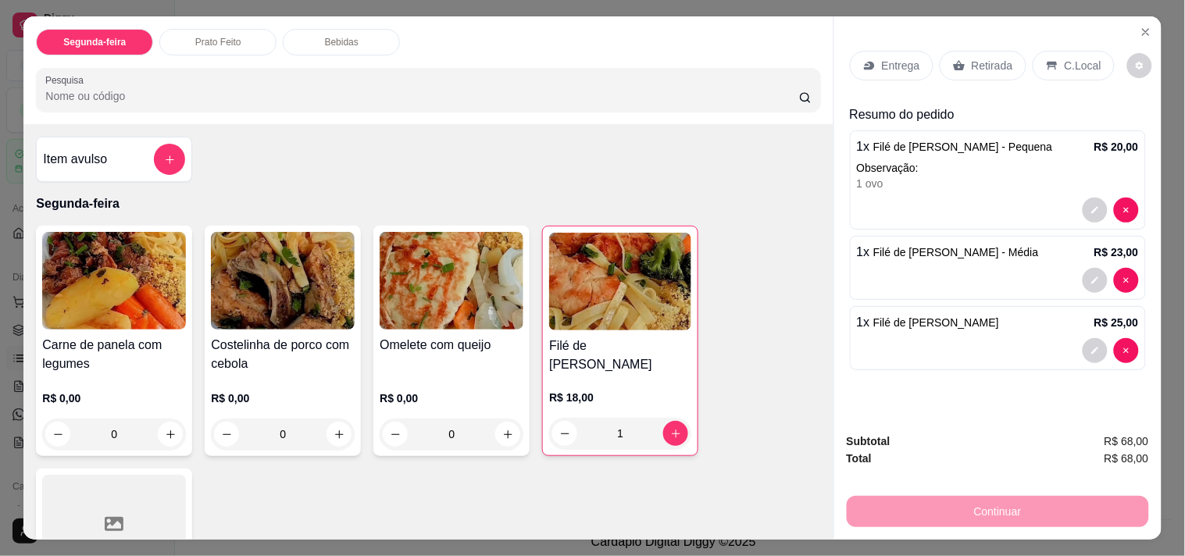
click at [957, 187] on div "1 x Filé de frango grelhado - Pequena R$ 20,00 Observação: 1 ovo" at bounding box center [998, 179] width 296 height 99
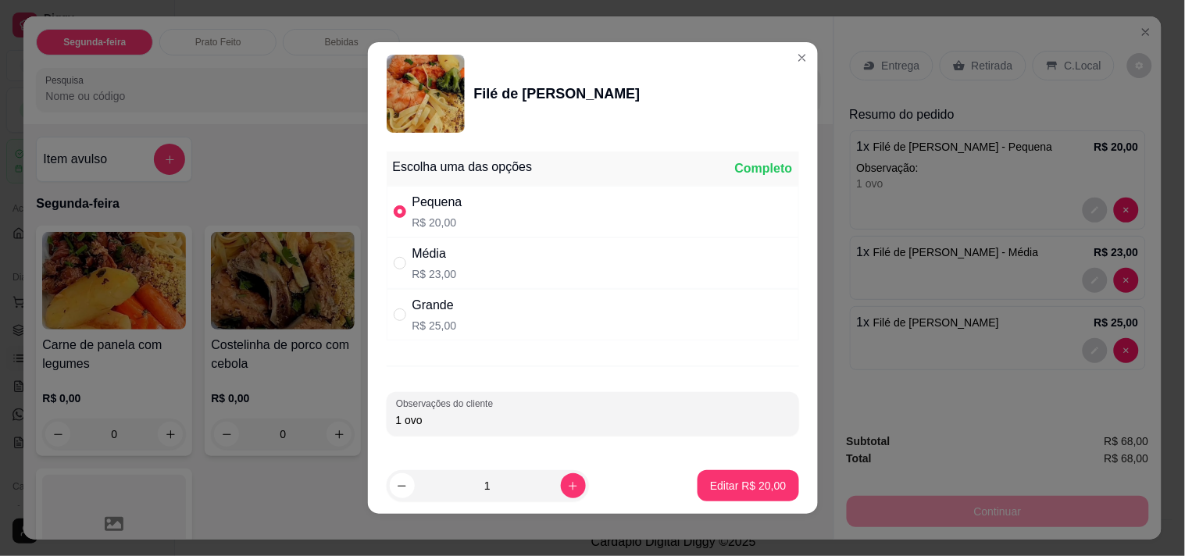
click at [520, 423] on input "1 ovo" at bounding box center [593, 420] width 394 height 16
type input "1 ovo frito"
click at [740, 478] on p "Editar R$ 20,00" at bounding box center [747, 485] width 73 height 15
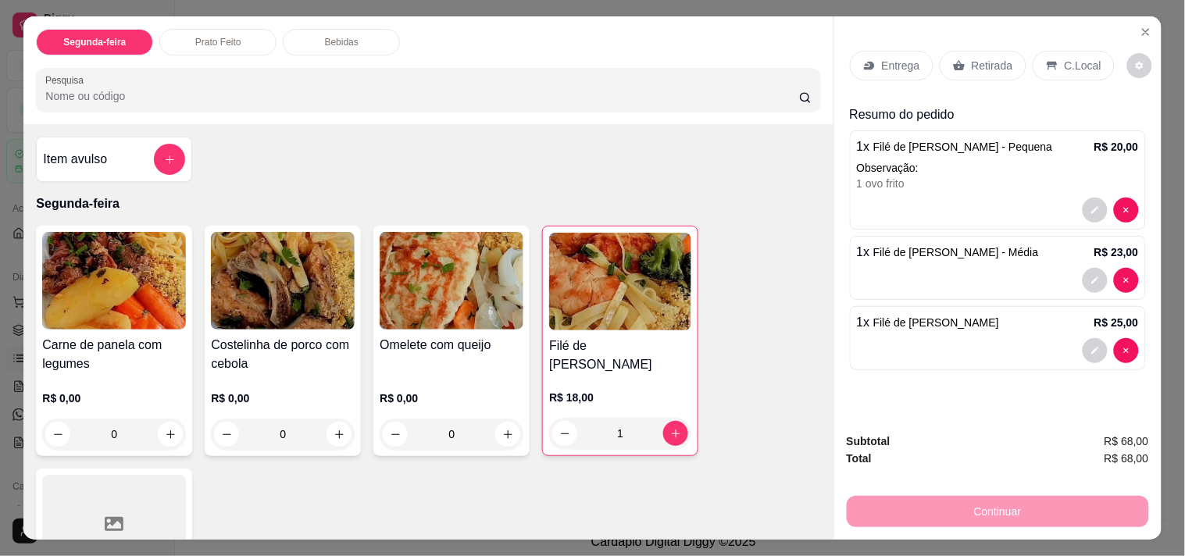
click at [872, 258] on div "1 x Filé de [PERSON_NAME] - Média R$ 23,00" at bounding box center [998, 268] width 296 height 64
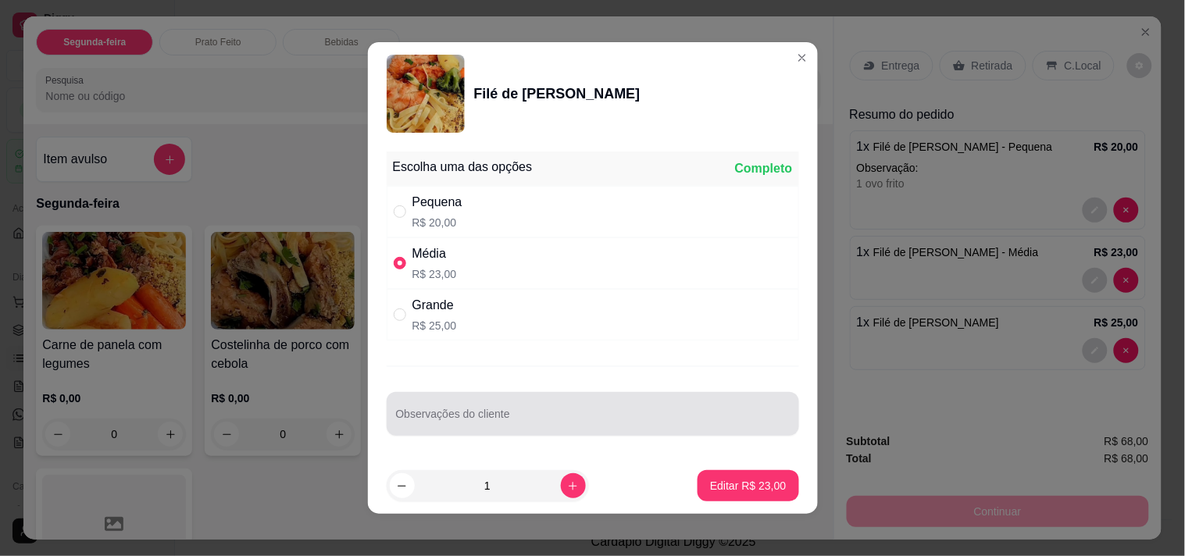
click at [518, 422] on input "Observações do cliente" at bounding box center [593, 420] width 394 height 16
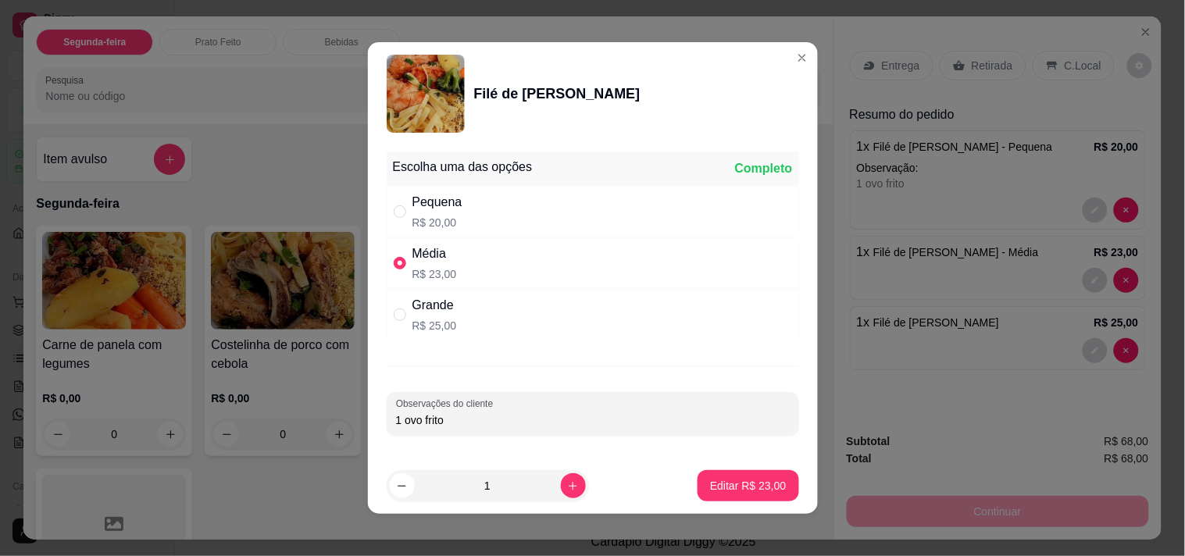
type input "1 ovo frito"
click at [723, 469] on footer "1 Editar R$ 23,00" at bounding box center [593, 486] width 450 height 56
click at [753, 480] on p "Editar R$ 23,00" at bounding box center [747, 485] width 73 height 15
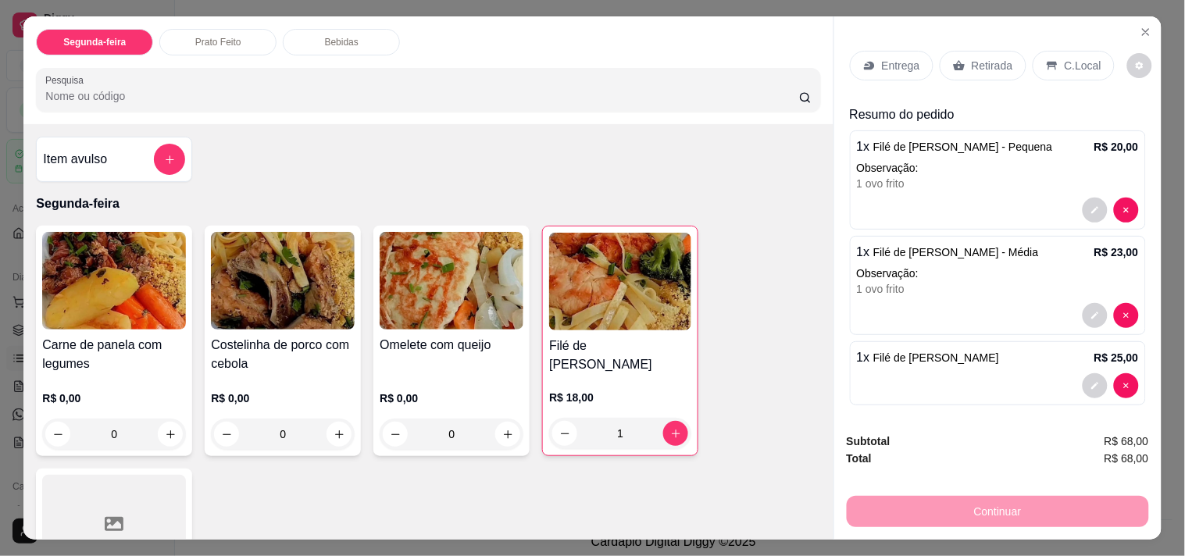
click at [948, 373] on div at bounding box center [998, 385] width 282 height 25
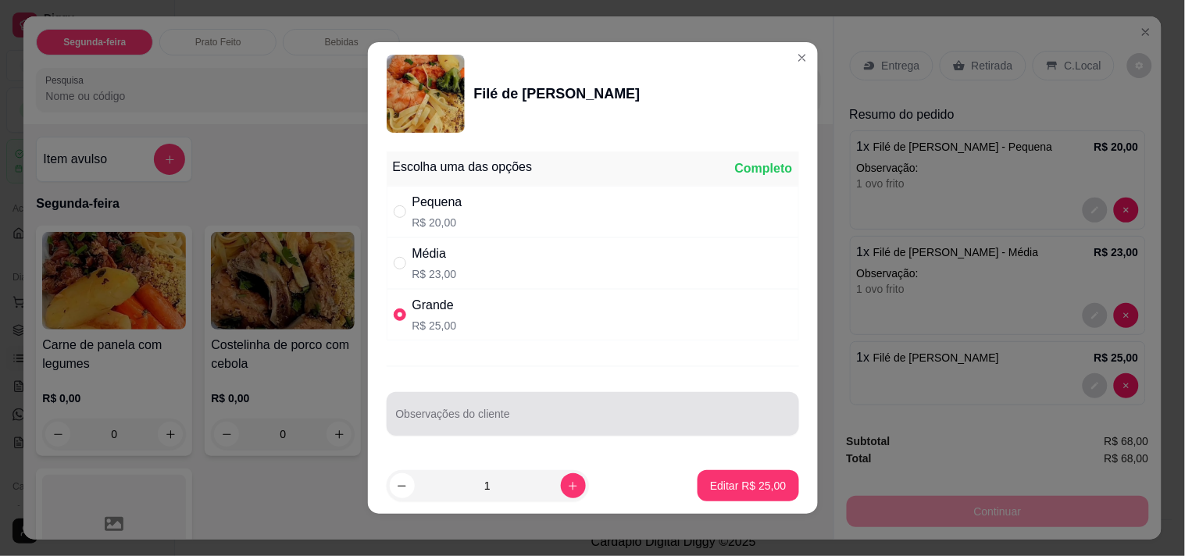
click at [487, 415] on div at bounding box center [593, 413] width 394 height 31
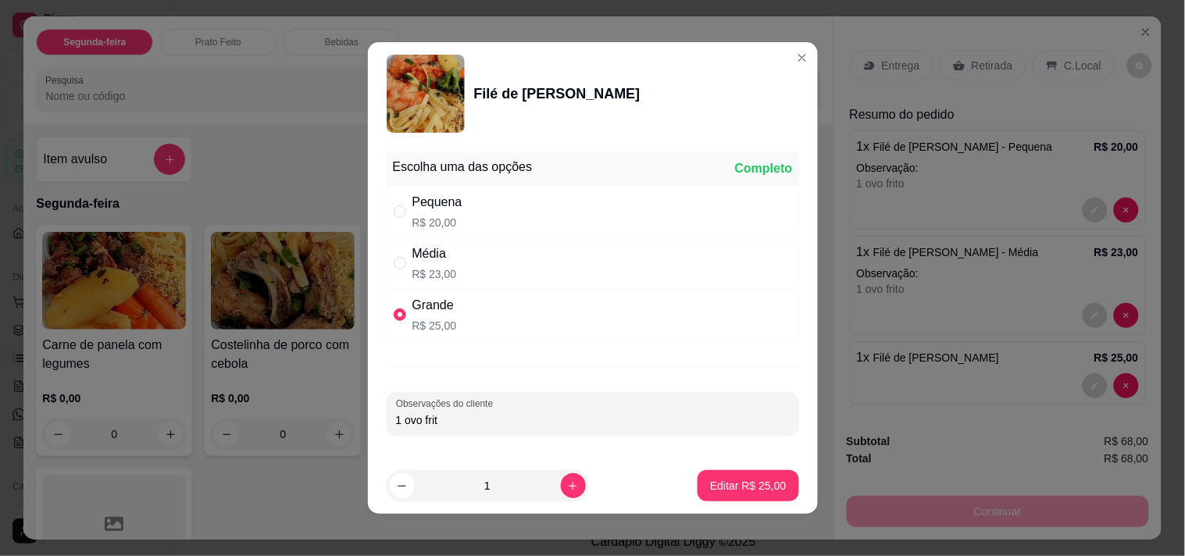
type input "1 ovo frito"
click at [747, 487] on p "Editar R$ 25,00" at bounding box center [748, 486] width 76 height 16
type input "0"
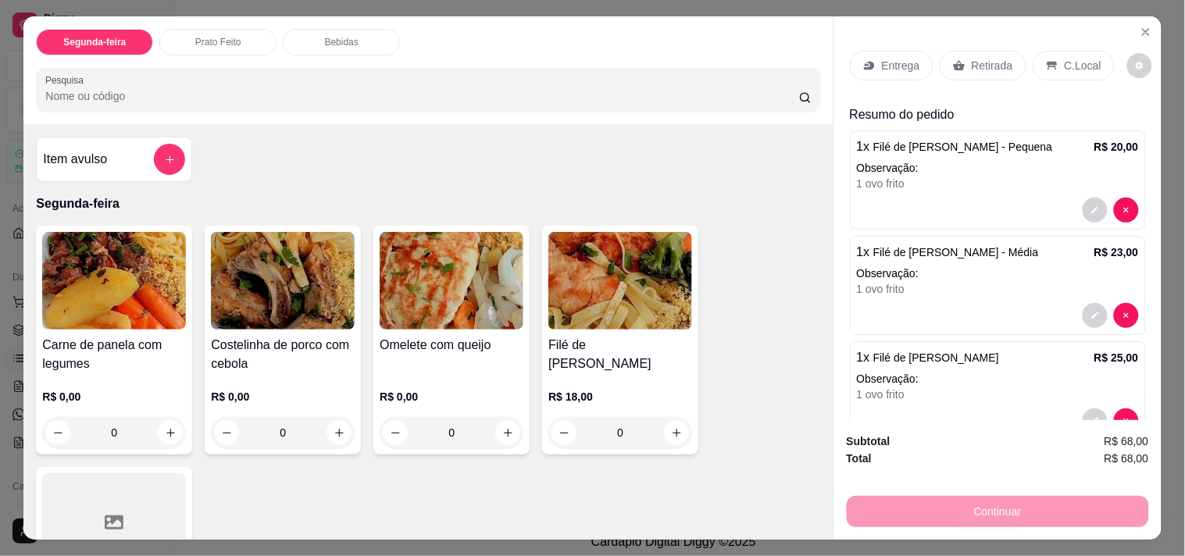
click at [980, 182] on div "1 ovo frito" at bounding box center [998, 184] width 282 height 16
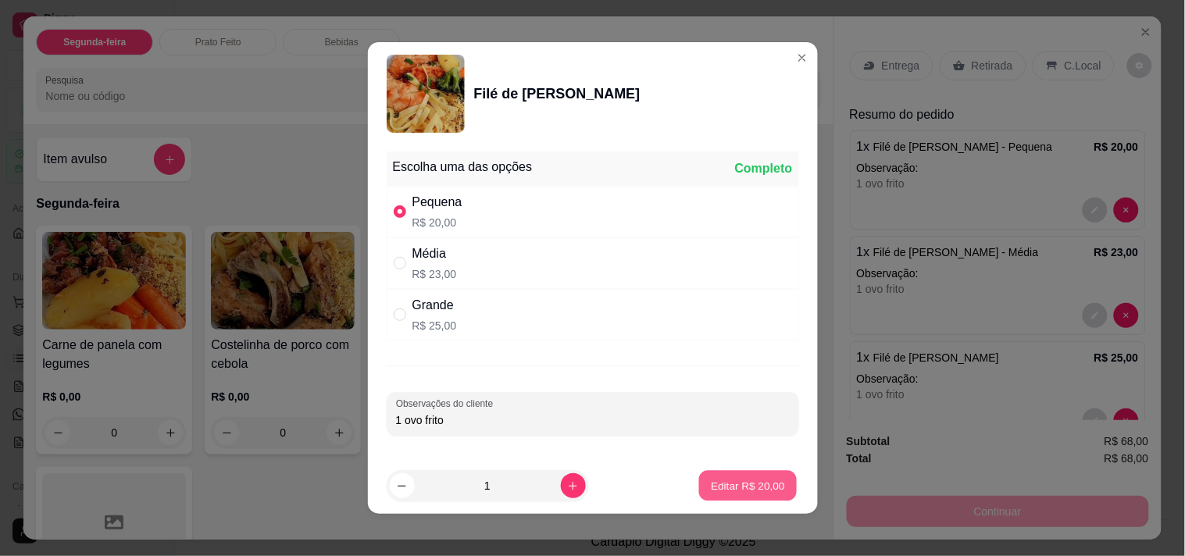
click at [734, 476] on button "Editar R$ 20,00" at bounding box center [748, 486] width 98 height 30
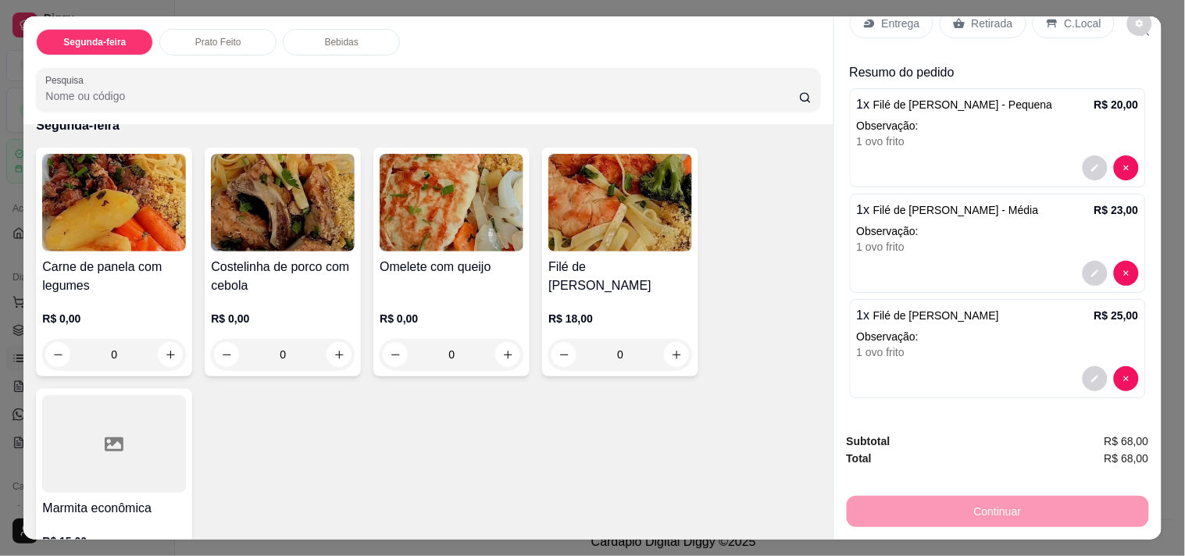
scroll to position [87, 0]
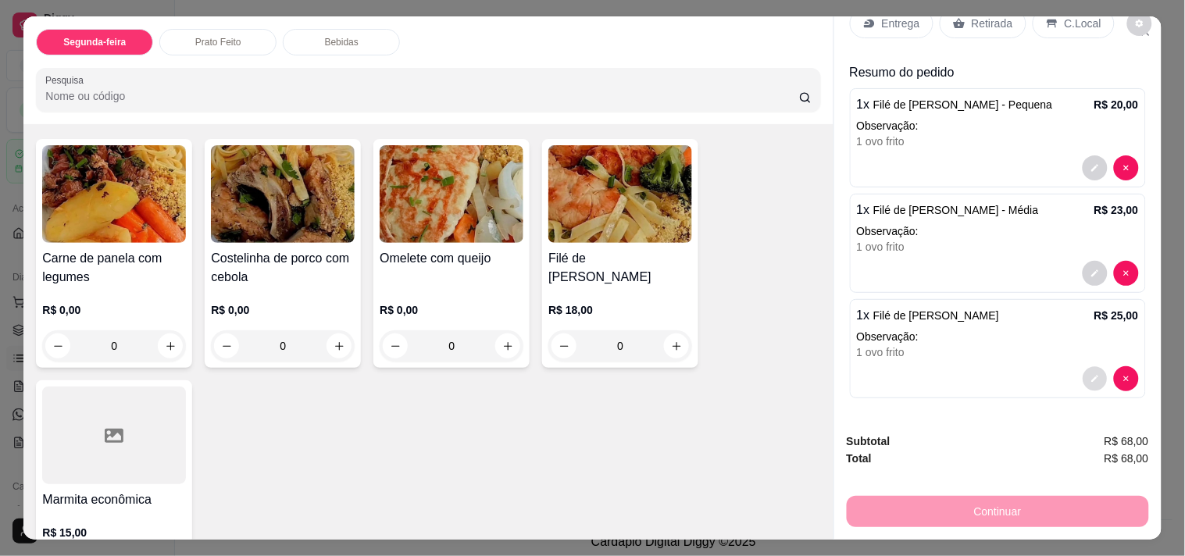
click at [1082, 367] on button "decrease-product-quantity" at bounding box center [1094, 379] width 24 height 24
click at [883, 17] on p "Entrega" at bounding box center [901, 24] width 38 height 16
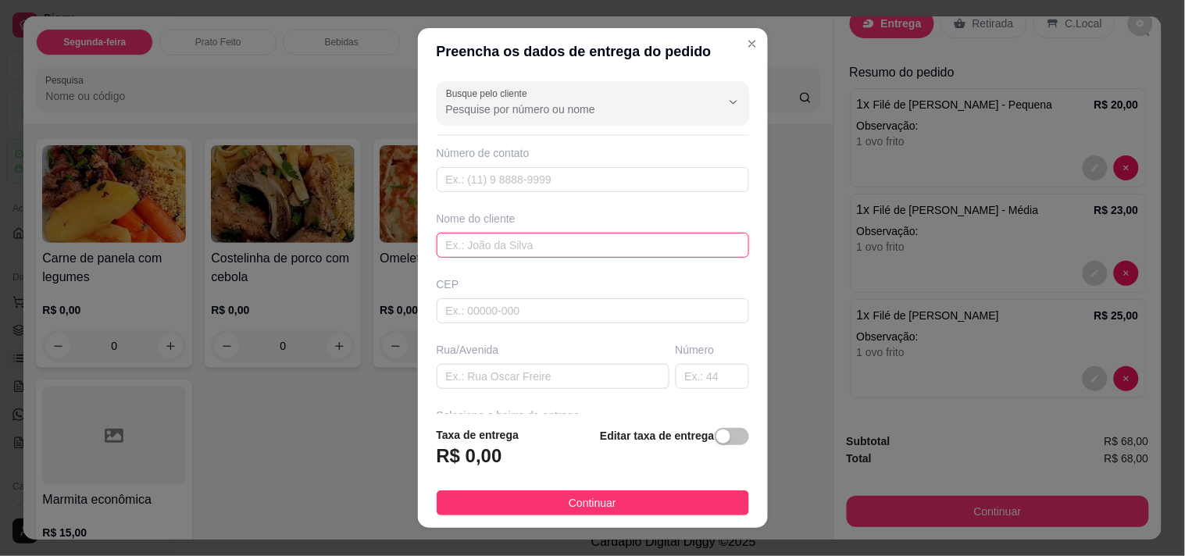
click at [508, 234] on input "text" at bounding box center [593, 245] width 312 height 25
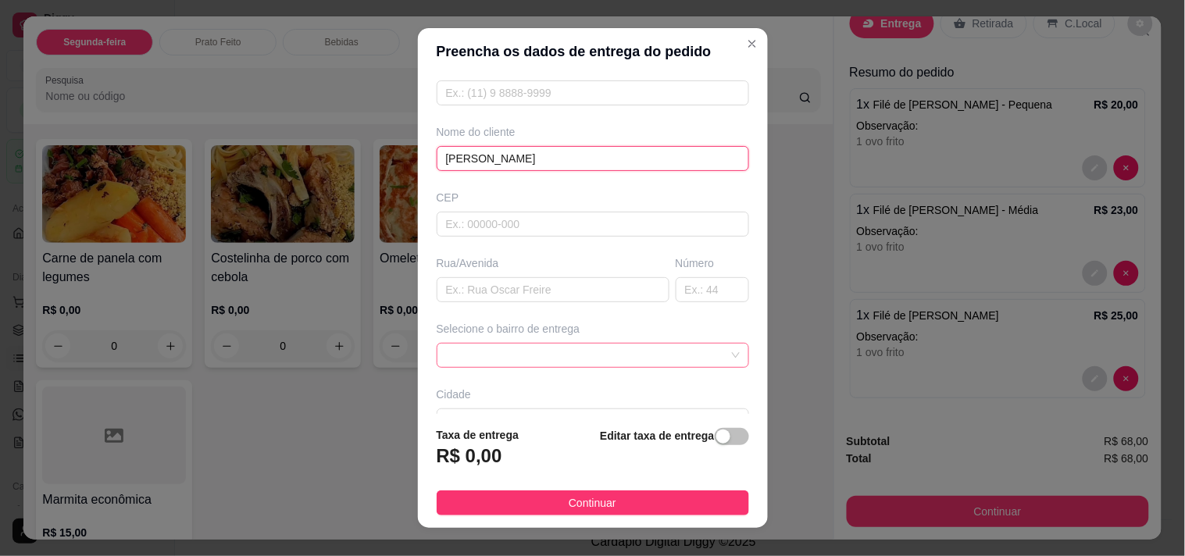
click at [520, 361] on span at bounding box center [593, 355] width 294 height 23
type input "[PERSON_NAME]"
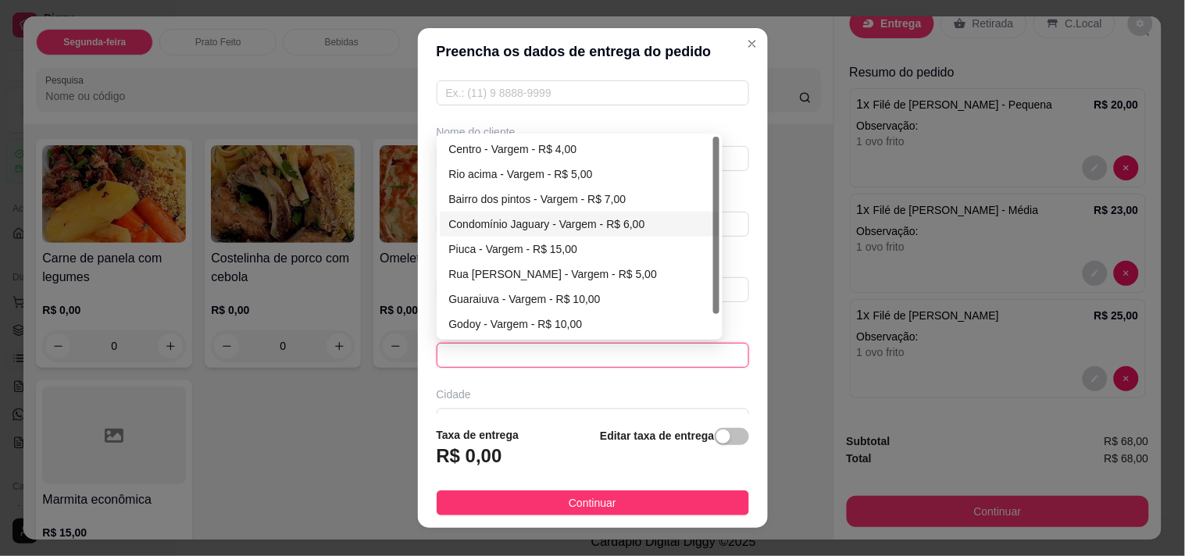
click at [534, 234] on div "Condomínio Jaguary - Vargem - R$ 6,00" at bounding box center [580, 224] width 280 height 25
type input "Vargem"
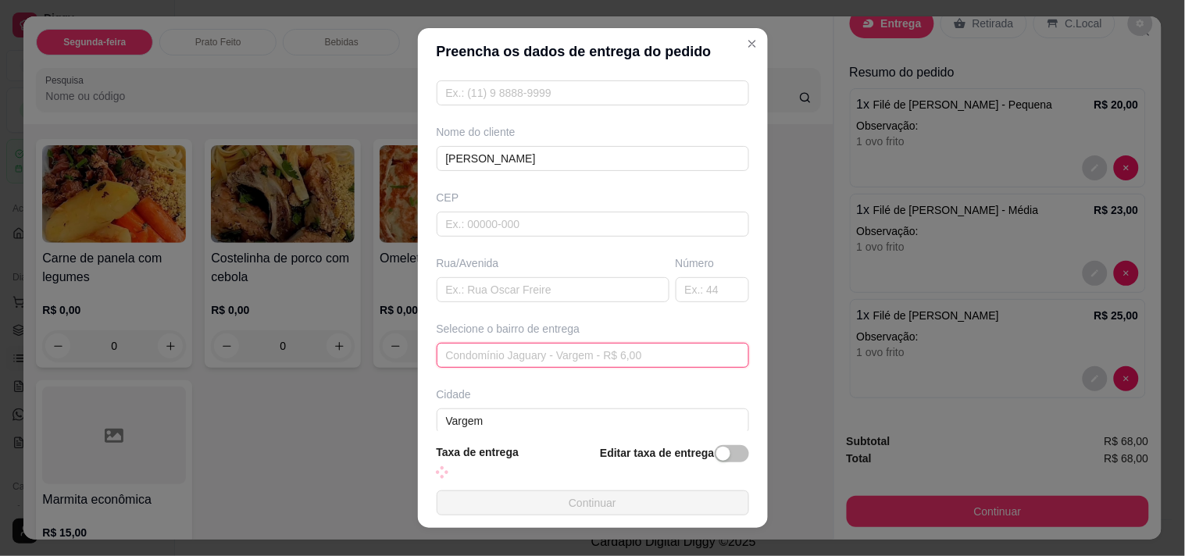
click at [562, 348] on span "Condomínio Jaguary - Vargem - R$ 6,00" at bounding box center [593, 355] width 294 height 23
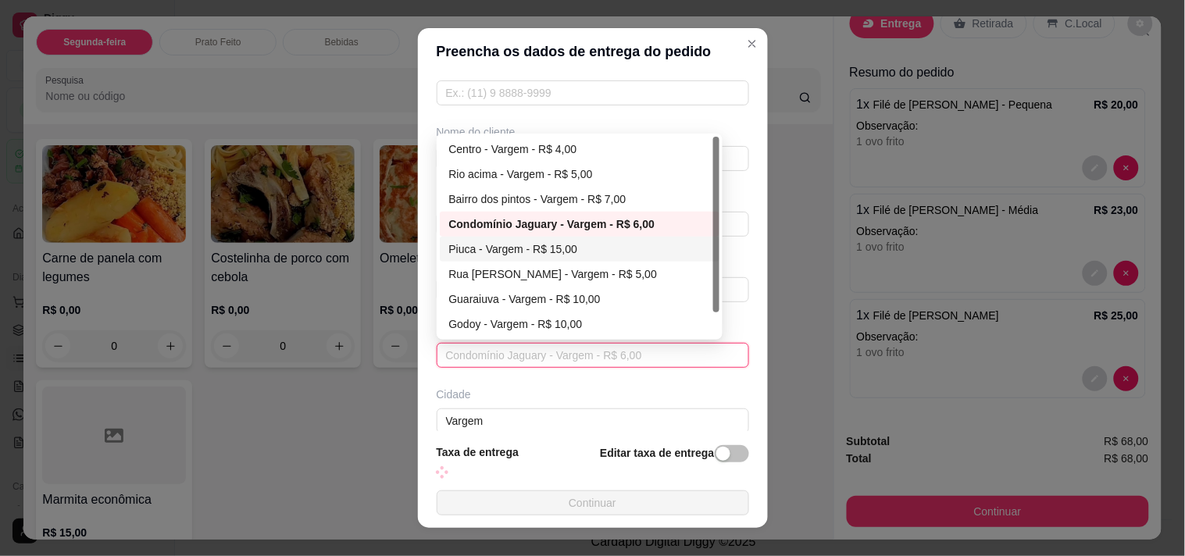
click at [579, 251] on div "Piuca - Vargem - R$ 15,00" at bounding box center [580, 249] width 262 height 17
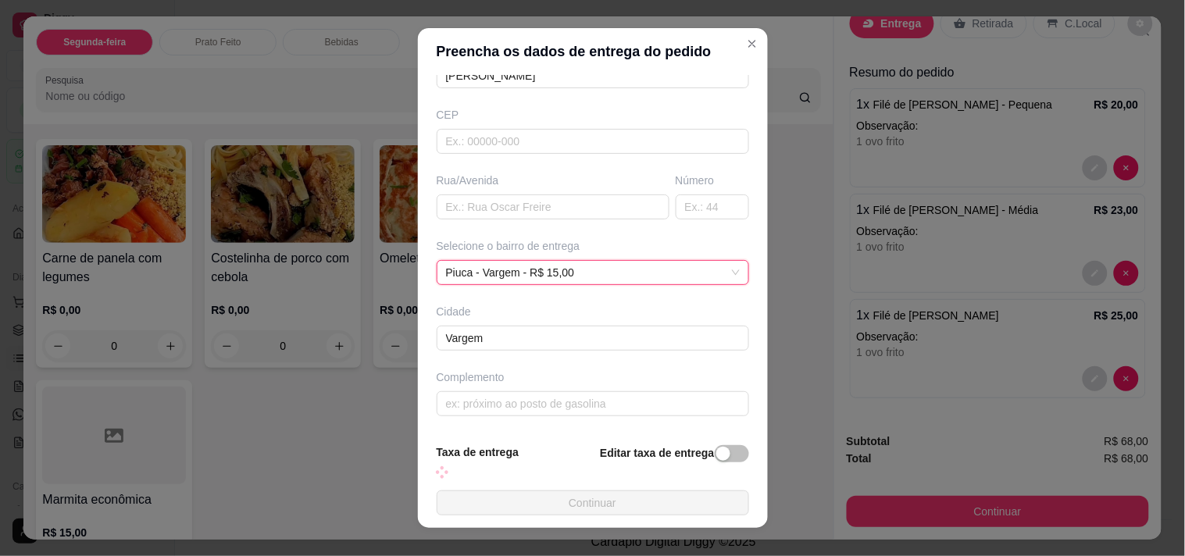
scroll to position [22, 0]
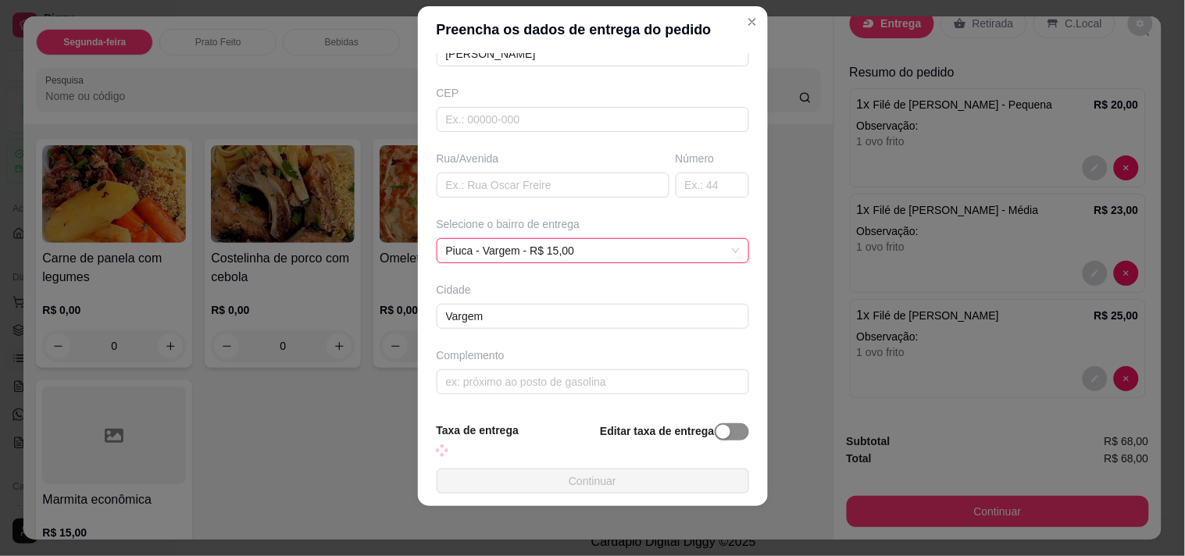
click at [716, 434] on div "button" at bounding box center [723, 432] width 14 height 14
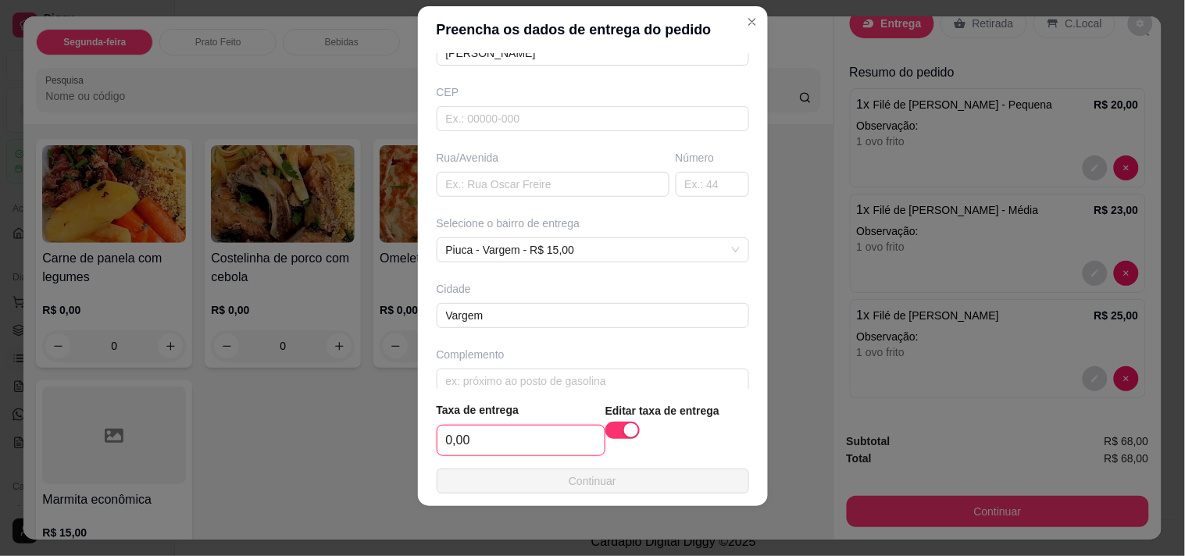
click at [533, 428] on input "0,00" at bounding box center [520, 441] width 167 height 30
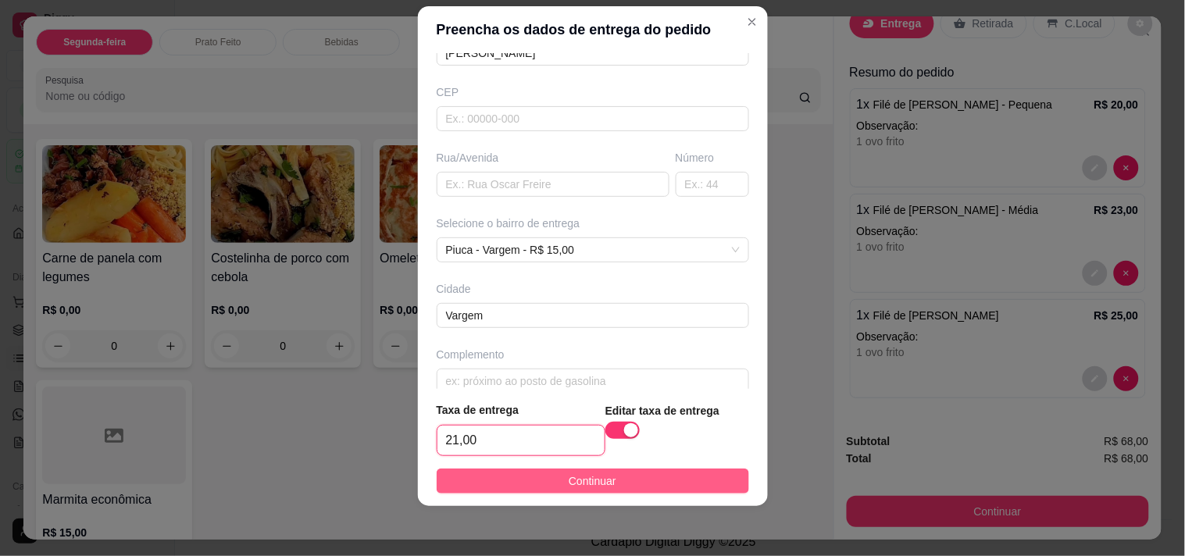
type input "21,00"
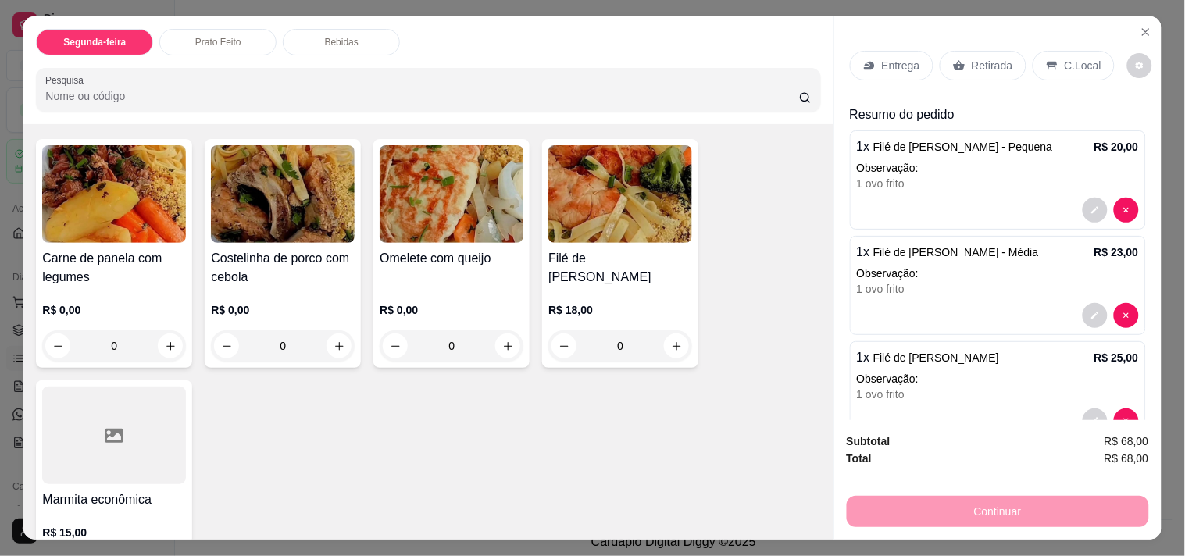
scroll to position [40, 0]
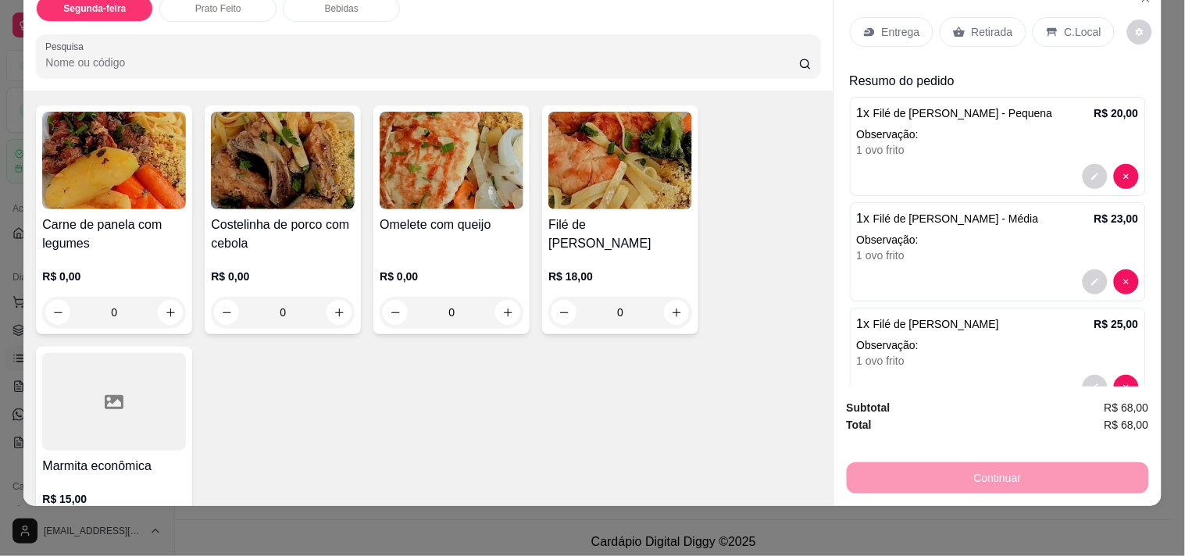
click at [864, 26] on icon at bounding box center [869, 32] width 12 height 12
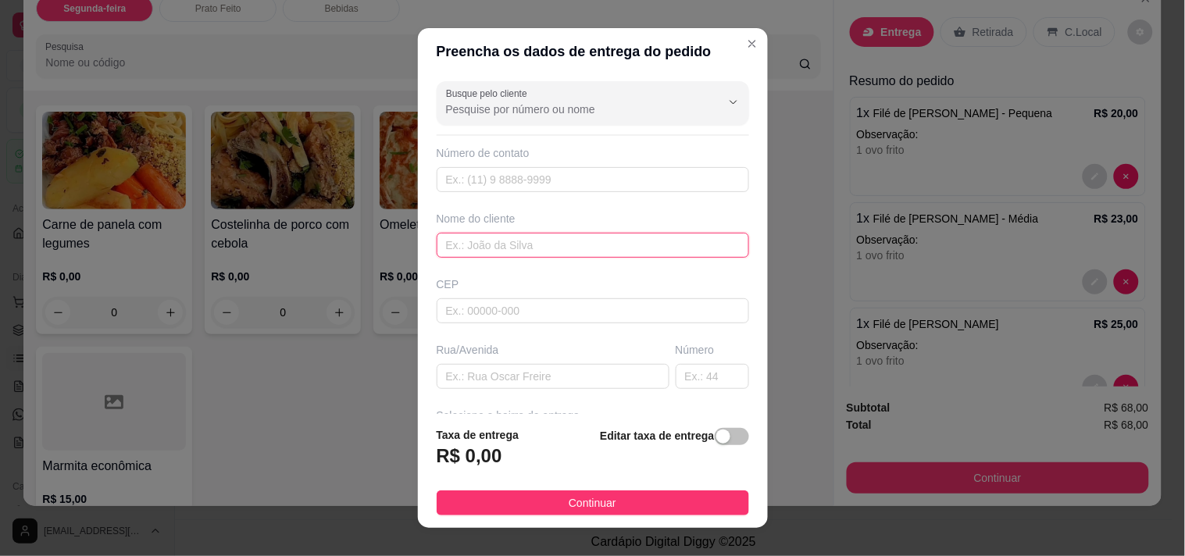
click at [594, 242] on input "text" at bounding box center [593, 245] width 312 height 25
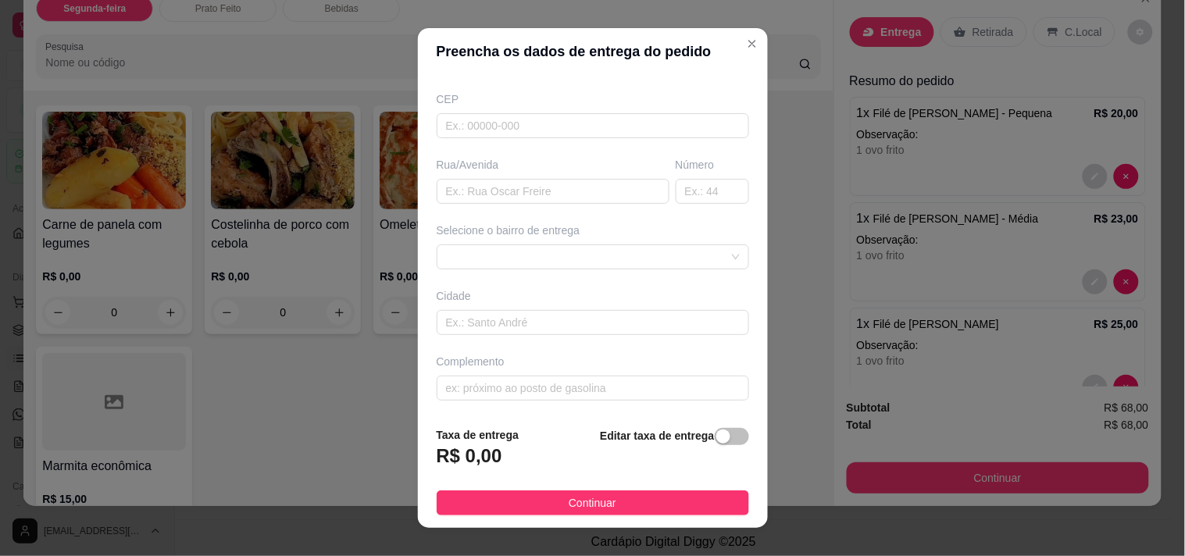
scroll to position [187, 0]
click at [529, 258] on div at bounding box center [593, 255] width 312 height 25
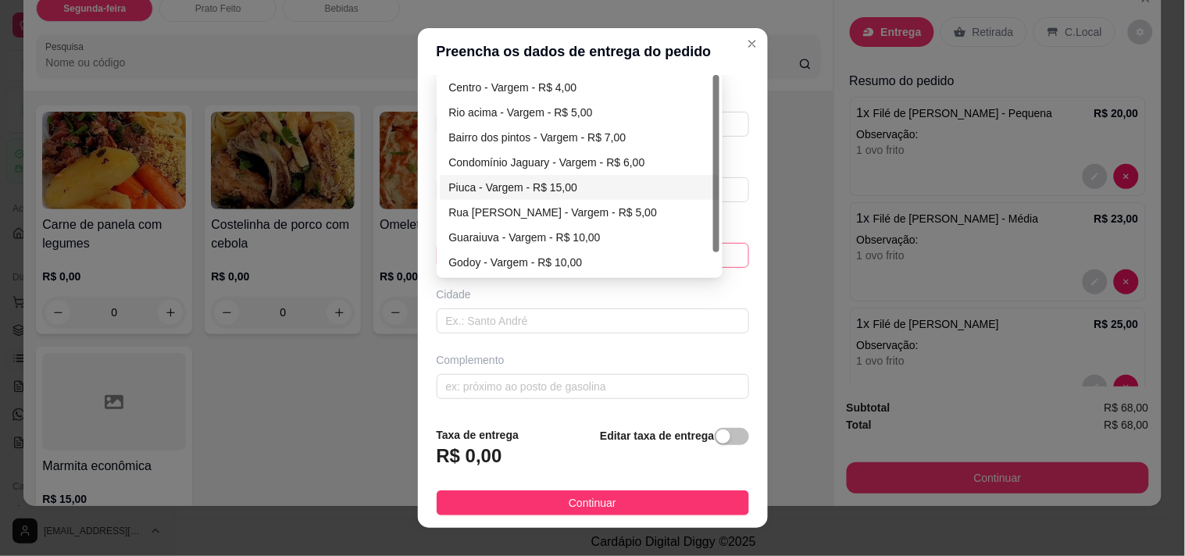
type input "[PERSON_NAME]"
click at [515, 184] on div "Piuca - Vargem - R$ 15,00" at bounding box center [580, 187] width 262 height 17
type input "Vargem"
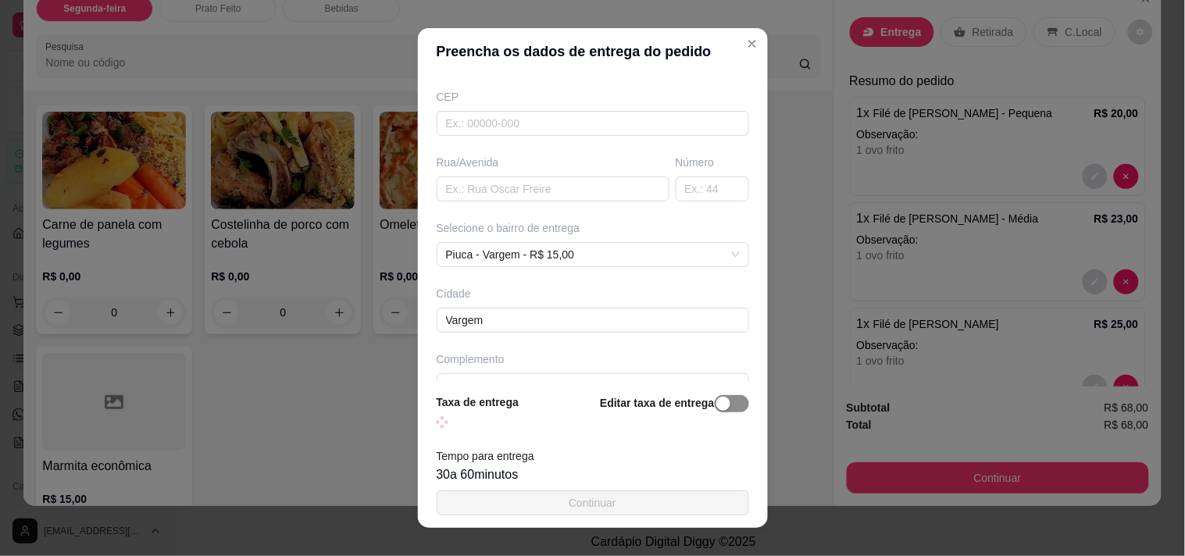
click at [716, 404] on div "button" at bounding box center [723, 404] width 14 height 14
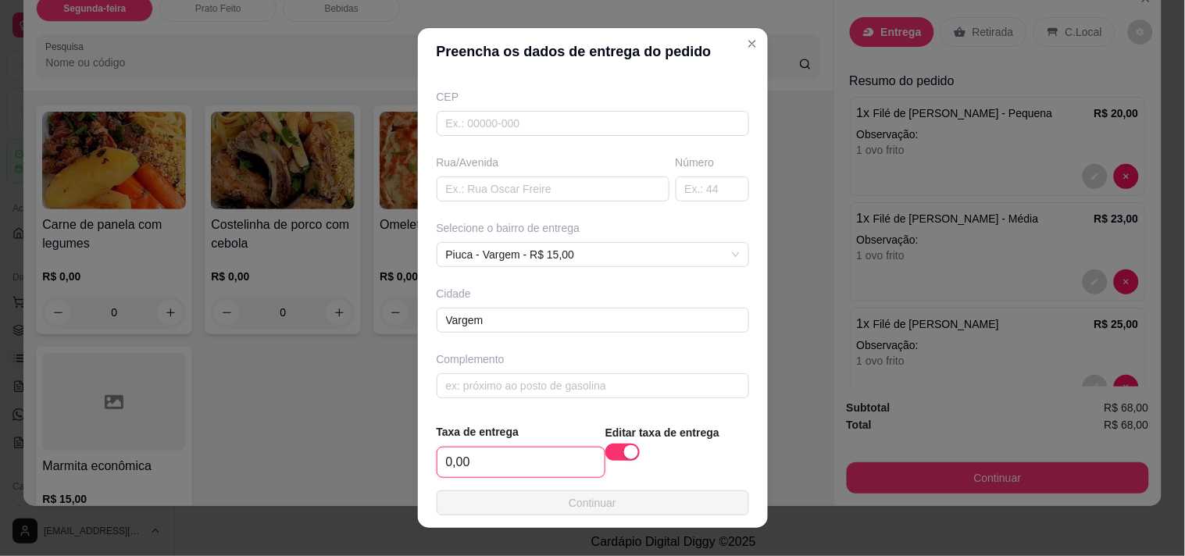
click at [505, 471] on input "0,00" at bounding box center [520, 462] width 167 height 30
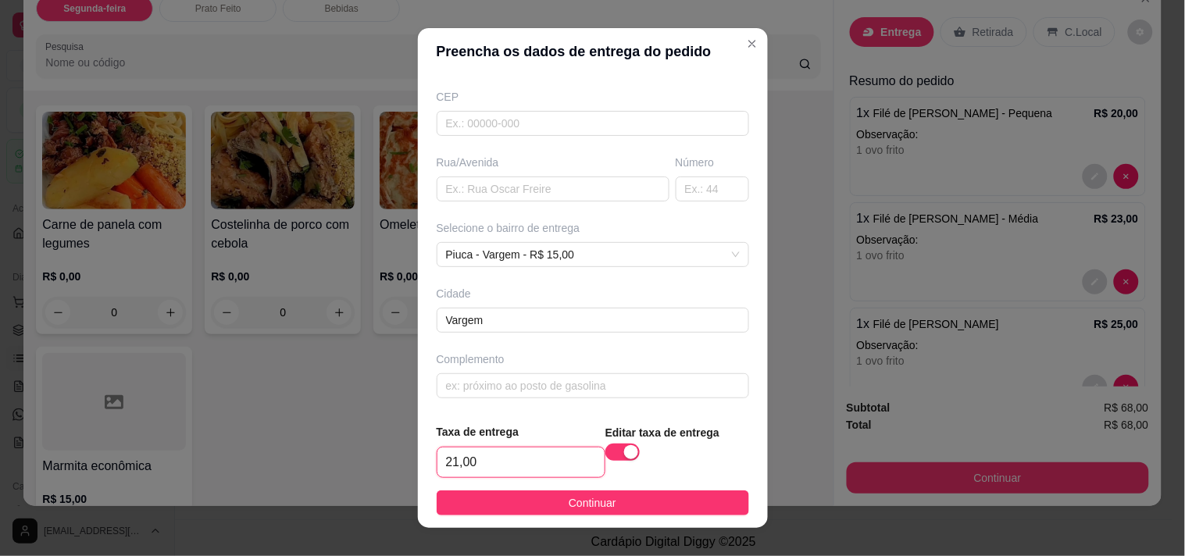
scroll to position [22, 0]
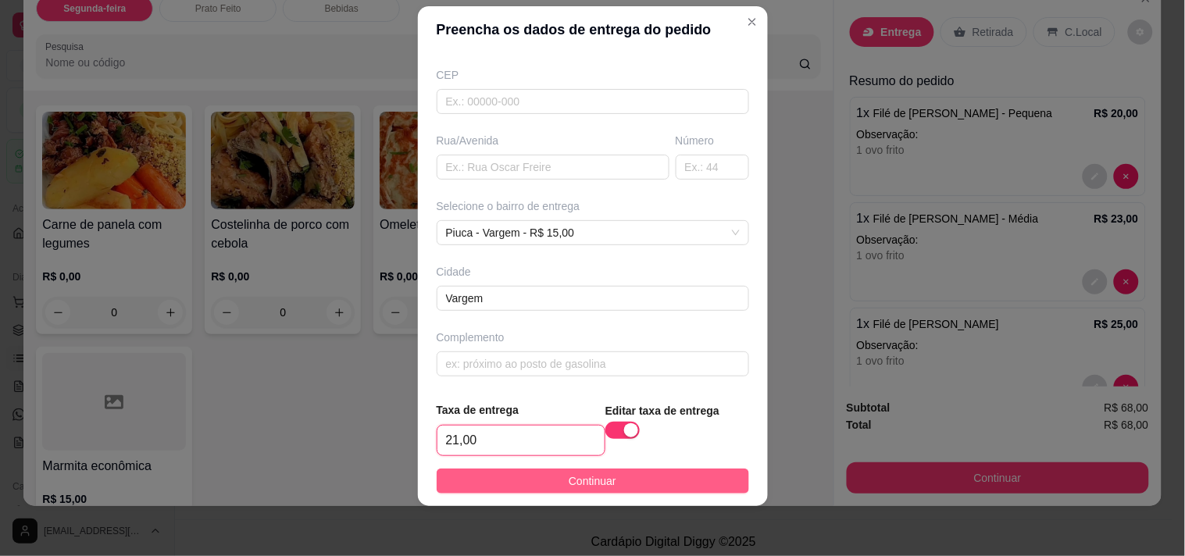
type input "21,00"
click at [549, 481] on button "Continuar" at bounding box center [593, 481] width 312 height 25
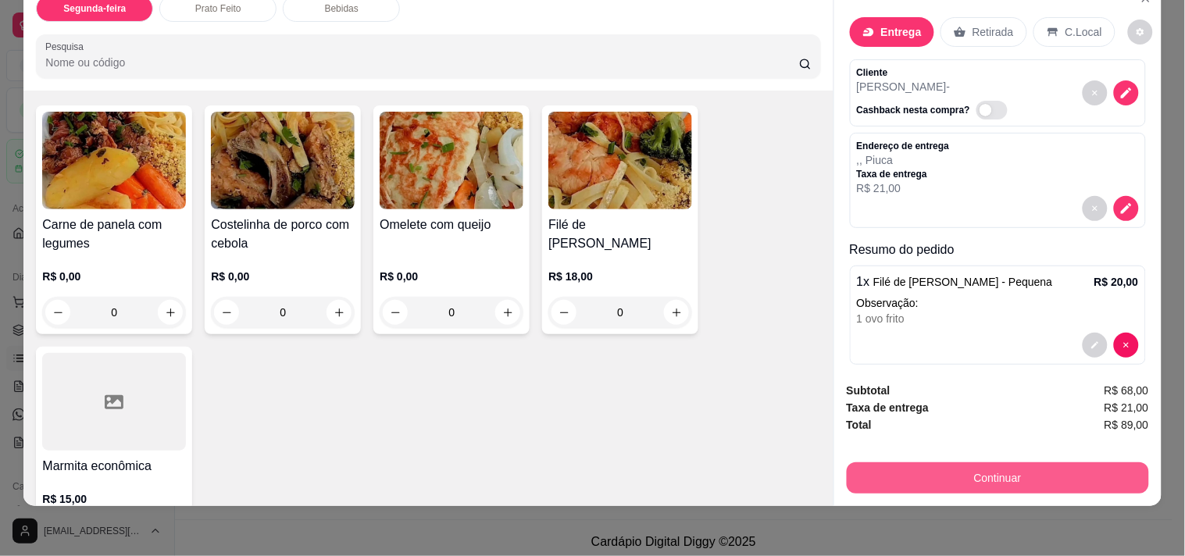
click at [909, 462] on button "Continuar" at bounding box center [998, 477] width 302 height 31
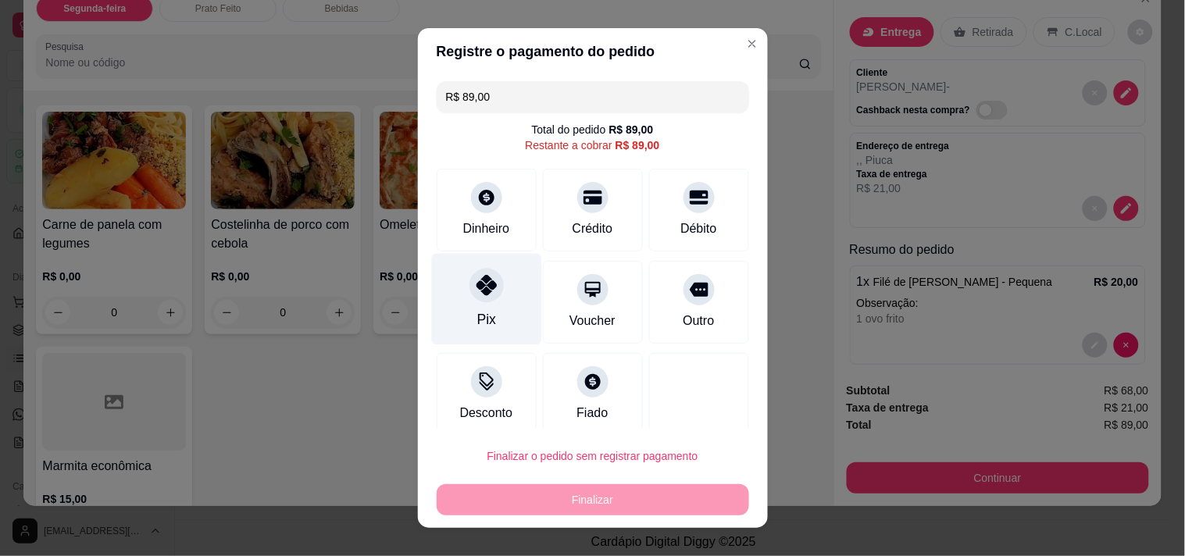
click at [482, 301] on div "Pix" at bounding box center [486, 298] width 110 height 91
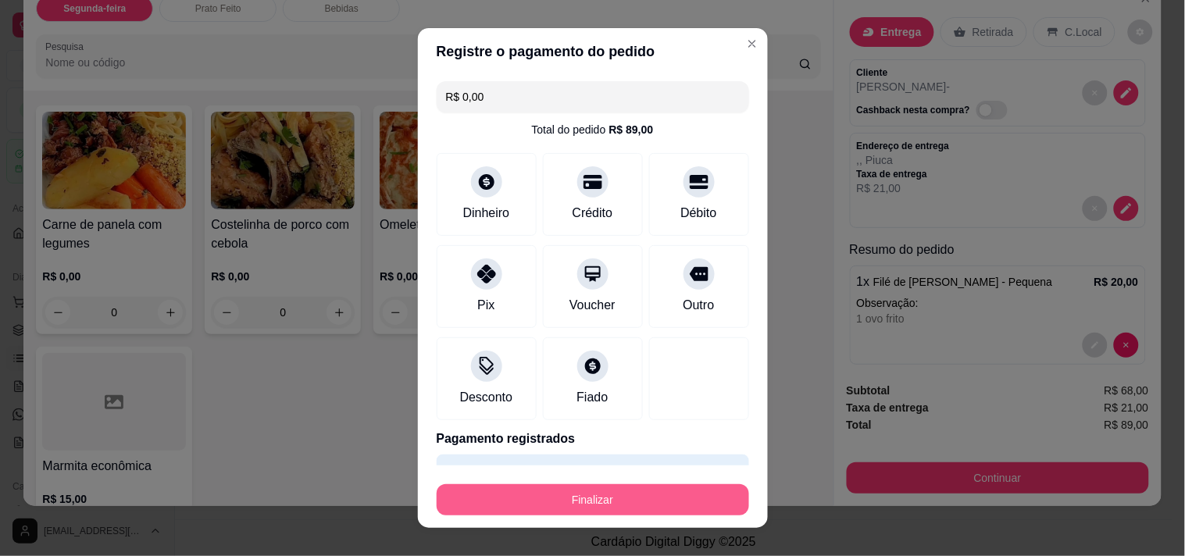
click at [664, 488] on button "Finalizar" at bounding box center [593, 499] width 312 height 31
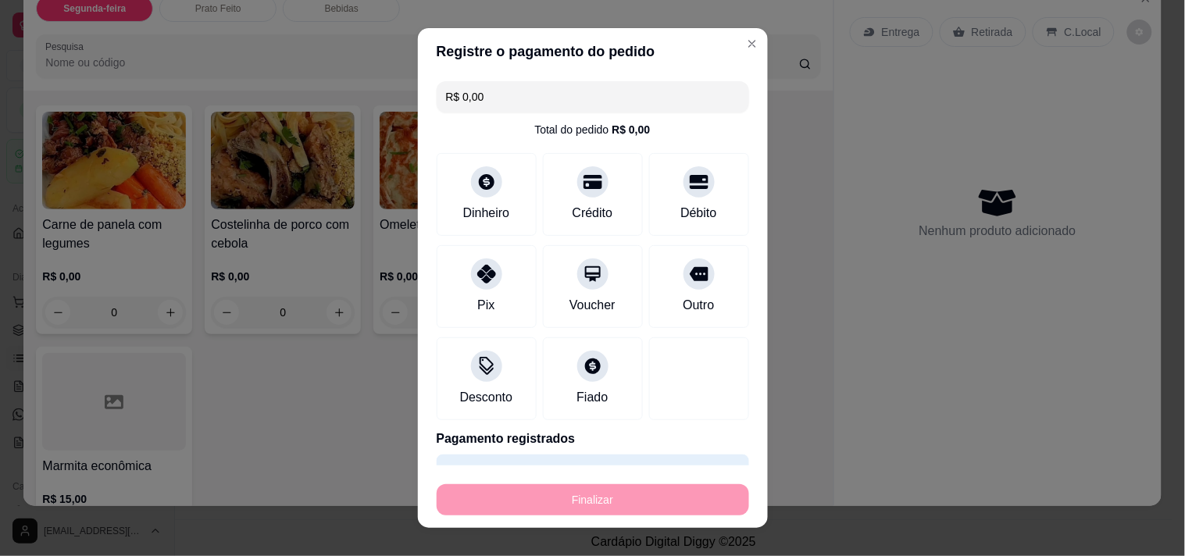
type input "-R$ 89,00"
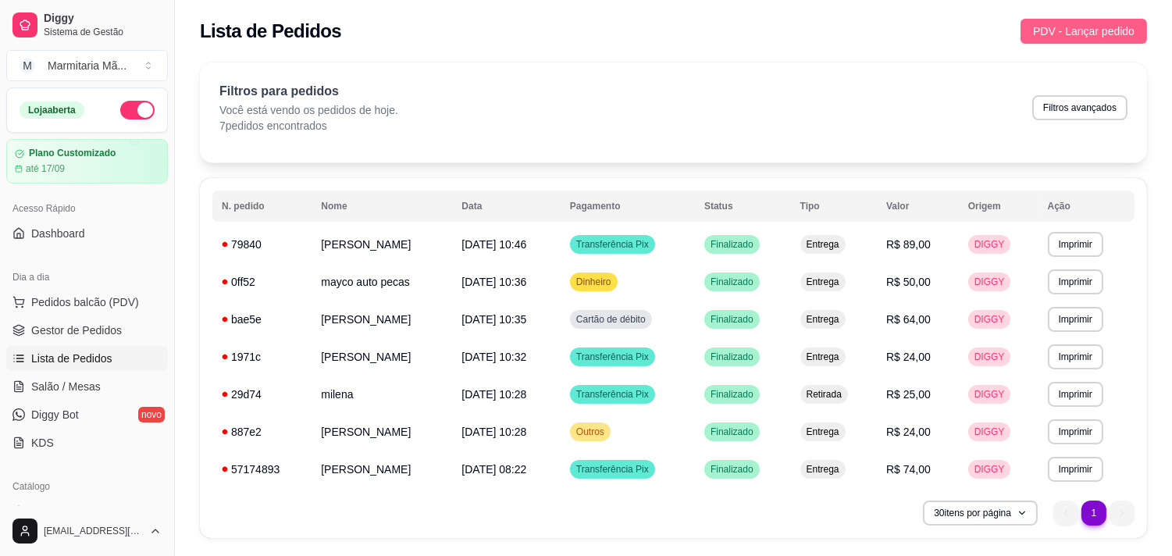
click at [1062, 21] on button "PDV - Lançar pedido" at bounding box center [1084, 31] width 127 height 25
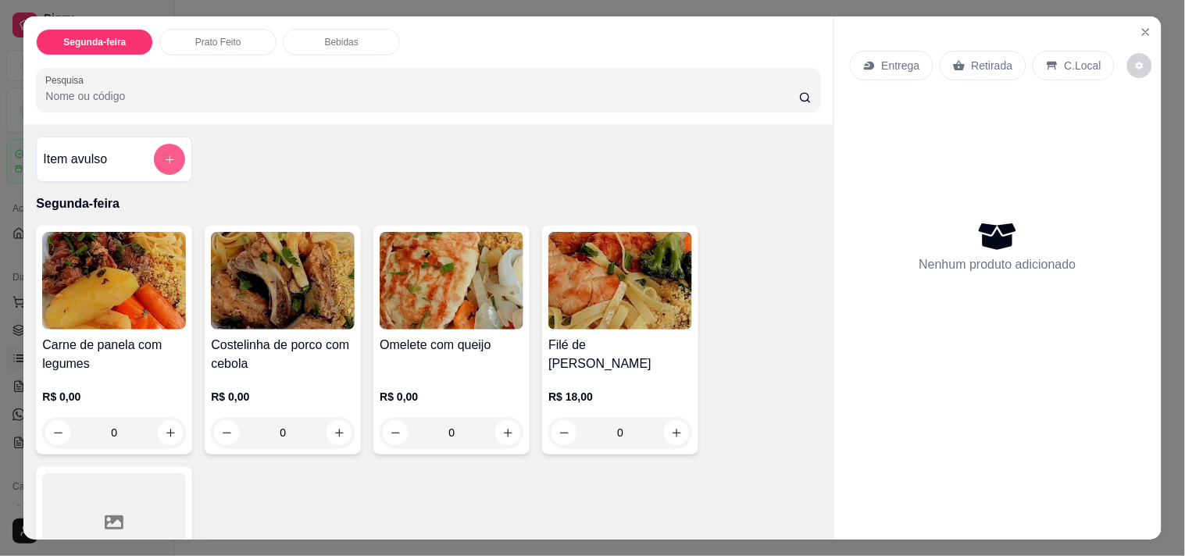
click at [164, 154] on icon "add-separate-item" at bounding box center [170, 160] width 12 height 12
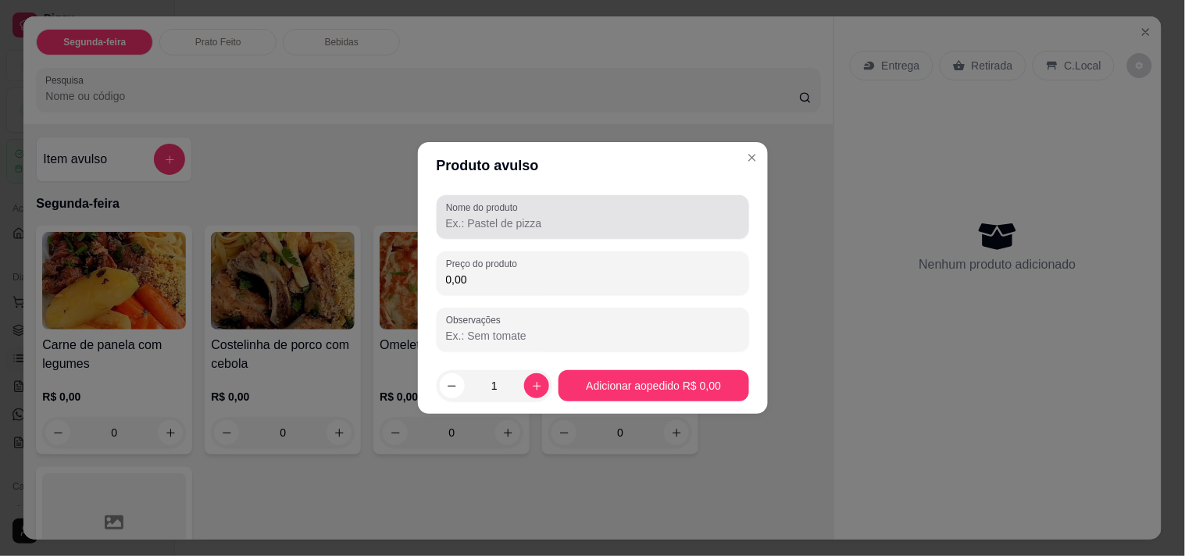
click at [553, 232] on div at bounding box center [593, 216] width 294 height 31
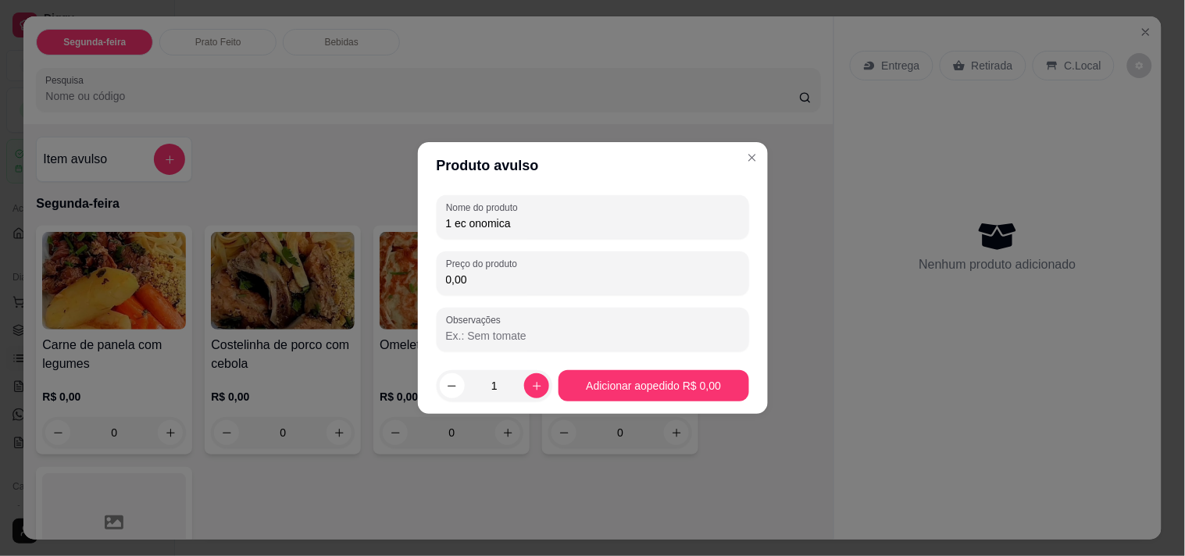
click at [472, 220] on input "1 ec onomica" at bounding box center [593, 224] width 294 height 16
click at [465, 225] on input "1 ec onomica" at bounding box center [593, 224] width 294 height 16
click at [457, 230] on input "1 onomica" at bounding box center [593, 224] width 294 height 16
click at [615, 225] on input "1 economica" at bounding box center [593, 224] width 294 height 16
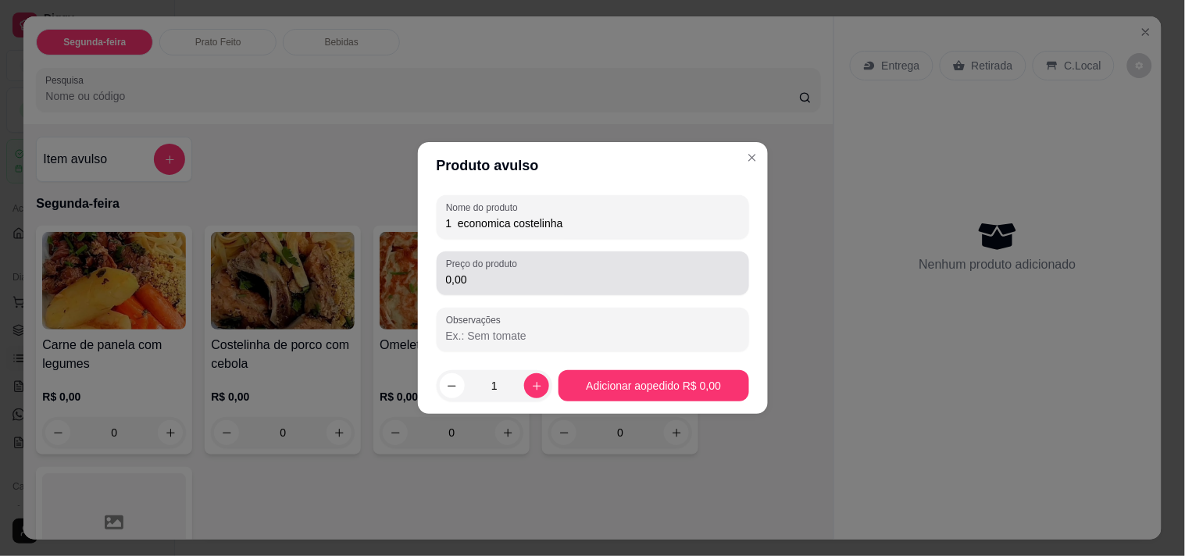
type input "1 economica costelinha"
click at [501, 286] on input "0,00" at bounding box center [593, 280] width 294 height 16
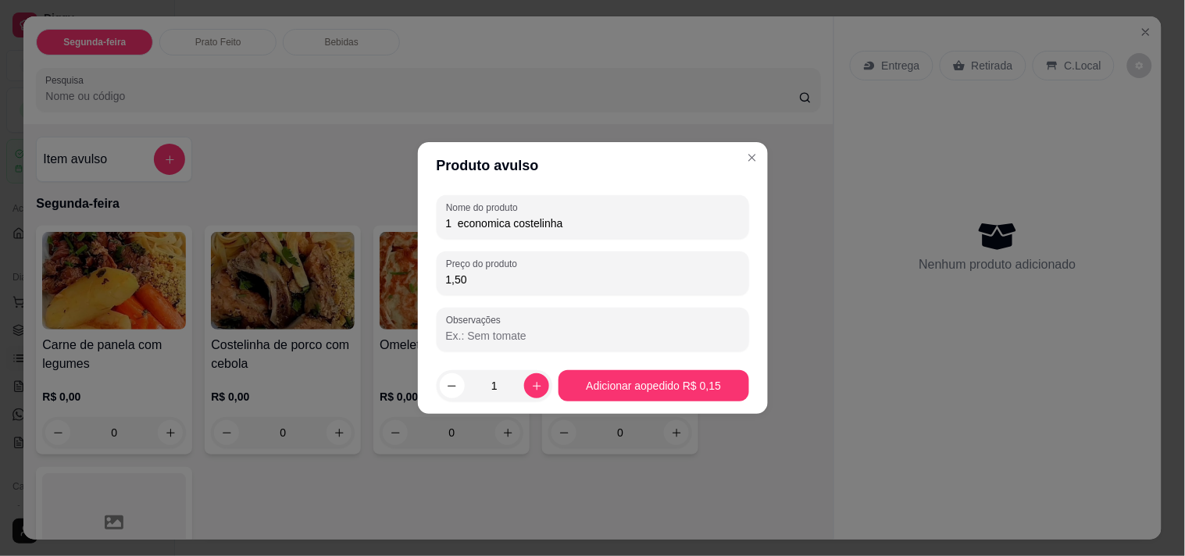
type input "15,00"
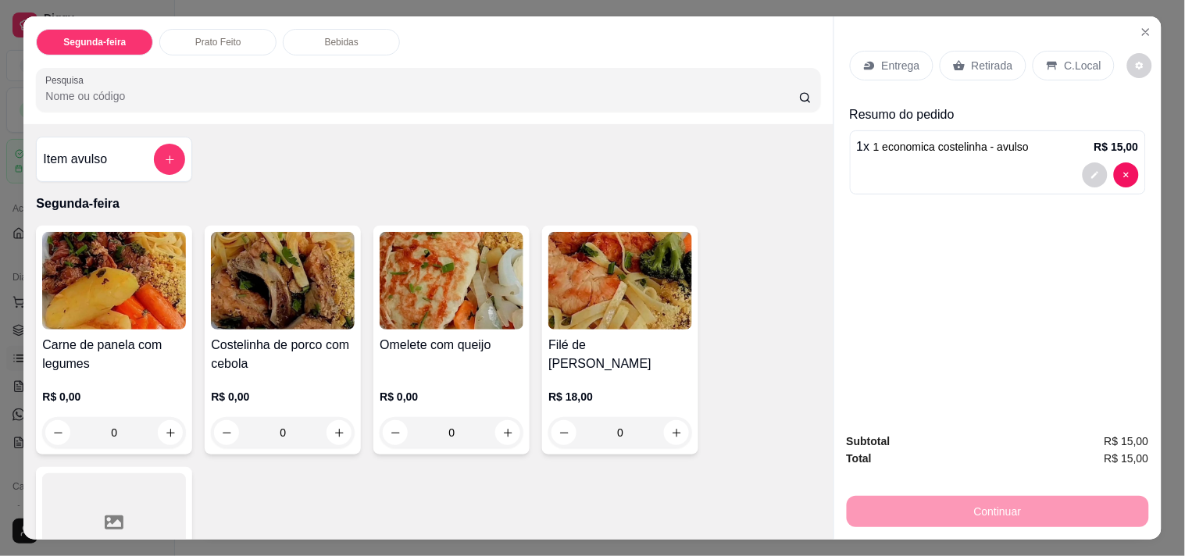
click at [979, 63] on p "Retirada" at bounding box center [992, 66] width 41 height 16
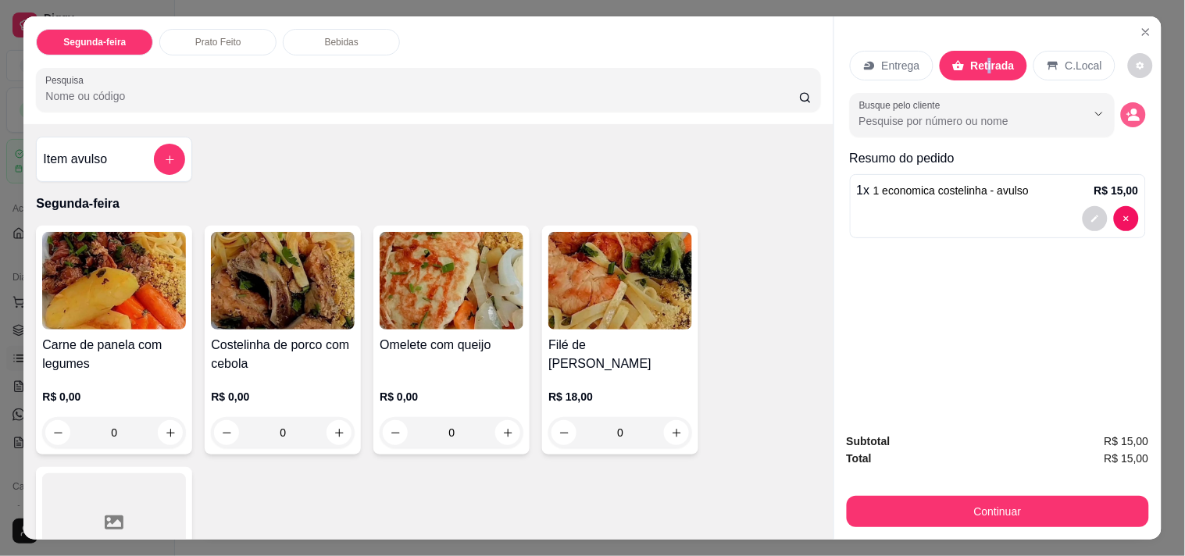
click at [1128, 116] on icon "decrease-product-quantity" at bounding box center [1134, 118] width 12 height 5
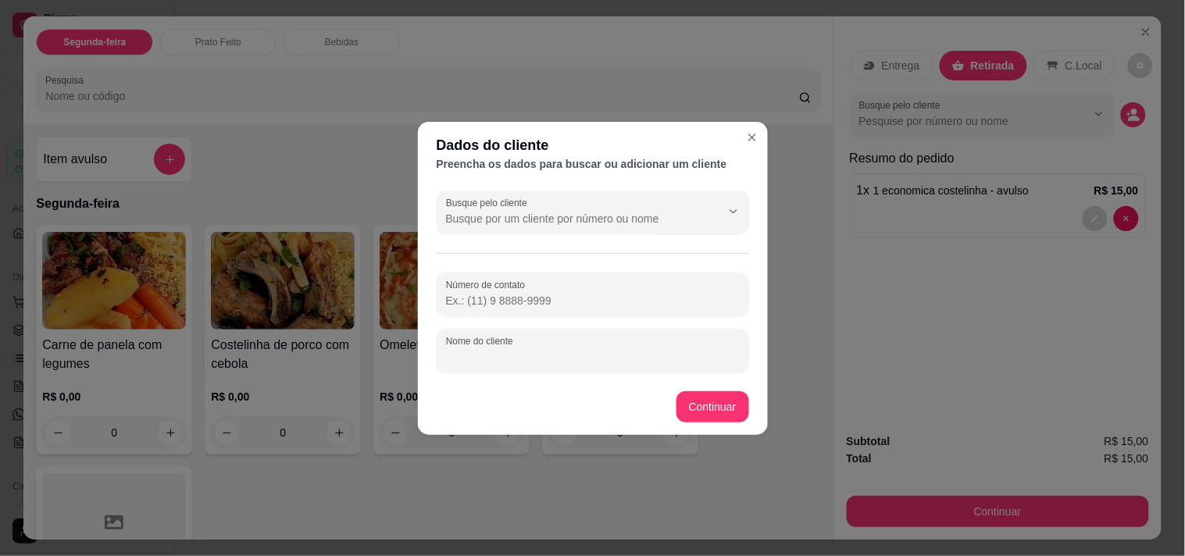
click at [604, 350] on input "Nome do cliente" at bounding box center [593, 357] width 294 height 16
type input "maira"
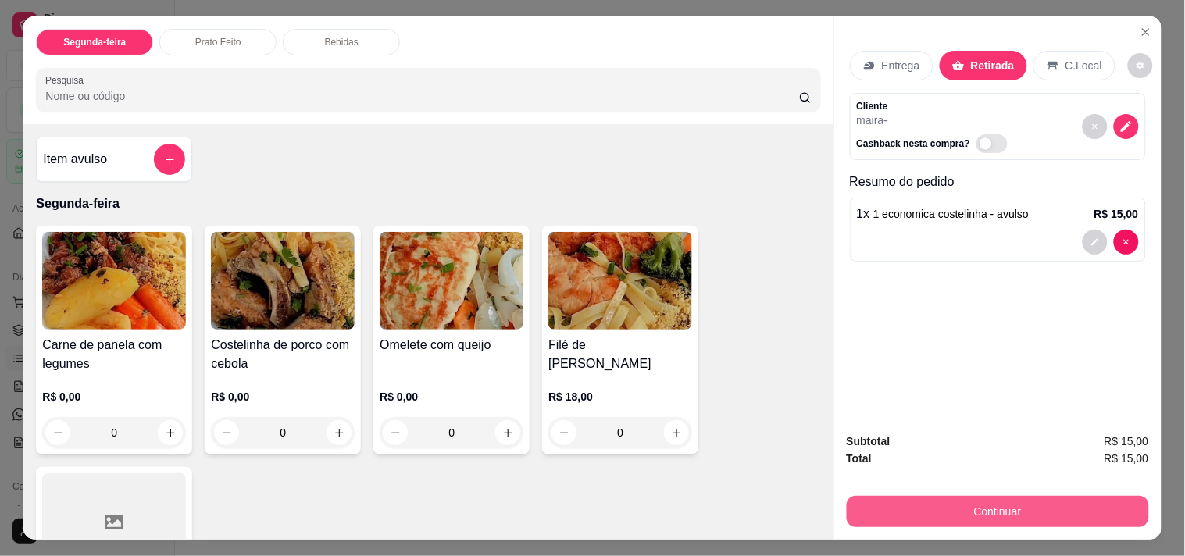
click at [947, 496] on button "Continuar" at bounding box center [998, 511] width 302 height 31
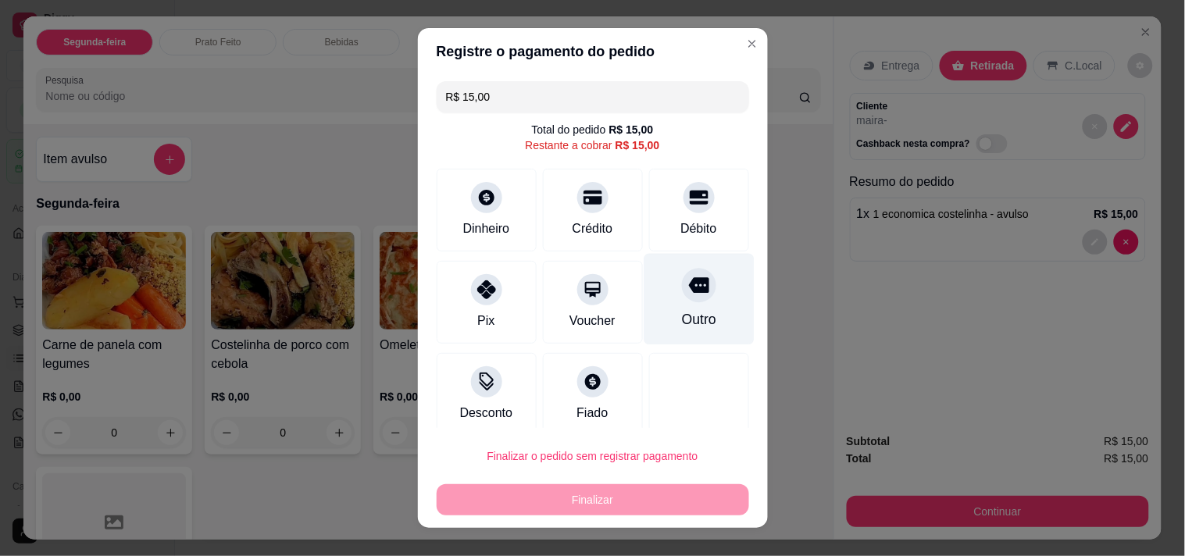
click at [683, 286] on div at bounding box center [699, 285] width 34 height 34
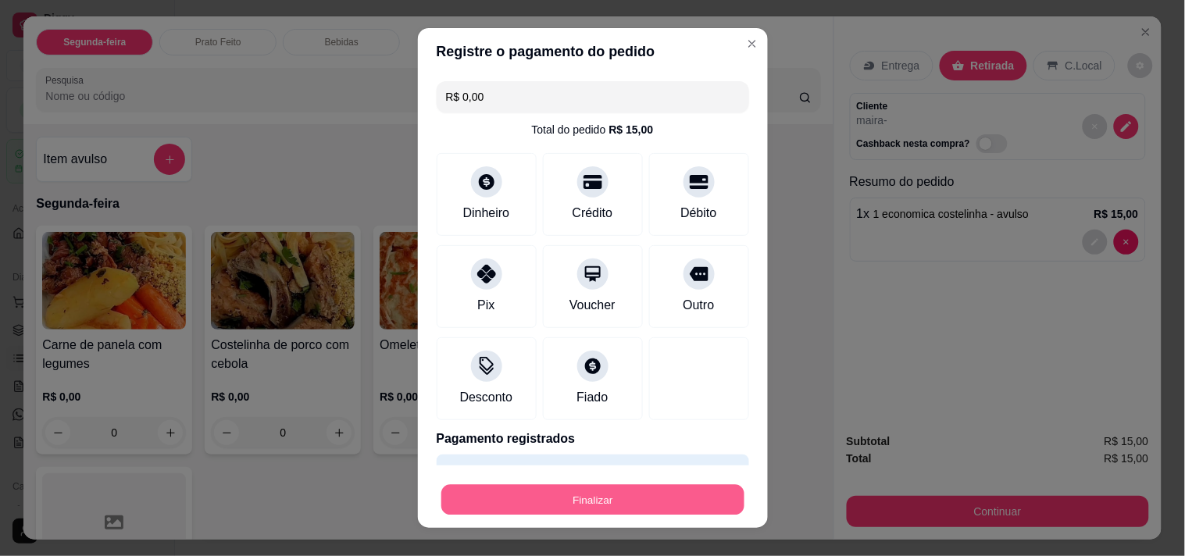
click at [700, 500] on button "Finalizar" at bounding box center [592, 500] width 303 height 30
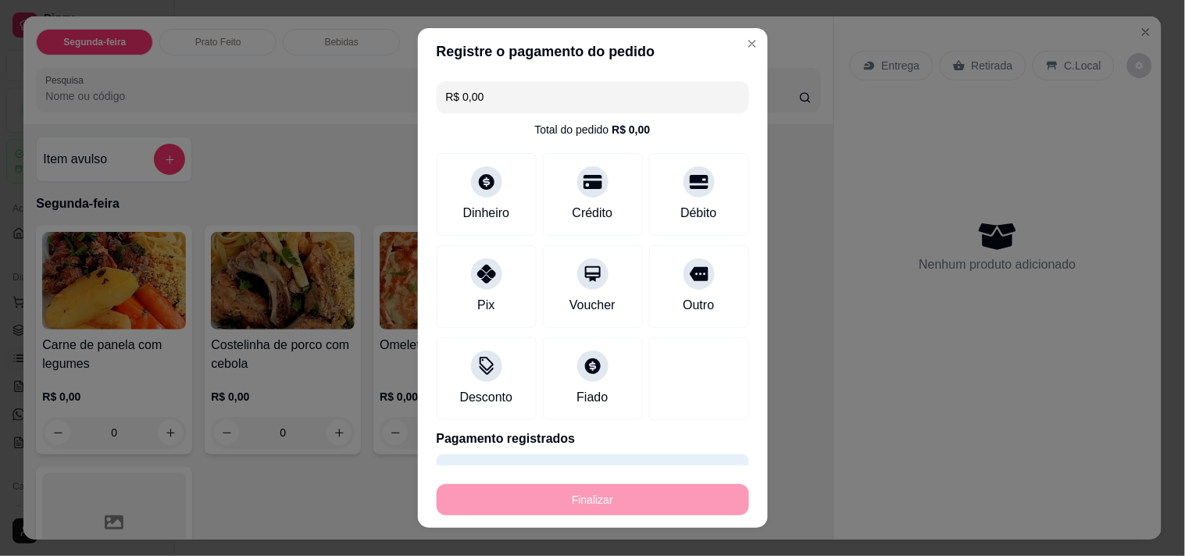
type input "-R$ 15,00"
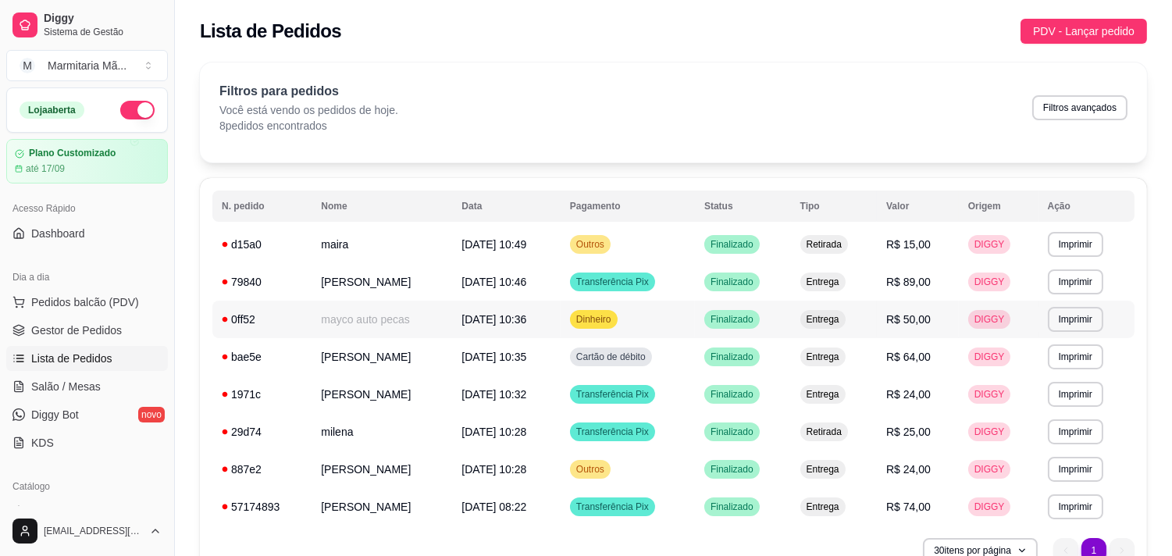
click at [640, 317] on td "Dinheiro" at bounding box center [628, 319] width 134 height 37
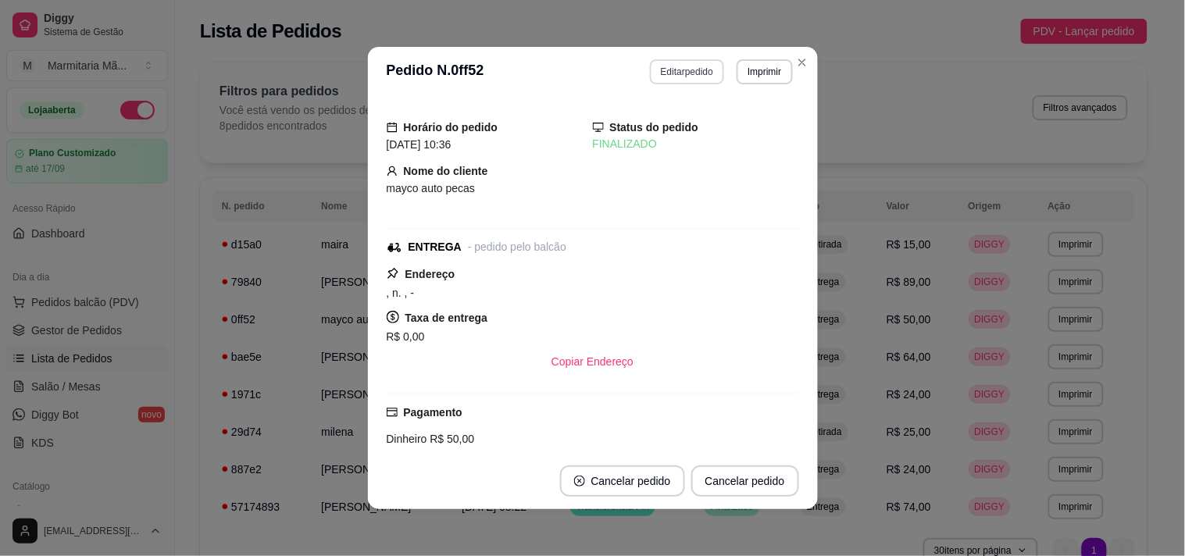
click at [666, 67] on button "Editar pedido" at bounding box center [687, 71] width 74 height 25
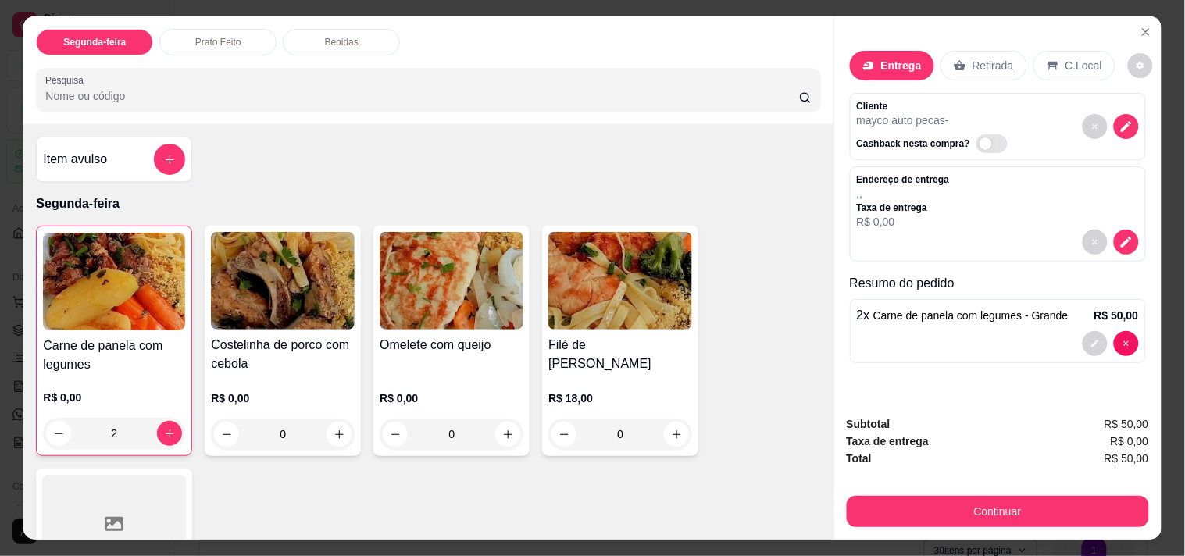
click at [158, 425] on div "2" at bounding box center [114, 433] width 142 height 31
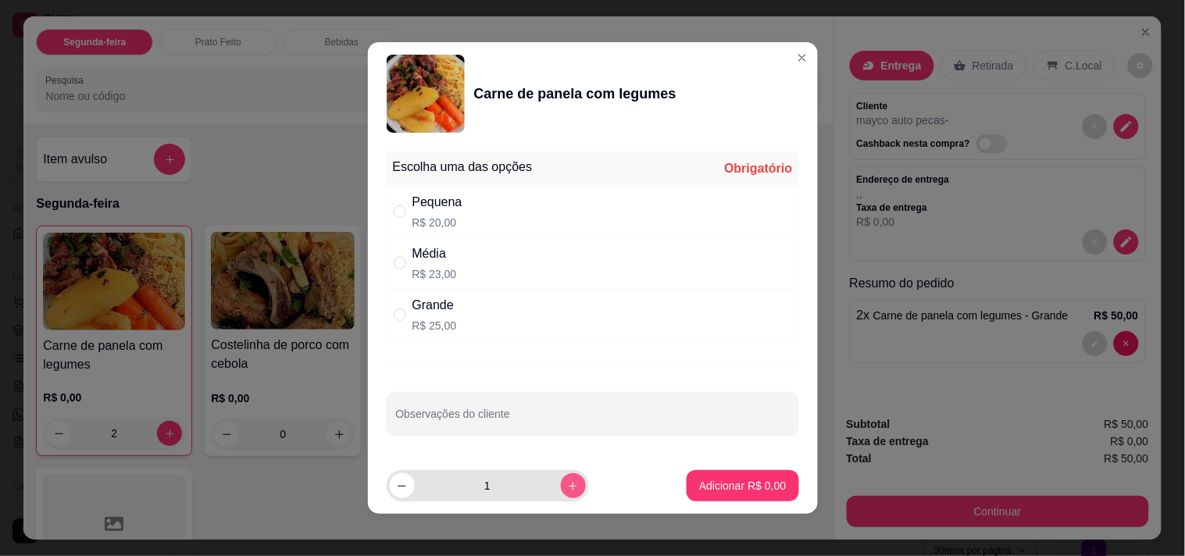
click at [567, 486] on icon "increase-product-quantity" at bounding box center [573, 486] width 12 height 12
type input "3"
click at [399, 316] on input "" at bounding box center [400, 314] width 12 height 12
radio input "true"
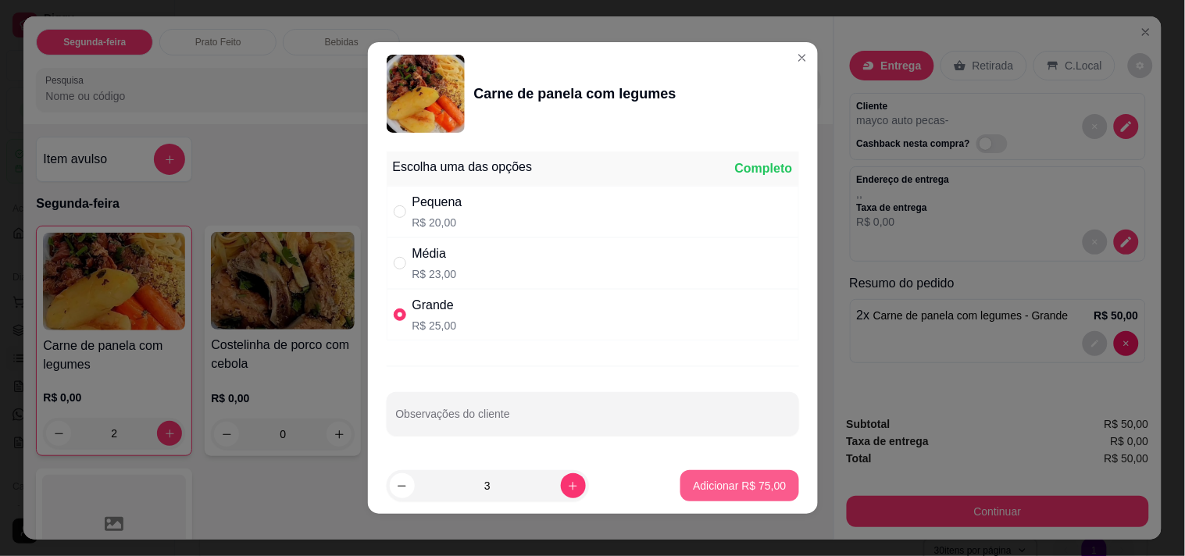
click at [693, 489] on p "Adicionar R$ 75,00" at bounding box center [739, 486] width 93 height 16
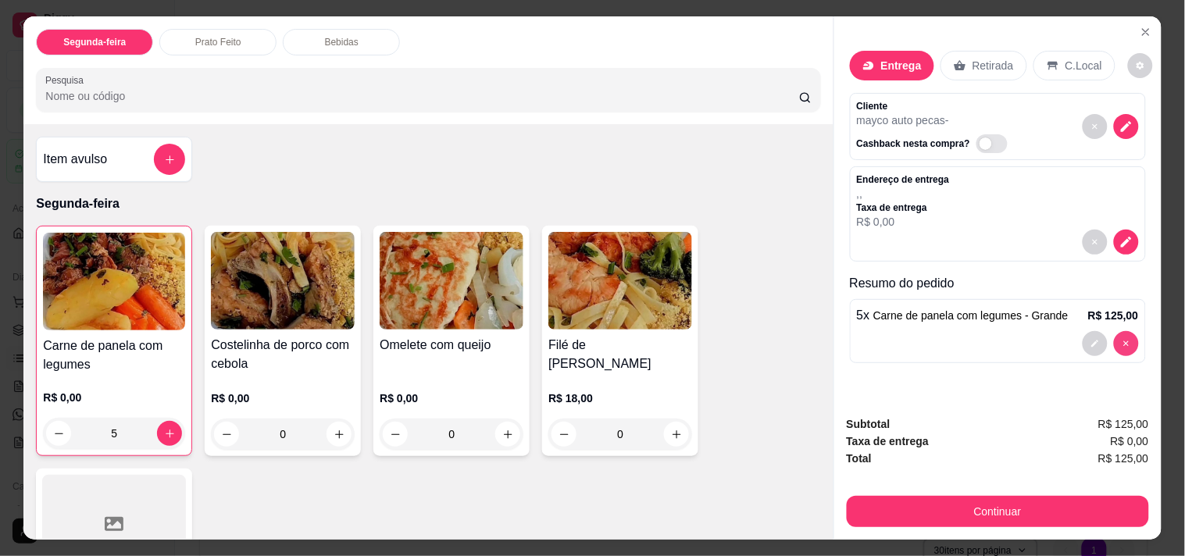
type input "0"
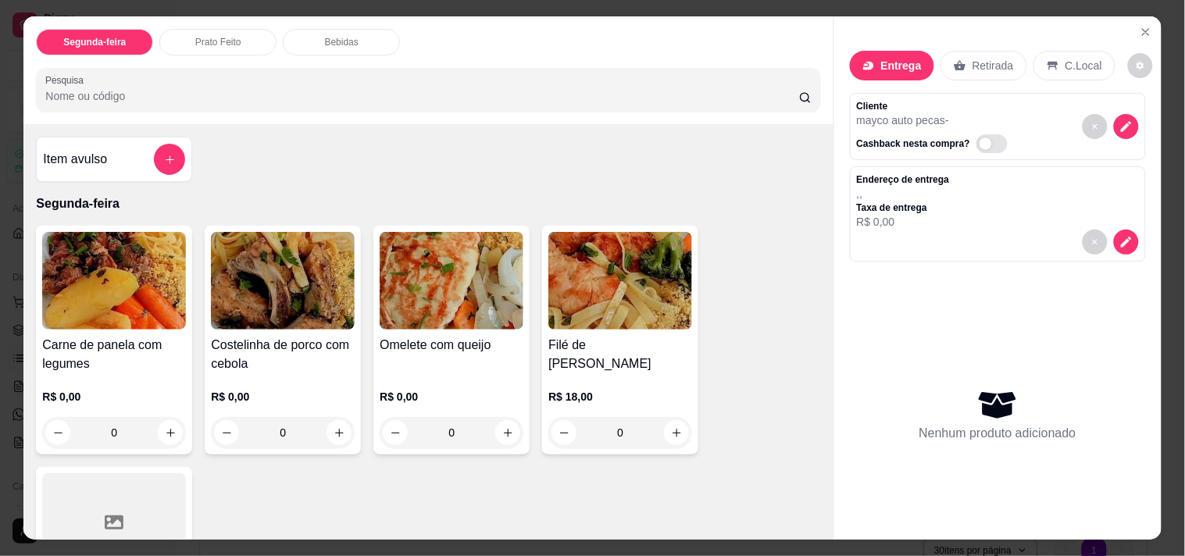
click at [161, 417] on div "0" at bounding box center [114, 432] width 144 height 31
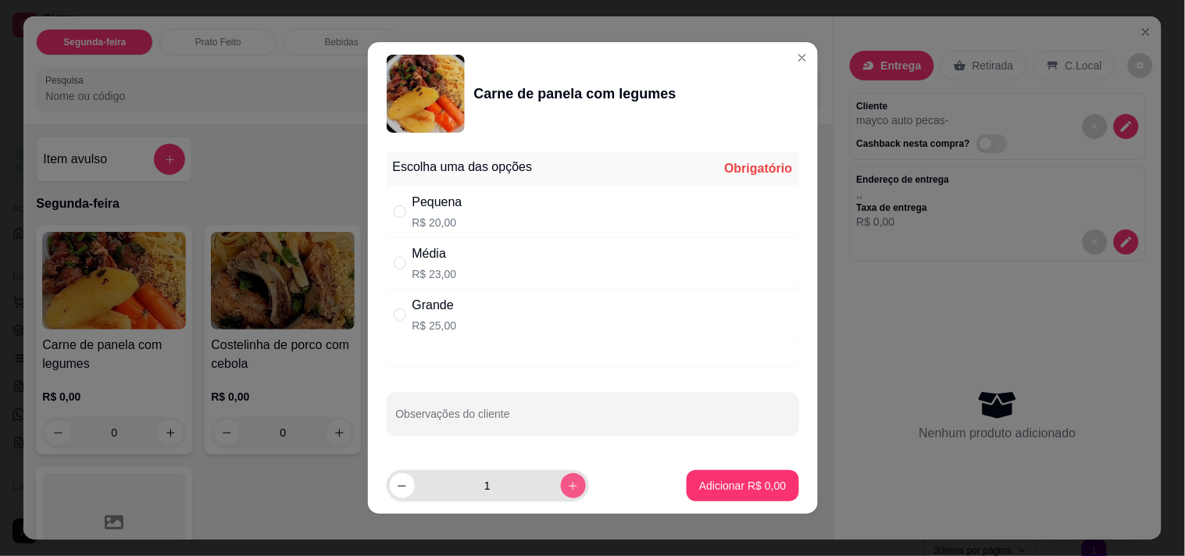
click at [567, 486] on icon "increase-product-quantity" at bounding box center [573, 486] width 12 height 12
type input "3"
drag, startPoint x: 405, startPoint y: 297, endPoint x: 423, endPoint y: 323, distance: 32.1
click at [412, 306] on div "Grande" at bounding box center [434, 305] width 45 height 19
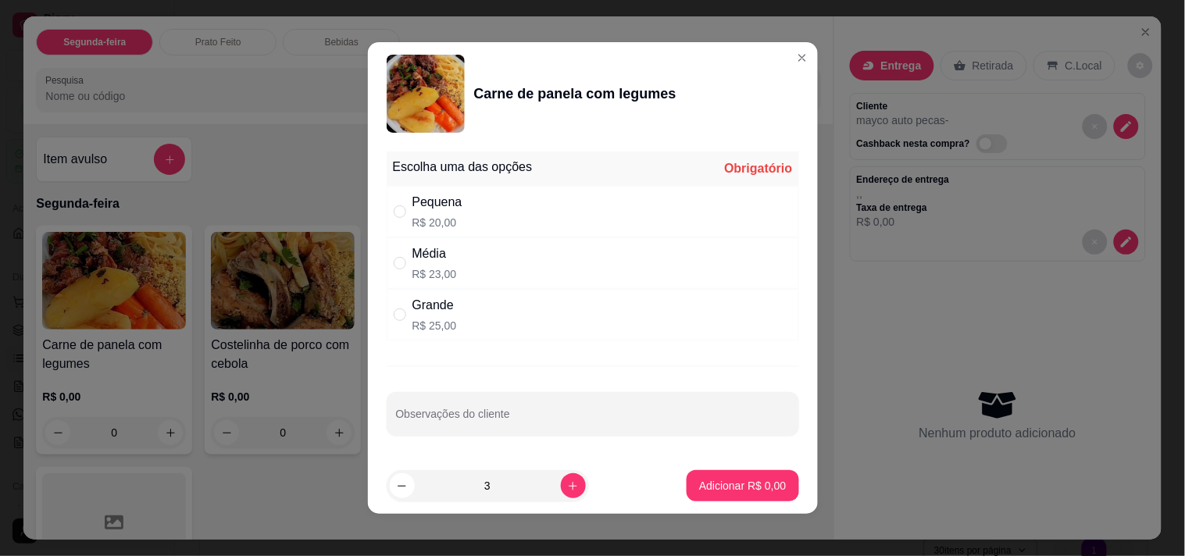
radio input "true"
click at [712, 490] on p "Adicionar R$ 75,00" at bounding box center [739, 486] width 93 height 16
type input "3"
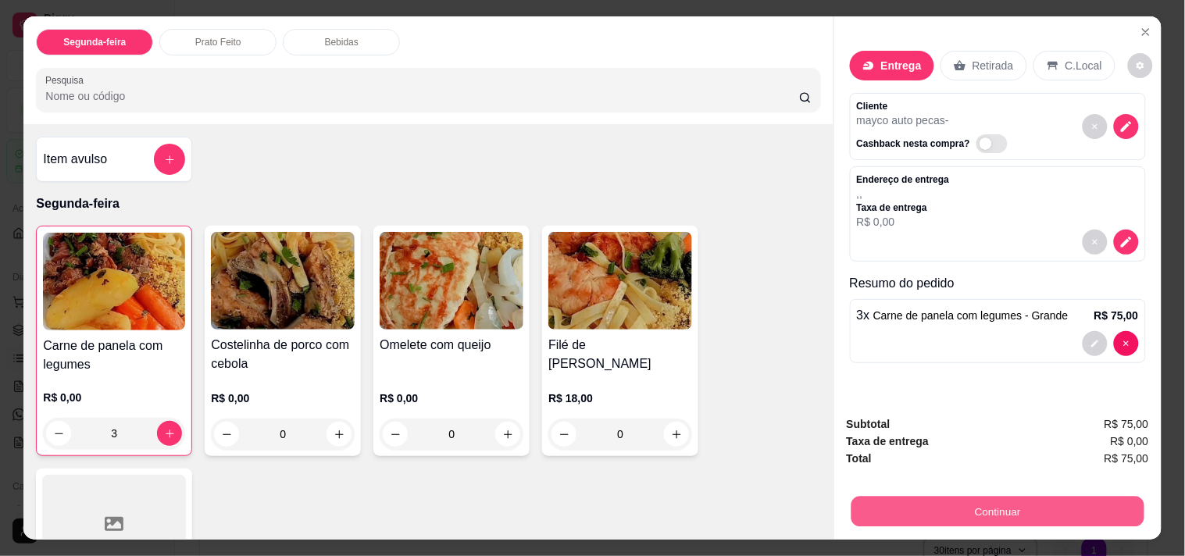
click at [942, 496] on button "Continuar" at bounding box center [996, 511] width 293 height 30
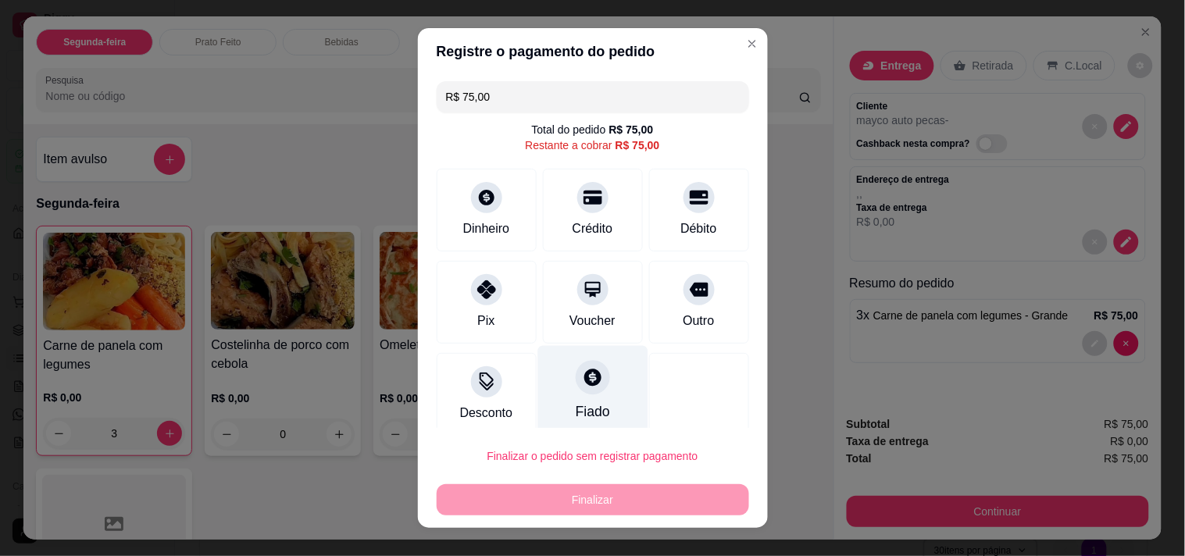
click at [611, 394] on div "Fiado" at bounding box center [592, 390] width 110 height 91
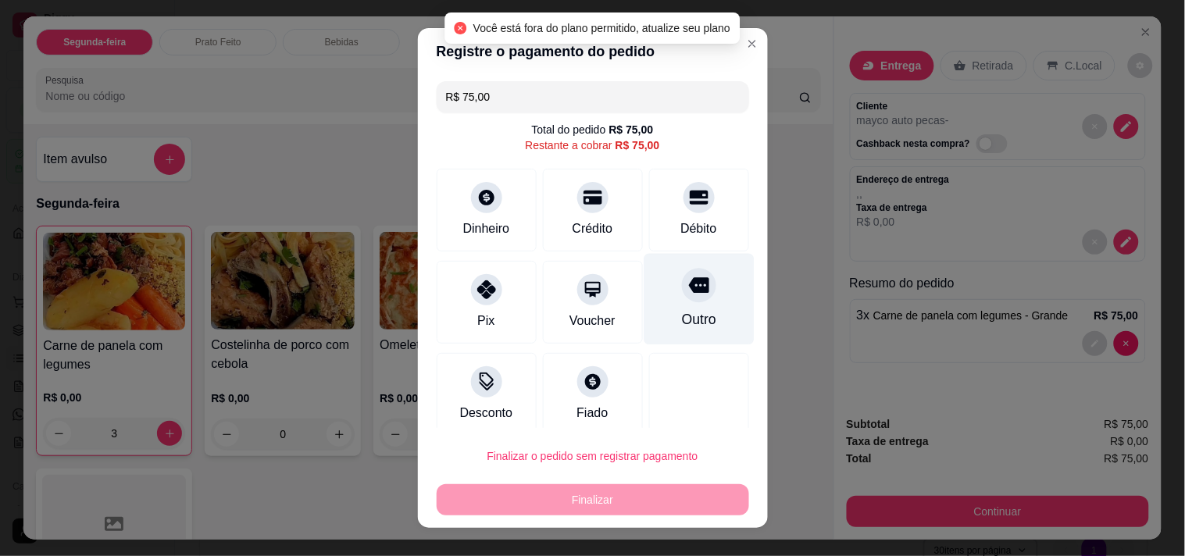
click at [685, 311] on div "Outro" at bounding box center [698, 319] width 34 height 20
type input "R$ 0,00"
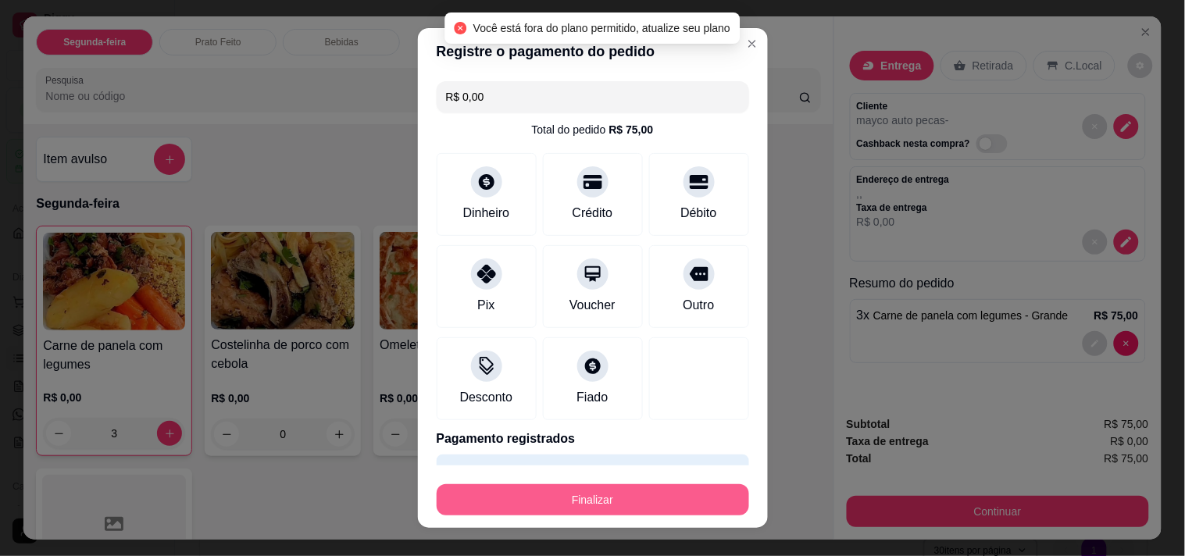
click at [635, 487] on button "Finalizar" at bounding box center [593, 499] width 312 height 31
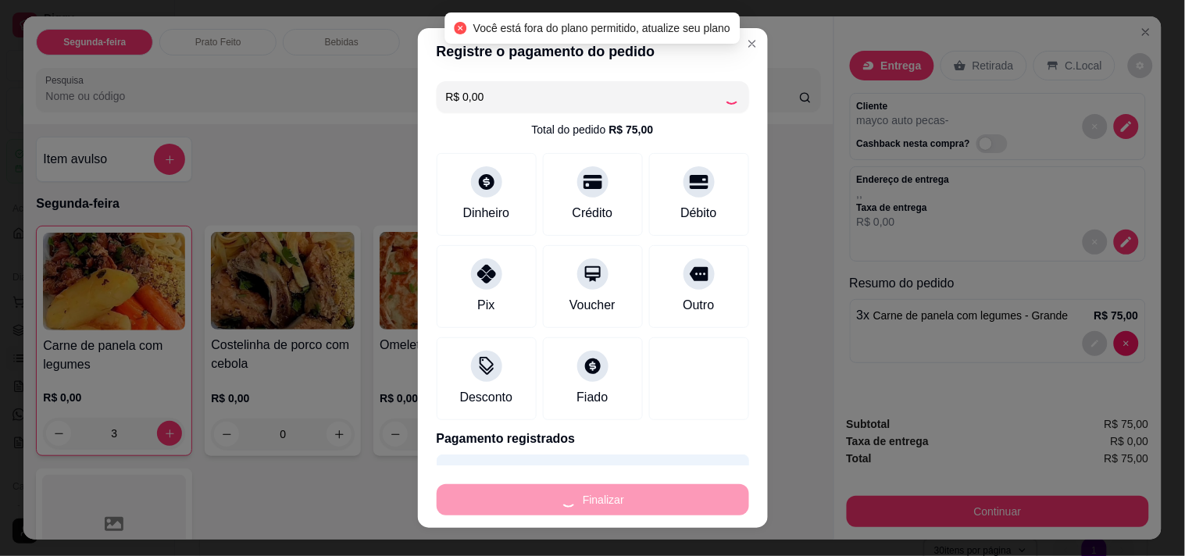
type input "0"
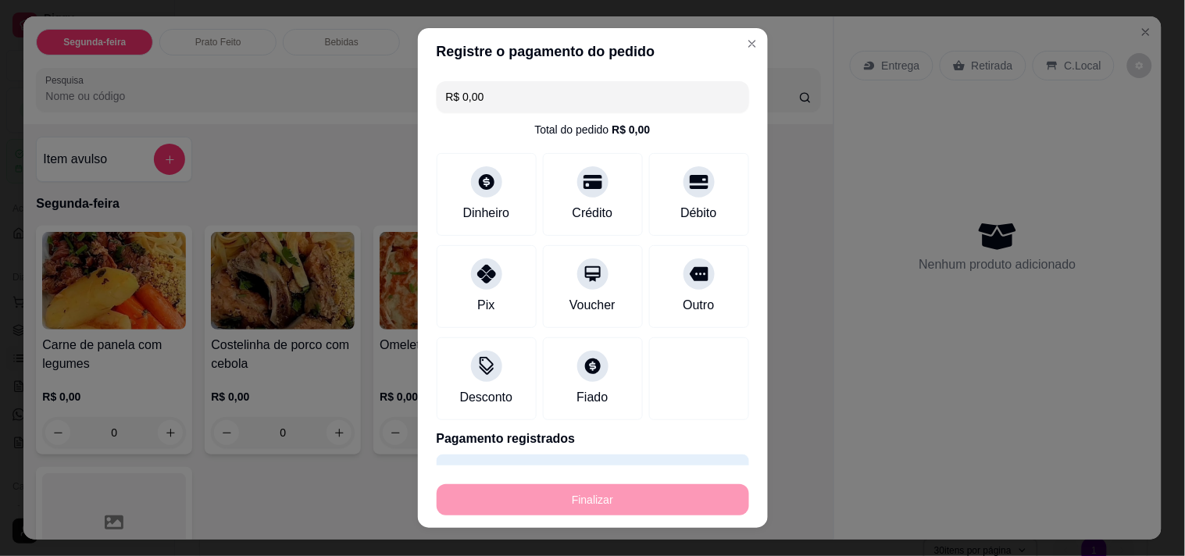
type input "-R$ 75,00"
